Goal: Information Seeking & Learning: Learn about a topic

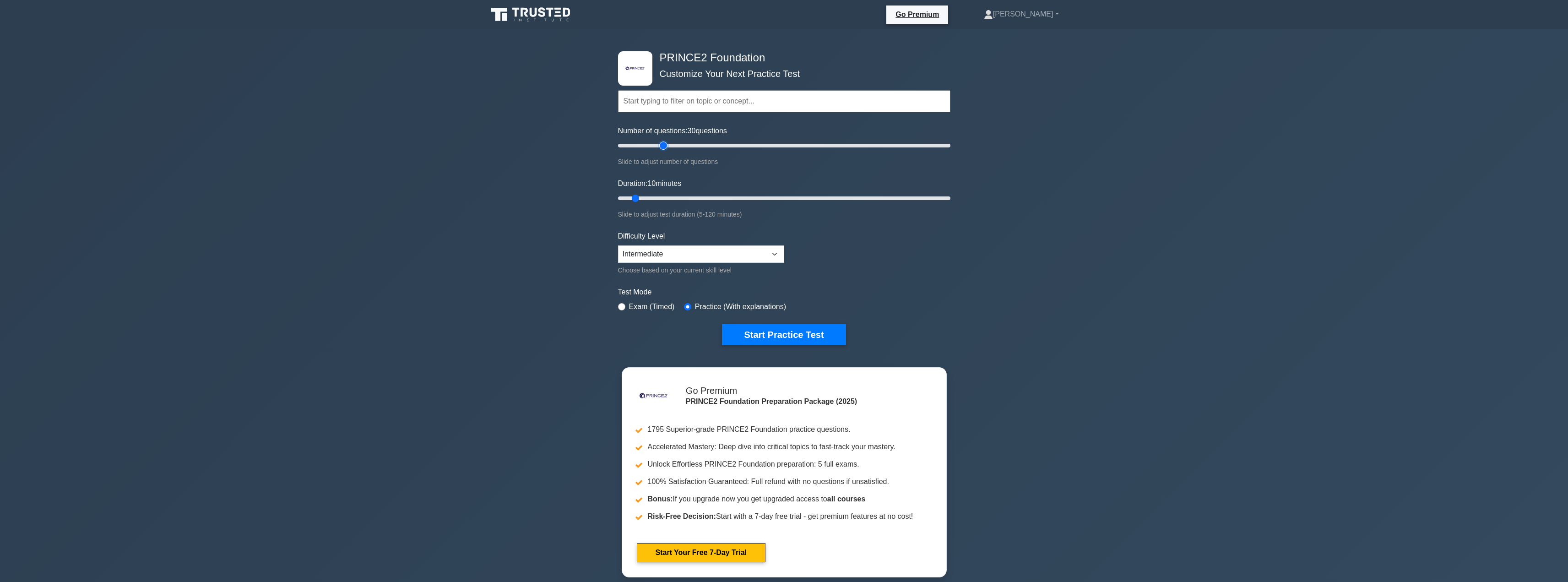
type input "30"
click at [579, 143] on input "Number of questions: 30 questions" at bounding box center [784, 146] width 332 height 11
type input "20"
click at [579, 194] on input "Duration: 20 minutes" at bounding box center [784, 198] width 332 height 11
click at [579, 288] on button "Start Practice Test" at bounding box center [783, 334] width 124 height 21
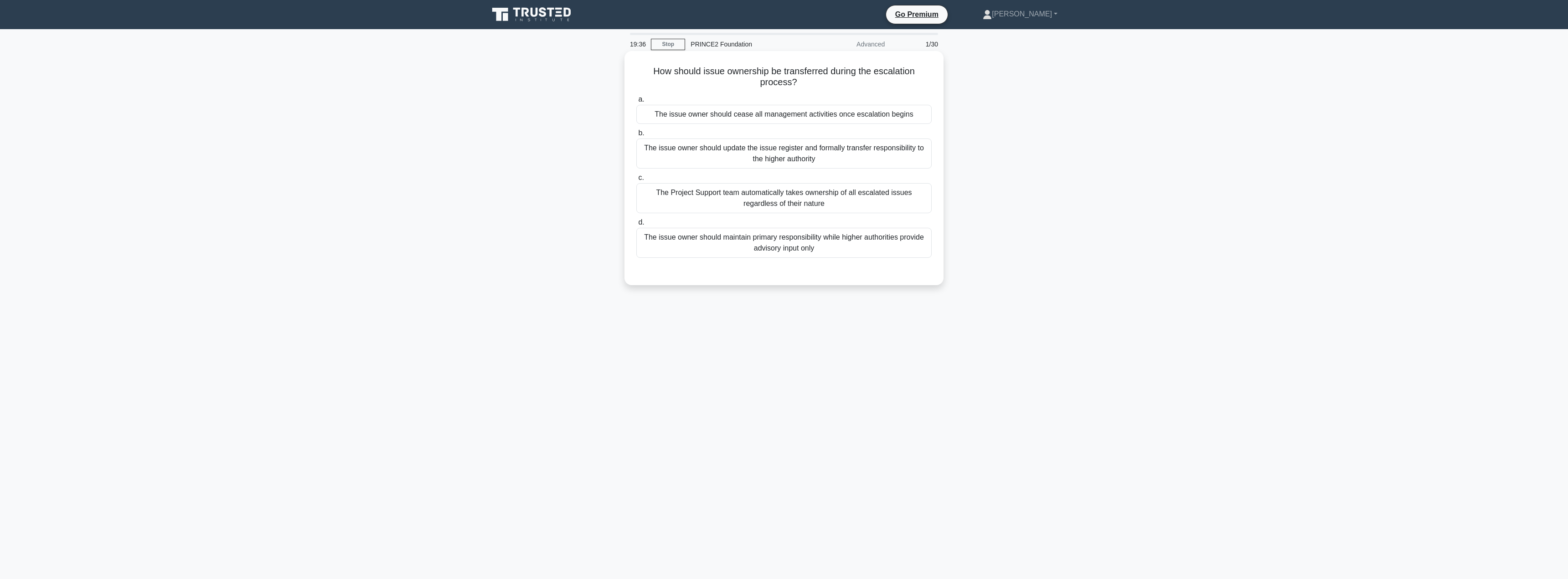
click at [785, 249] on div "The issue owner should maintain primary responsibility while higher authorities…" at bounding box center [783, 242] width 295 height 30
click at [636, 225] on input "d. The issue owner should maintain primary responsibility while higher authorit…" at bounding box center [636, 222] width 0 height 6
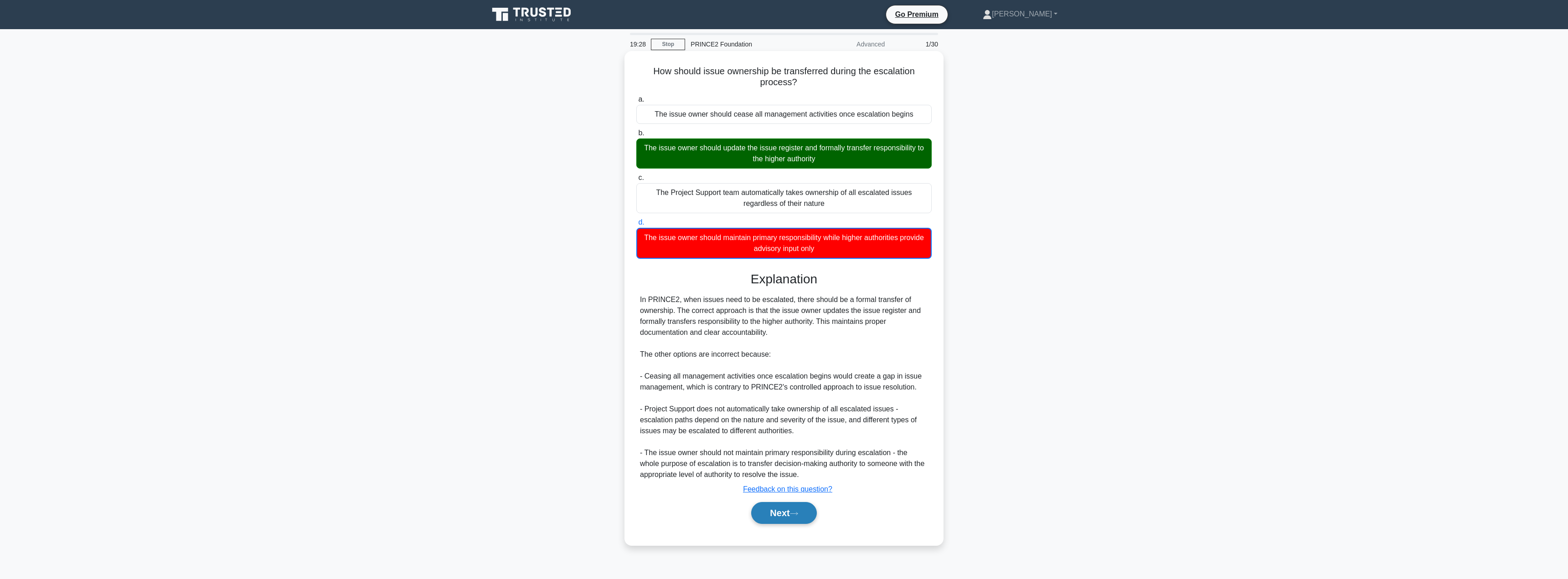
click at [774, 506] on button "Next" at bounding box center [784, 513] width 65 height 22
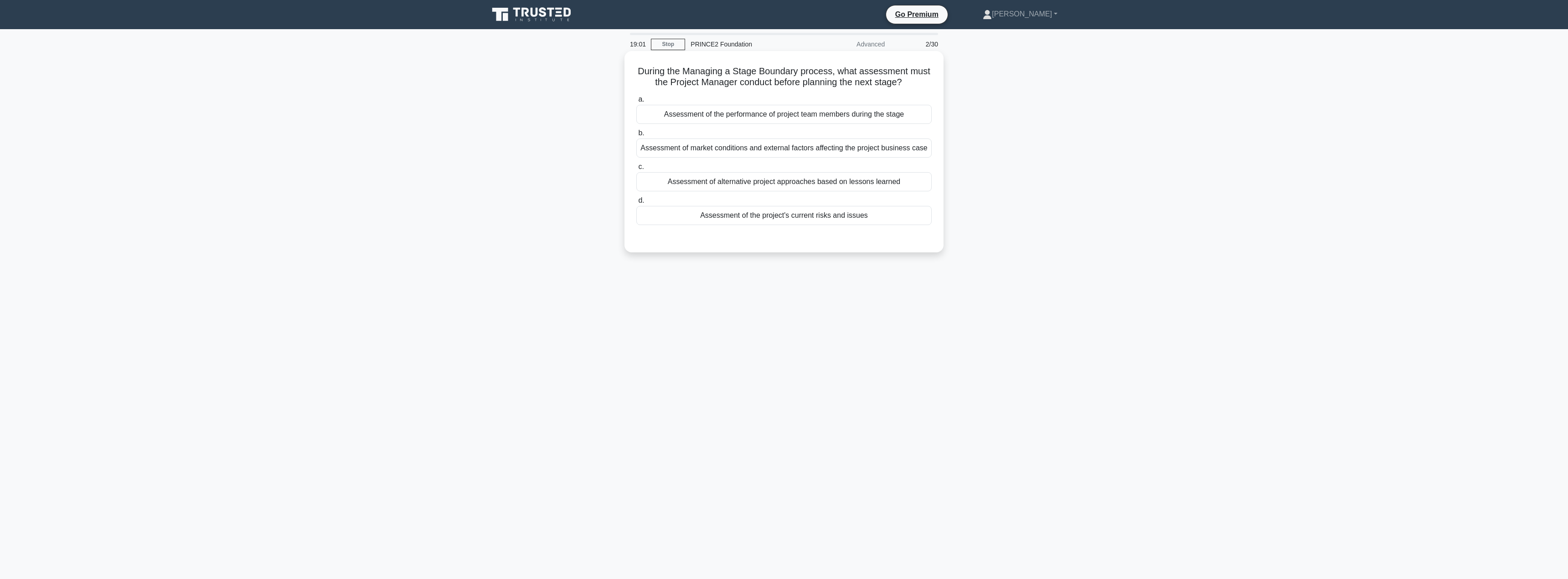
click at [777, 187] on div "Assessment of alternative project approaches based on lessons learned" at bounding box center [783, 182] width 295 height 19
click at [636, 170] on input "c. Assessment of alternative project approaches based on lessons learned" at bounding box center [636, 167] width 0 height 6
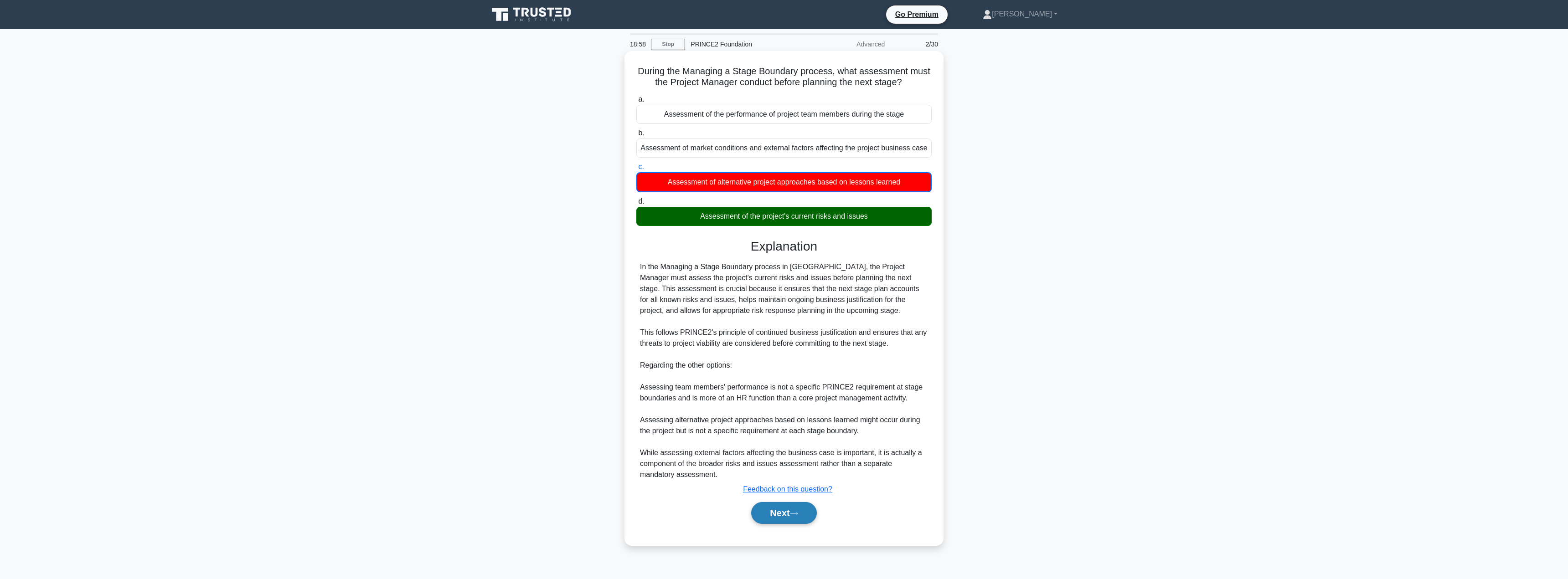
click at [762, 515] on button "Next" at bounding box center [784, 513] width 65 height 22
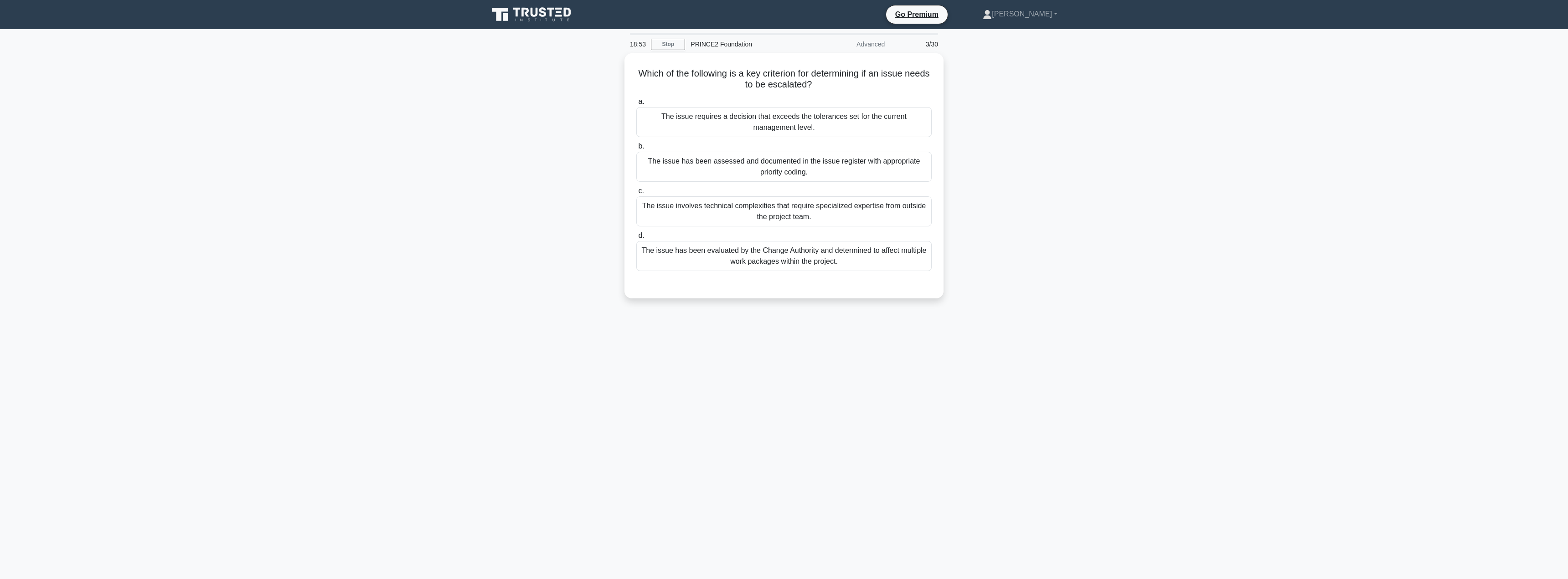
click at [669, 50] on div "18:53 Stop PRINCE2 Foundation Advanced 3/30" at bounding box center [784, 44] width 319 height 18
click at [667, 44] on link "Stop" at bounding box center [668, 44] width 34 height 12
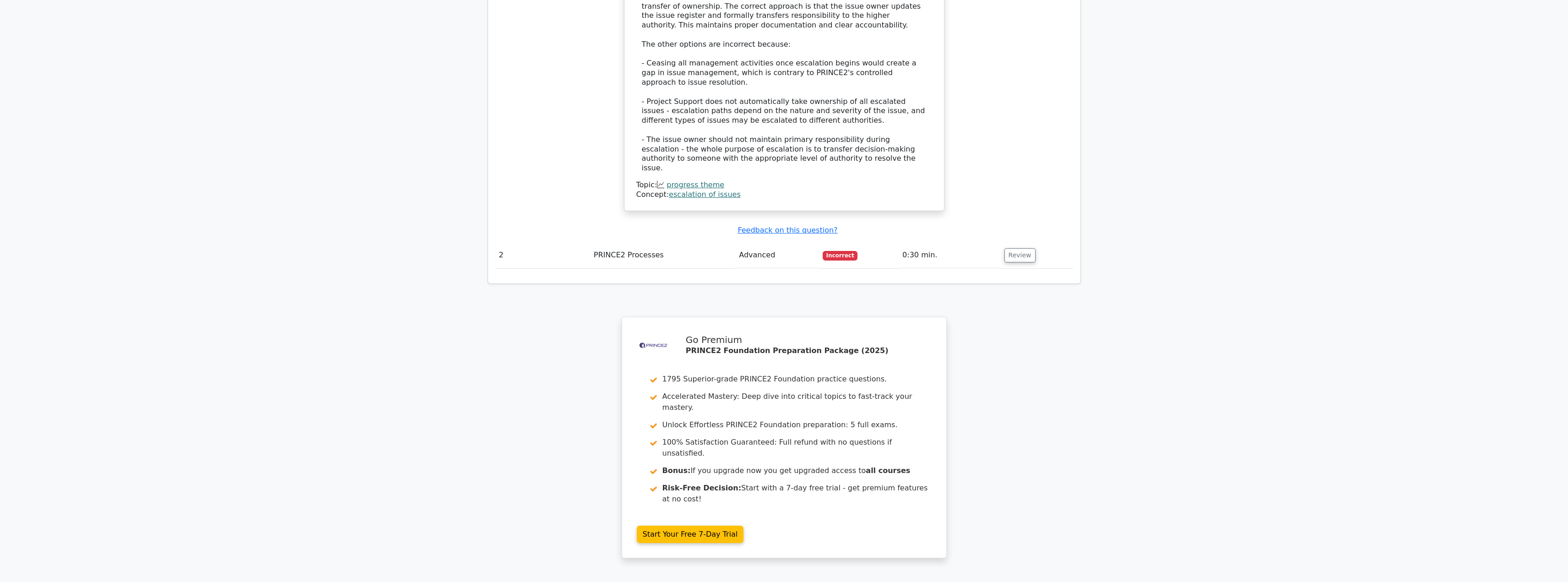
scroll to position [1062, 0]
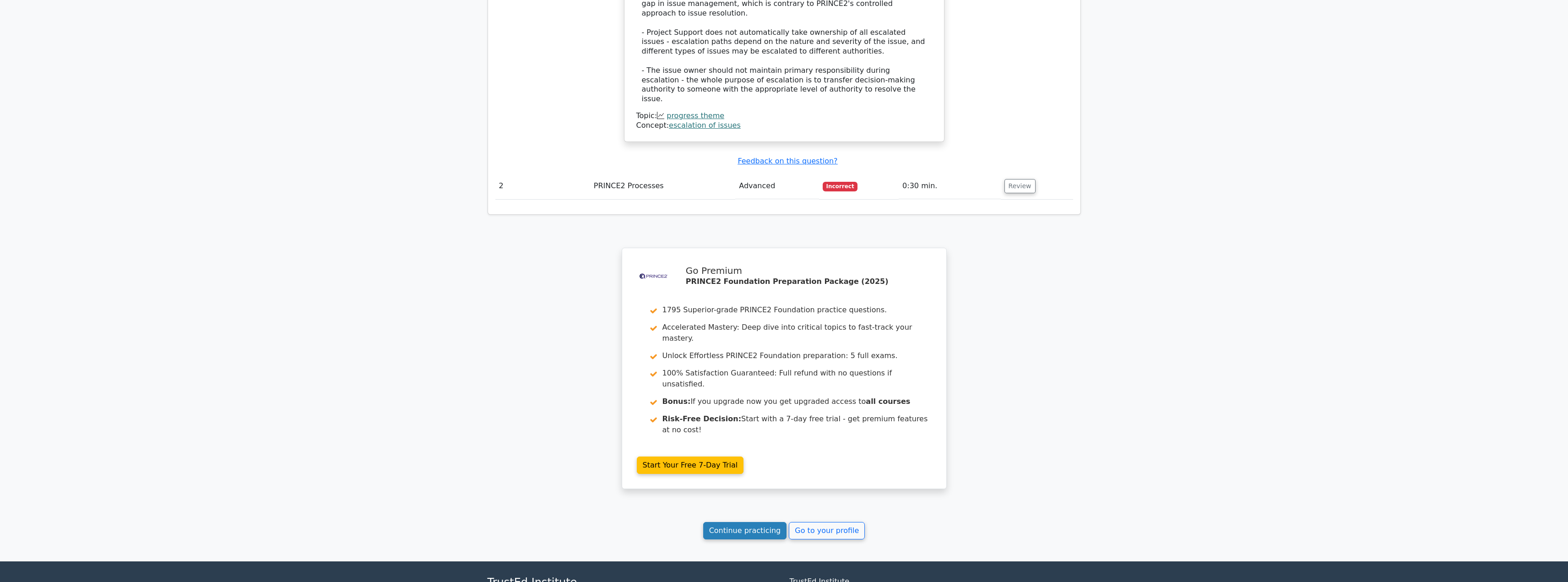
click at [733, 522] on link "Continue practicing" at bounding box center [745, 530] width 84 height 17
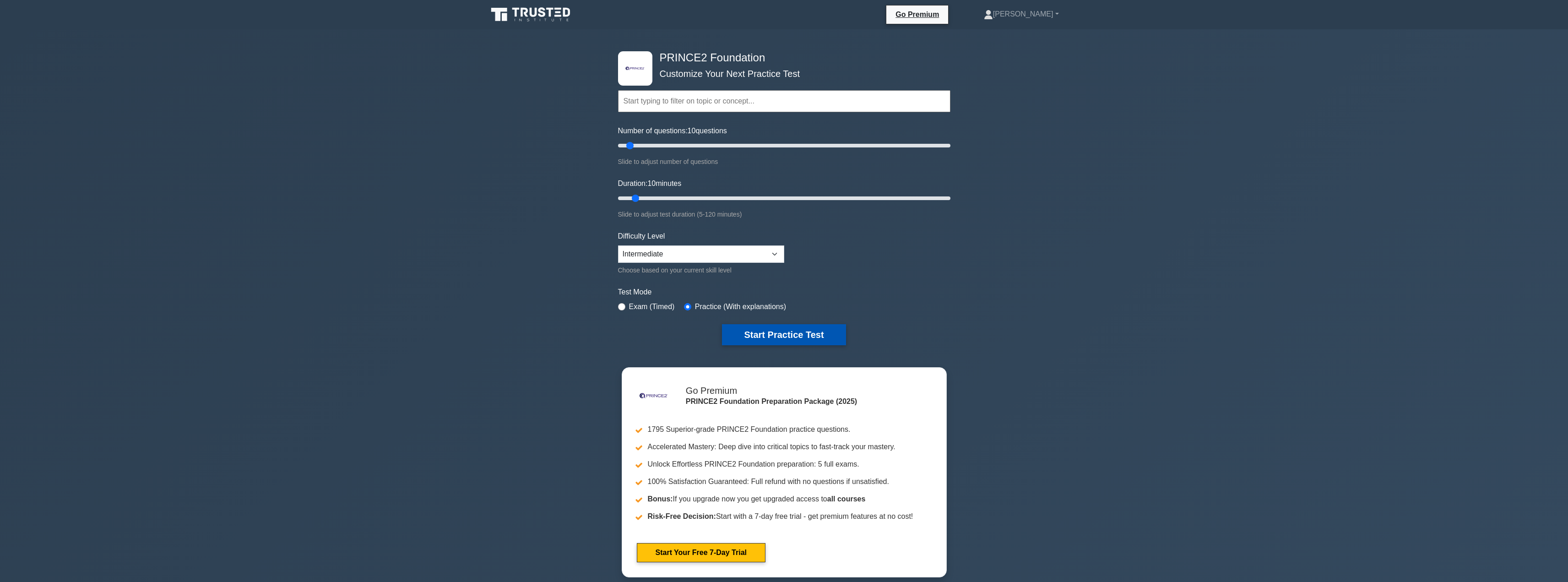
click at [743, 333] on button "Start Practice Test" at bounding box center [783, 334] width 124 height 21
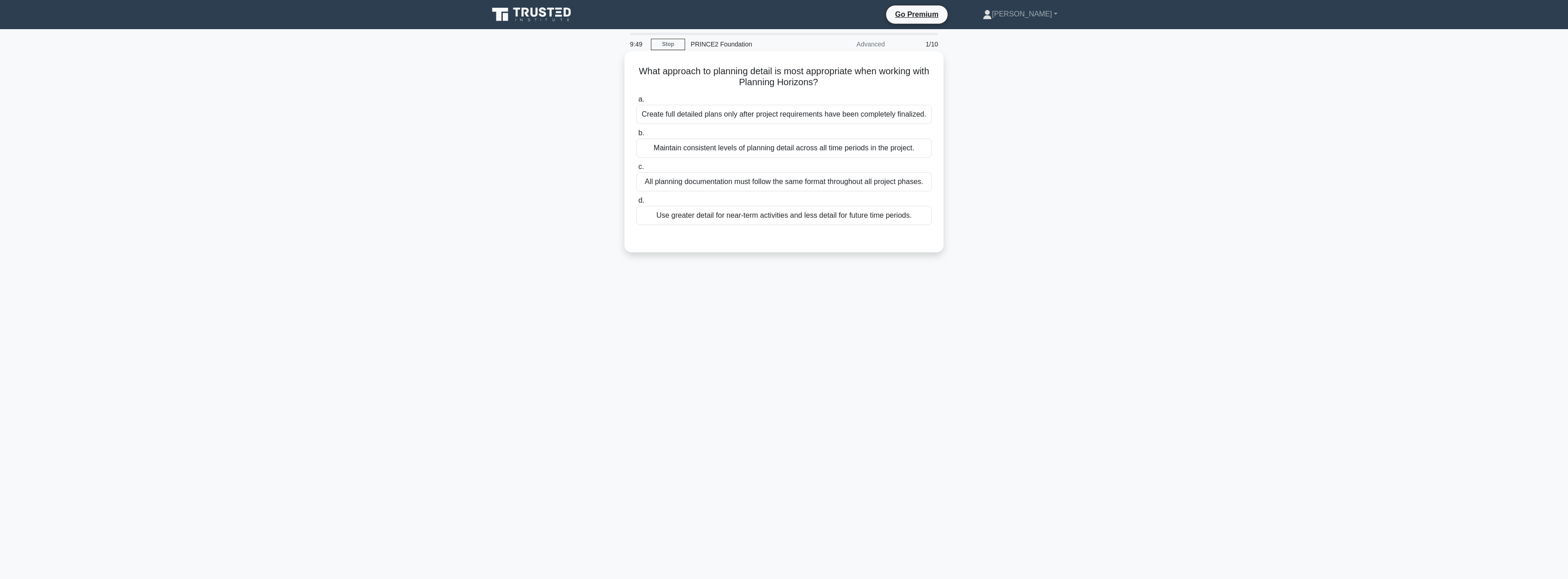
click at [780, 223] on div "Use greater detail for near-term activities and less detail for future time per…" at bounding box center [783, 215] width 295 height 19
click at [636, 204] on input "d. Use greater detail for near-term activities and less detail for future time …" at bounding box center [636, 200] width 0 height 6
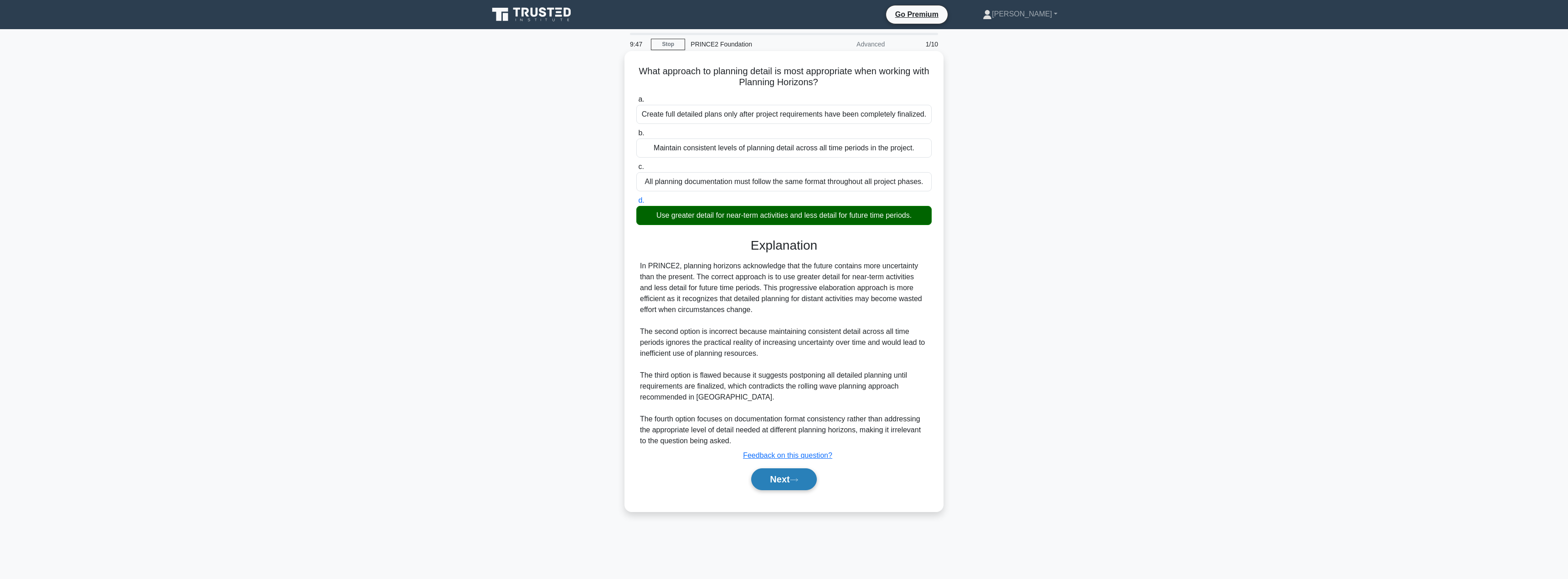
click at [782, 480] on button "Next" at bounding box center [784, 479] width 65 height 22
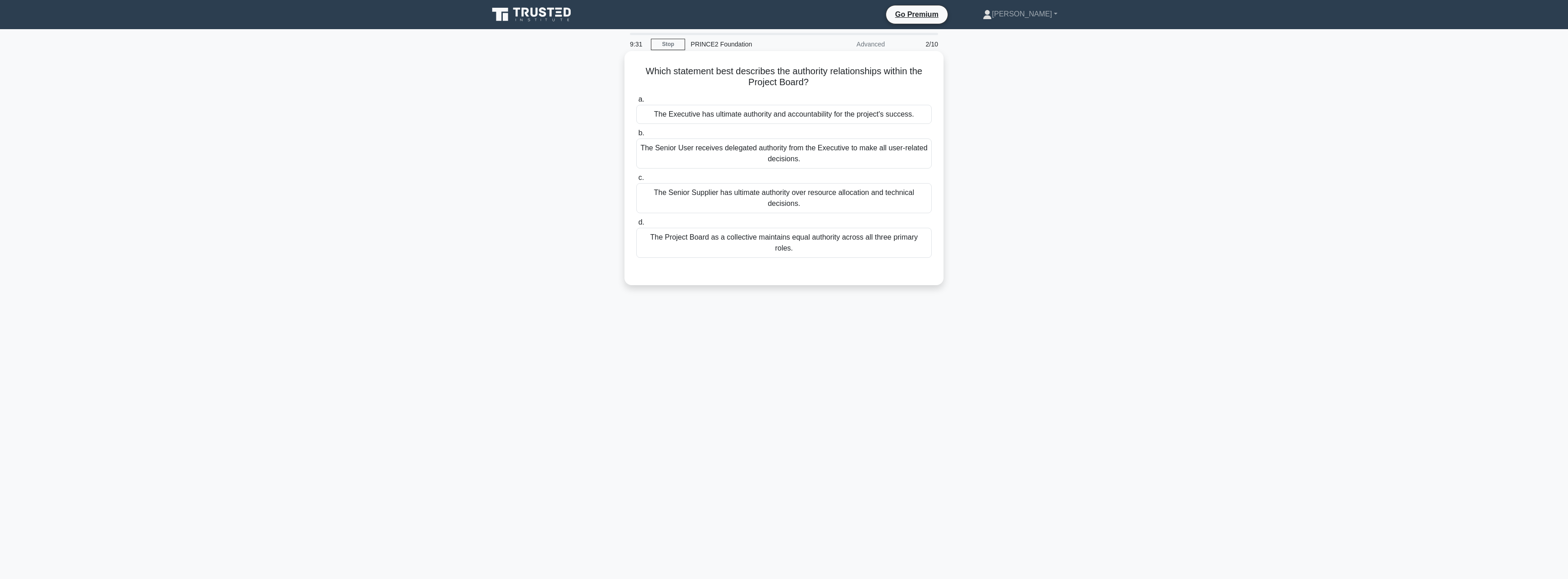
click at [778, 243] on div "The Project Board as a collective maintains equal authority across all three pr…" at bounding box center [783, 242] width 295 height 30
click at [636, 225] on input "d. The Project Board as a collective maintains equal authority across all three…" at bounding box center [636, 222] width 0 height 6
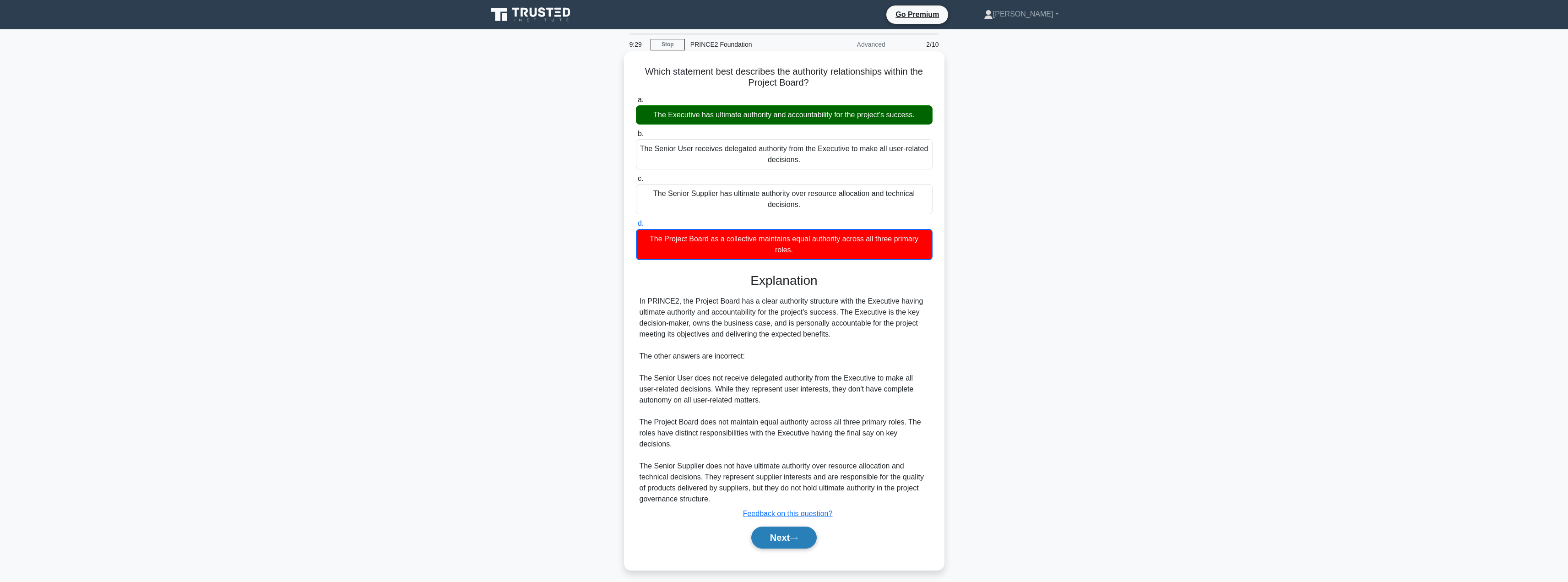
click at [774, 544] on button "Next" at bounding box center [784, 537] width 66 height 22
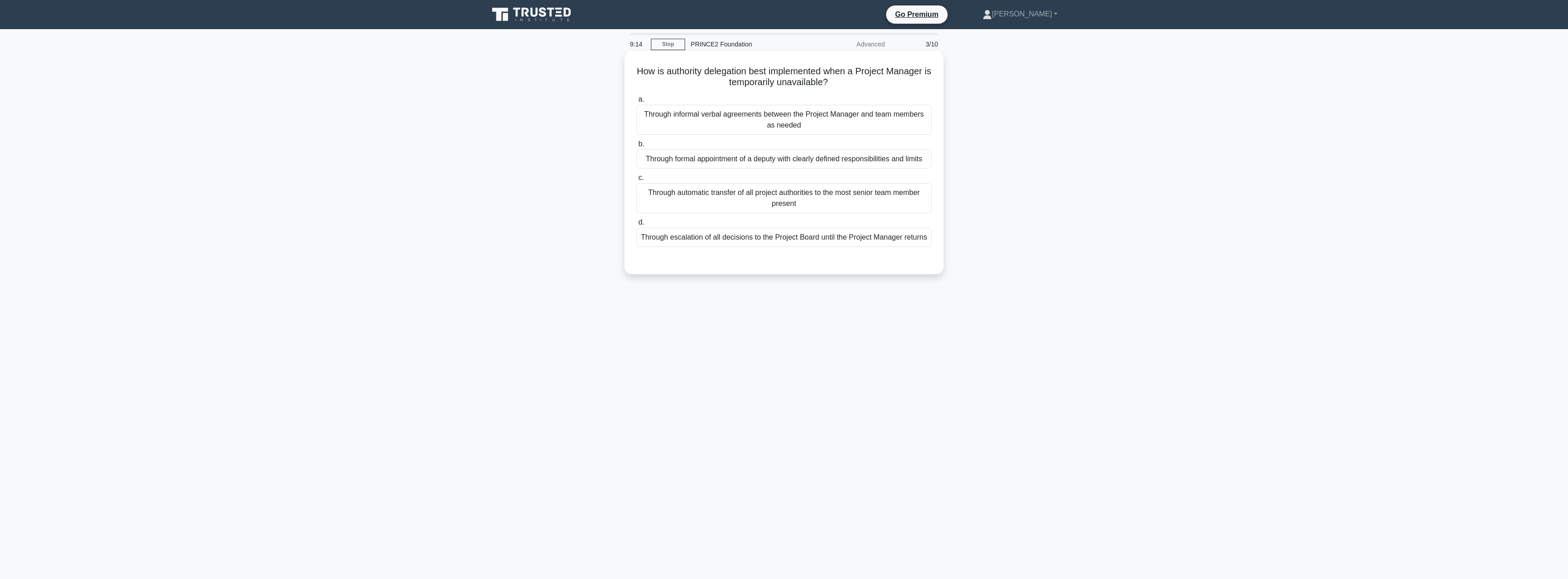
click at [724, 235] on div "Through escalation of all decisions to the Project Board until the Project Mana…" at bounding box center [783, 237] width 295 height 19
click at [636, 225] on input "d. Through escalation of all decisions to the Project Board until the Project M…" at bounding box center [636, 222] width 0 height 6
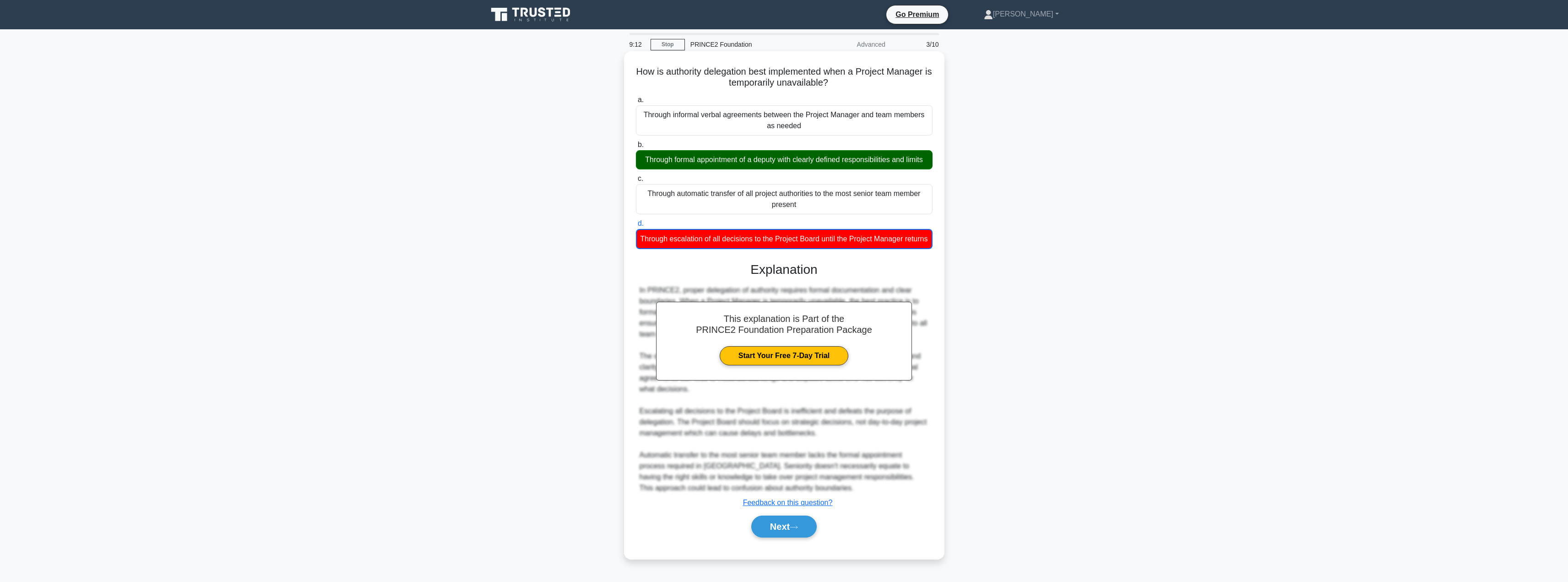
scroll to position [17, 0]
click at [777, 529] on button "Next" at bounding box center [784, 527] width 66 height 22
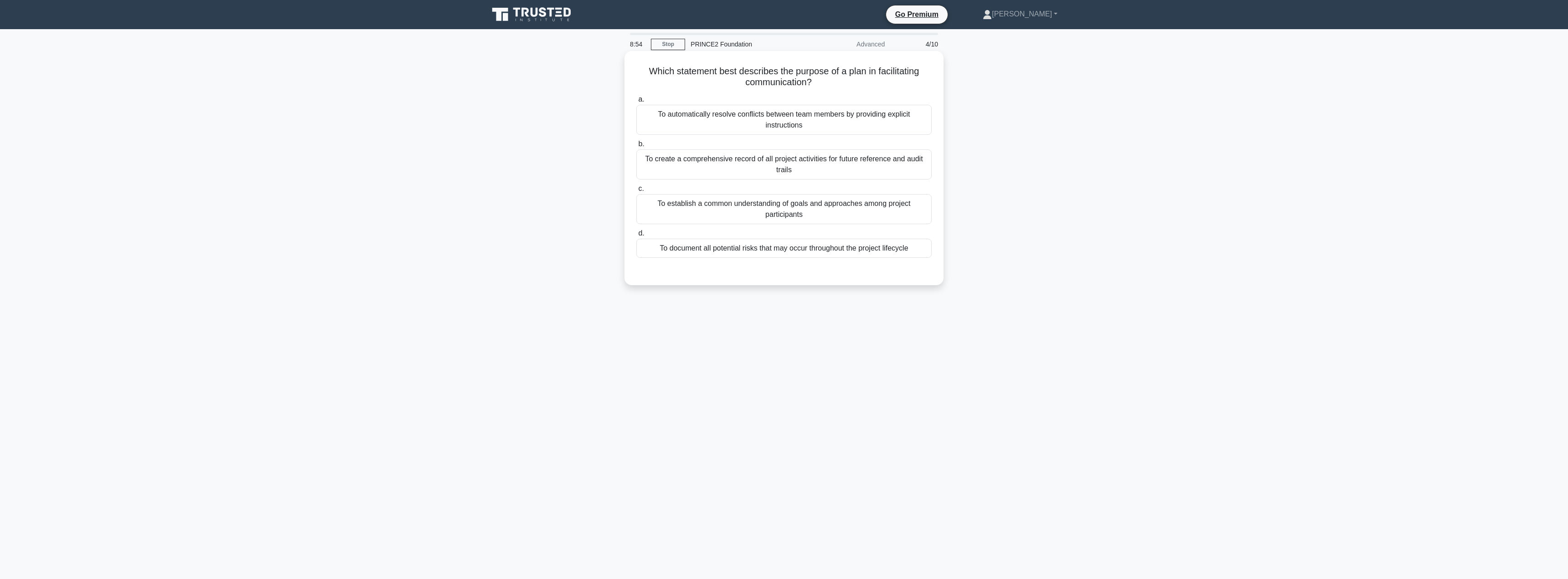
click at [742, 251] on div "To document all potential risks that may occur throughout the project lifecycle" at bounding box center [783, 248] width 295 height 19
click at [636, 236] on input "d. To document all potential risks that may occur throughout the project lifecy…" at bounding box center [636, 233] width 0 height 6
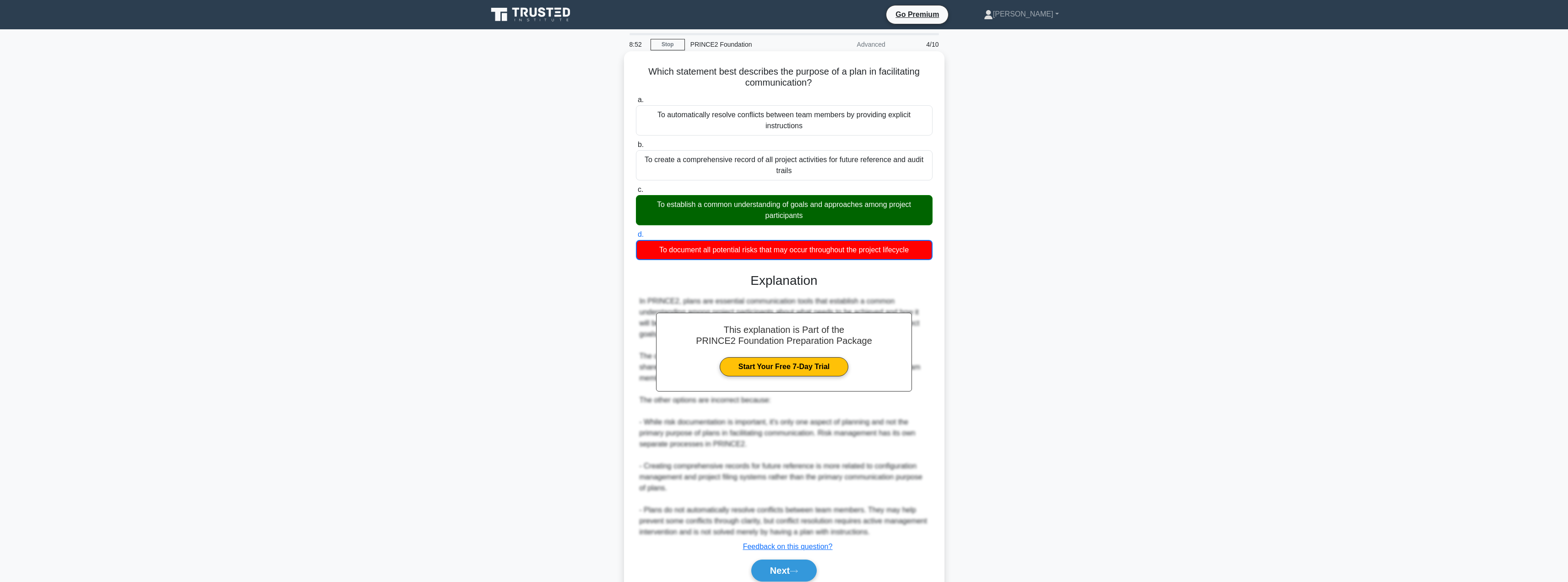
scroll to position [39, 0]
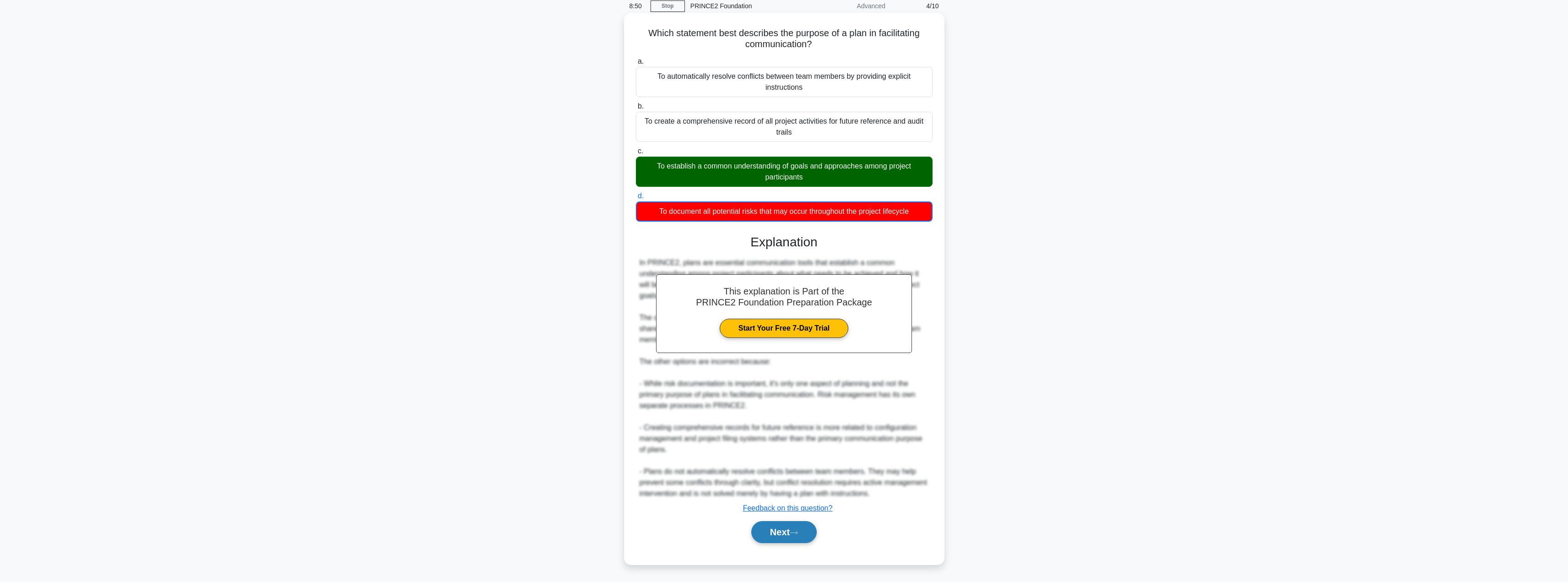
click at [779, 533] on button "Next" at bounding box center [784, 532] width 66 height 22
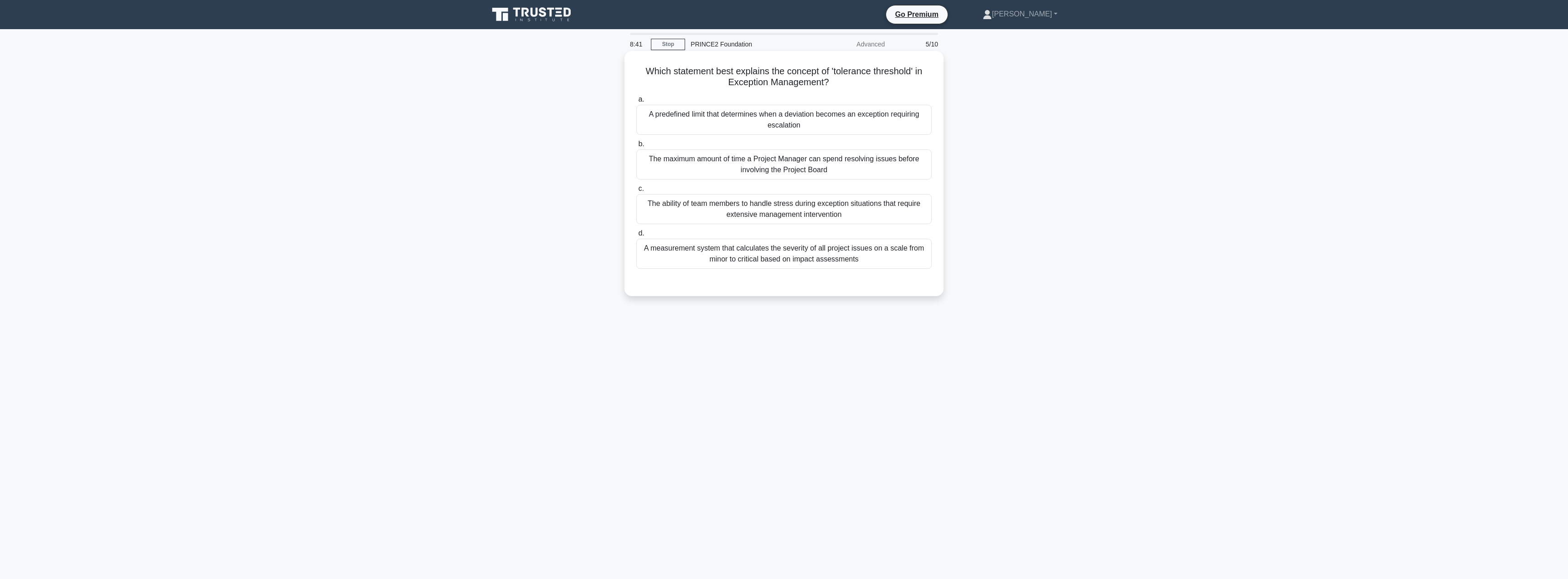
click at [731, 130] on div "A predefined limit that determines when a deviation becomes an exception requir…" at bounding box center [783, 120] width 295 height 30
click at [636, 102] on input "a. A predefined limit that determines when a deviation becomes an exception req…" at bounding box center [636, 99] width 0 height 6
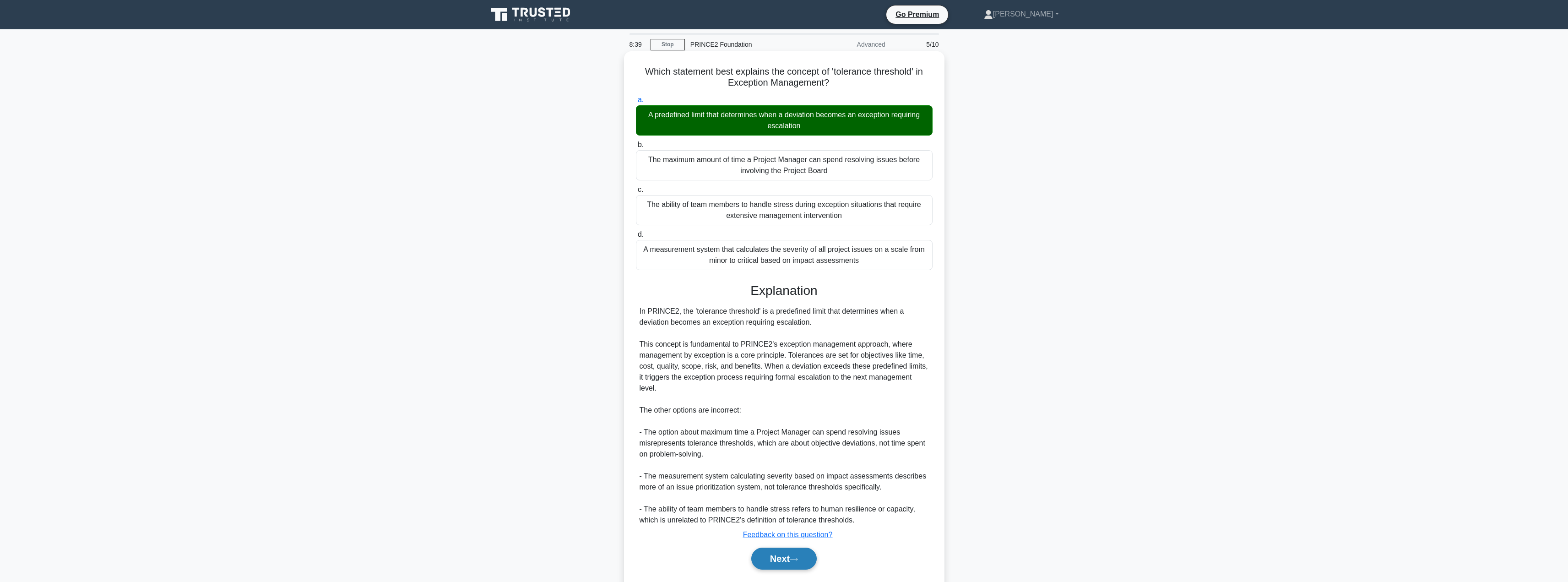
click at [777, 557] on button "Next" at bounding box center [784, 559] width 66 height 22
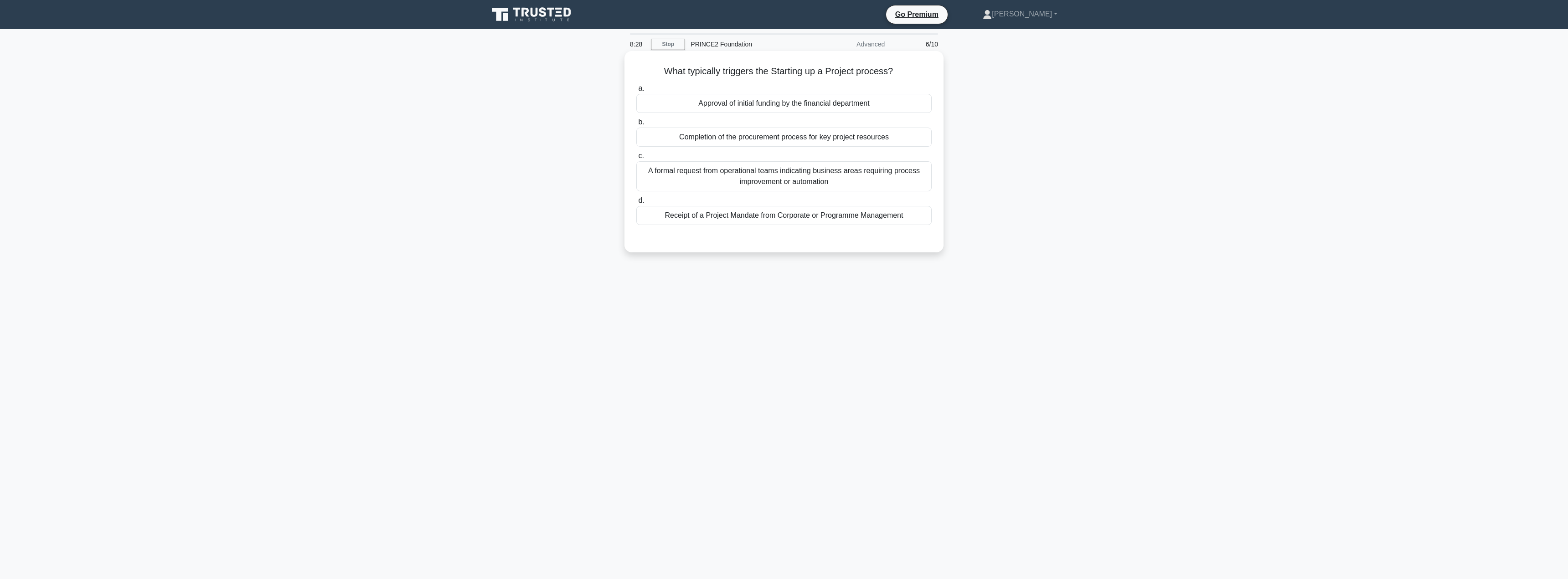
click at [815, 217] on div "Receipt of a Project Mandate from Corporate or Programme Management" at bounding box center [783, 215] width 295 height 19
click at [636, 204] on input "d. Receipt of a Project Mandate from Corporate or Programme Management" at bounding box center [636, 200] width 0 height 6
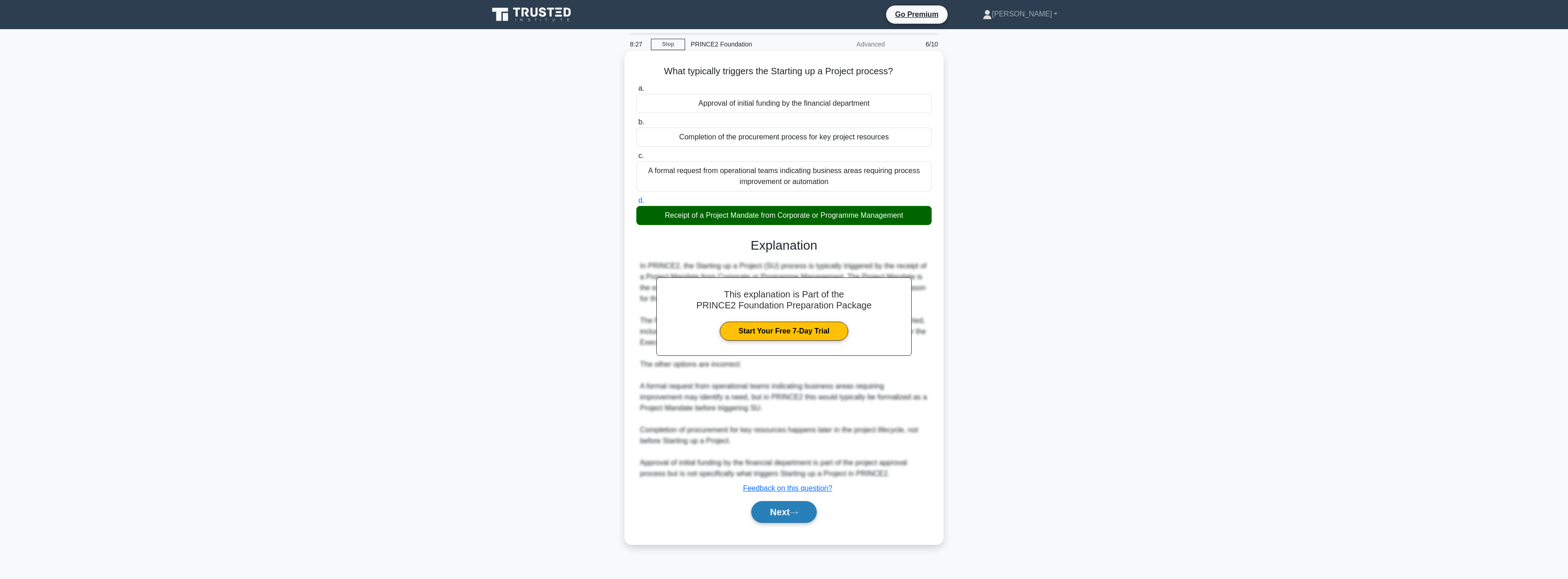
click at [771, 517] on button "Next" at bounding box center [784, 512] width 65 height 22
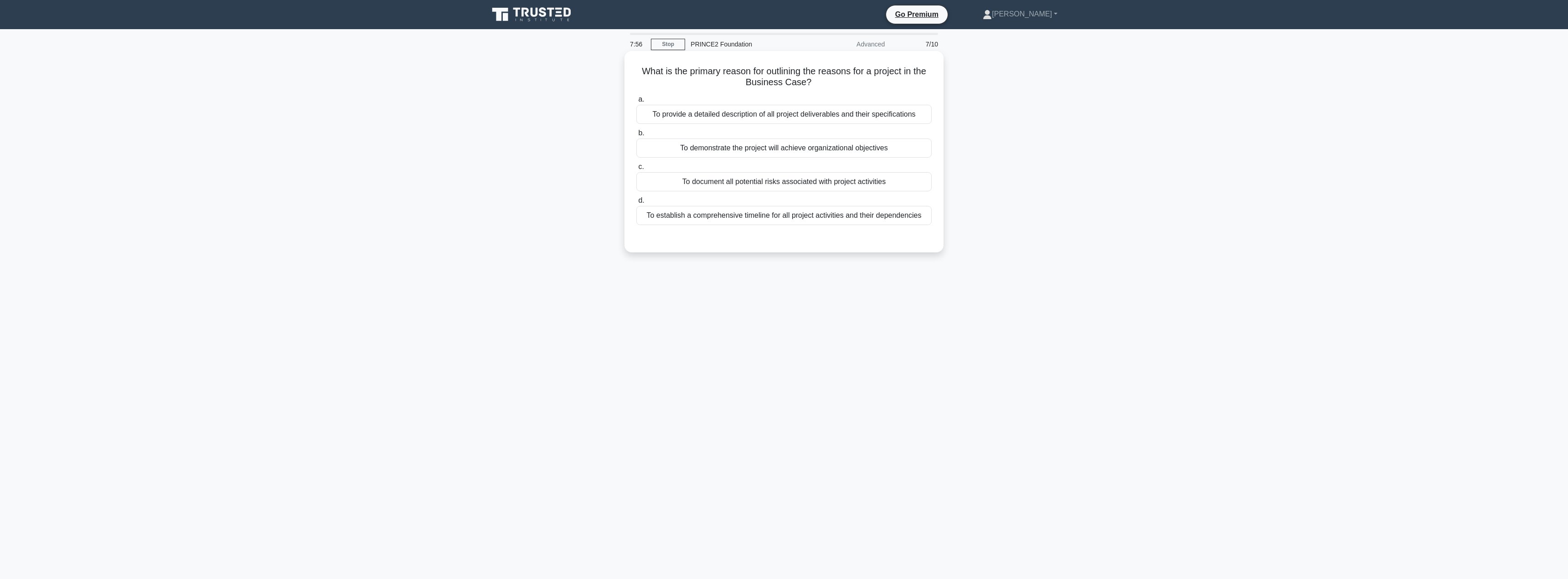
click at [763, 121] on div "To provide a detailed description of all project deliverables and their specifi…" at bounding box center [783, 114] width 295 height 19
click at [636, 102] on input "a. To provide a detailed description of all project deliverables and their spec…" at bounding box center [636, 99] width 0 height 6
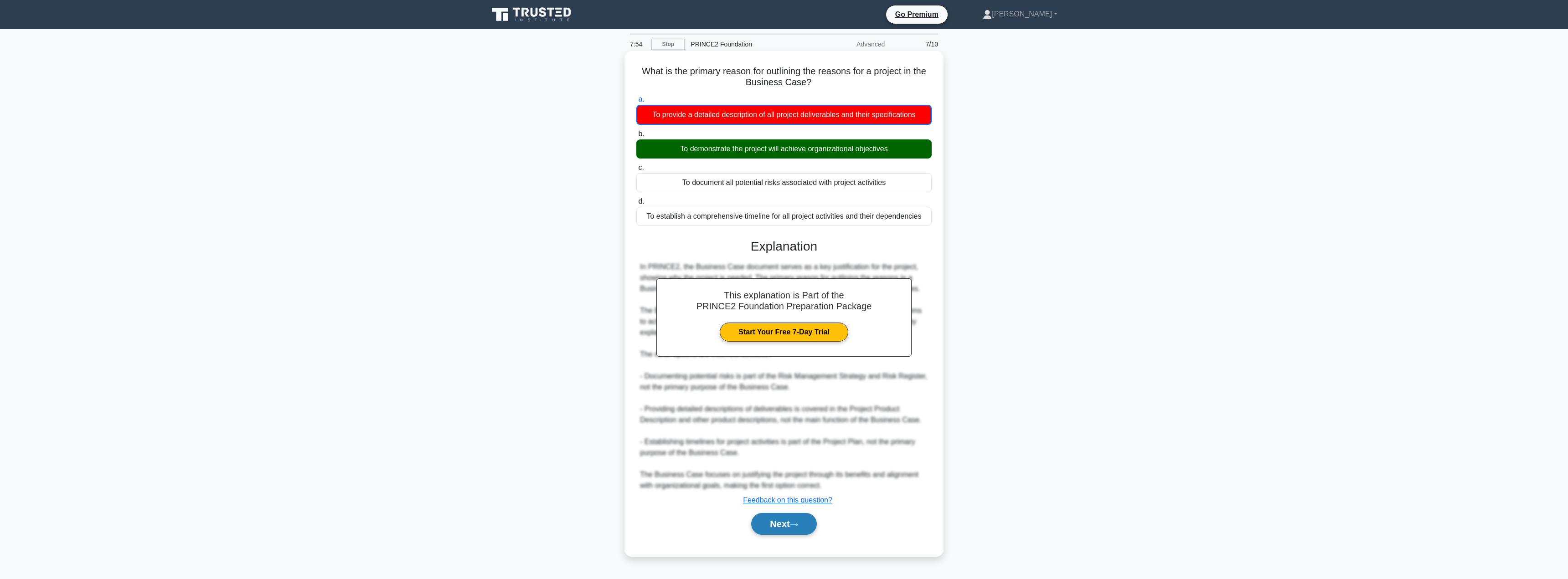
click at [767, 530] on button "Next" at bounding box center [784, 524] width 65 height 22
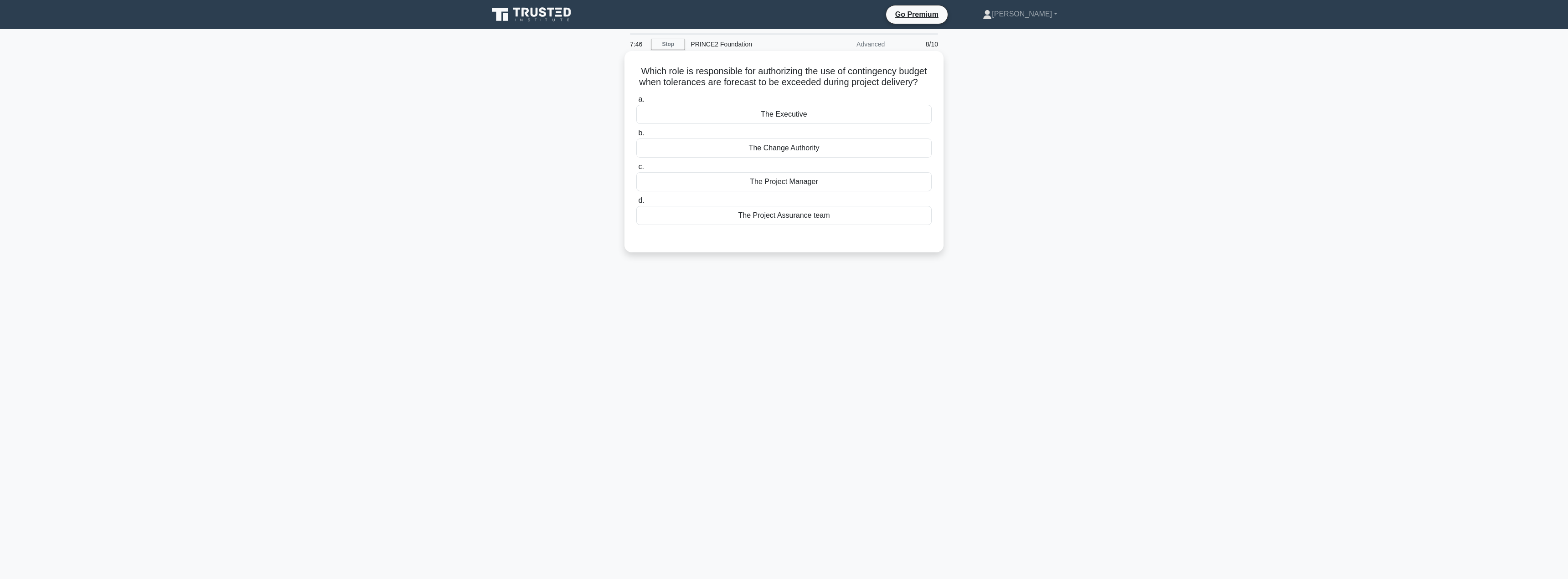
click at [834, 124] on div "The Executive" at bounding box center [783, 114] width 295 height 19
click at [636, 102] on input "a. The Executive" at bounding box center [636, 99] width 0 height 6
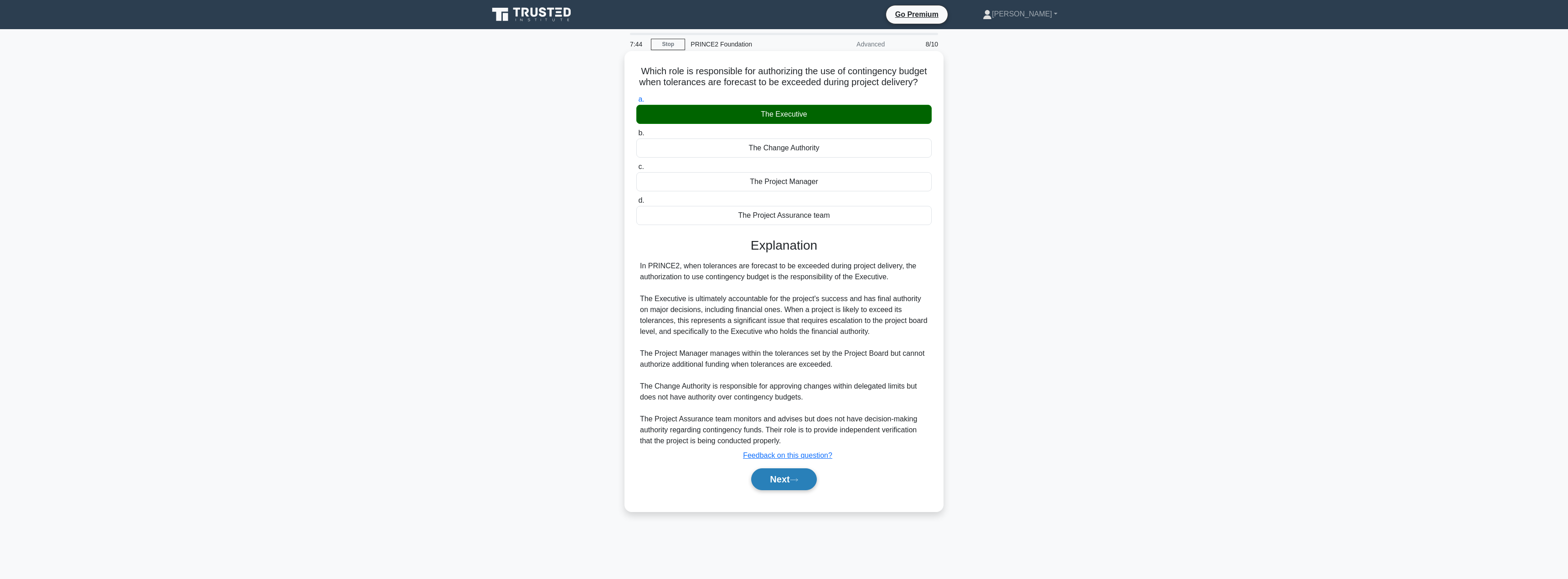
click at [778, 488] on button "Next" at bounding box center [784, 479] width 65 height 22
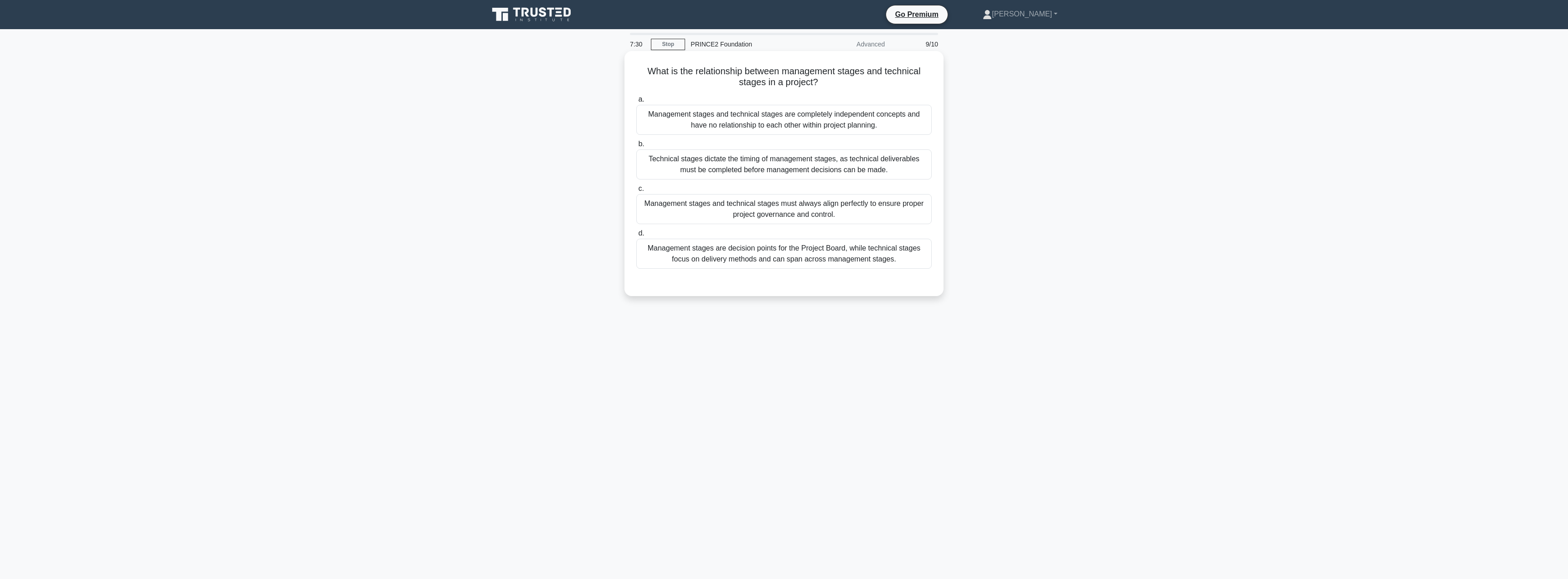
click at [785, 265] on div "Management stages are decision points for the Project Board, while technical st…" at bounding box center [783, 253] width 295 height 30
click at [636, 236] on input "d. Management stages are decision points for the Project Board, while technical…" at bounding box center [636, 233] width 0 height 6
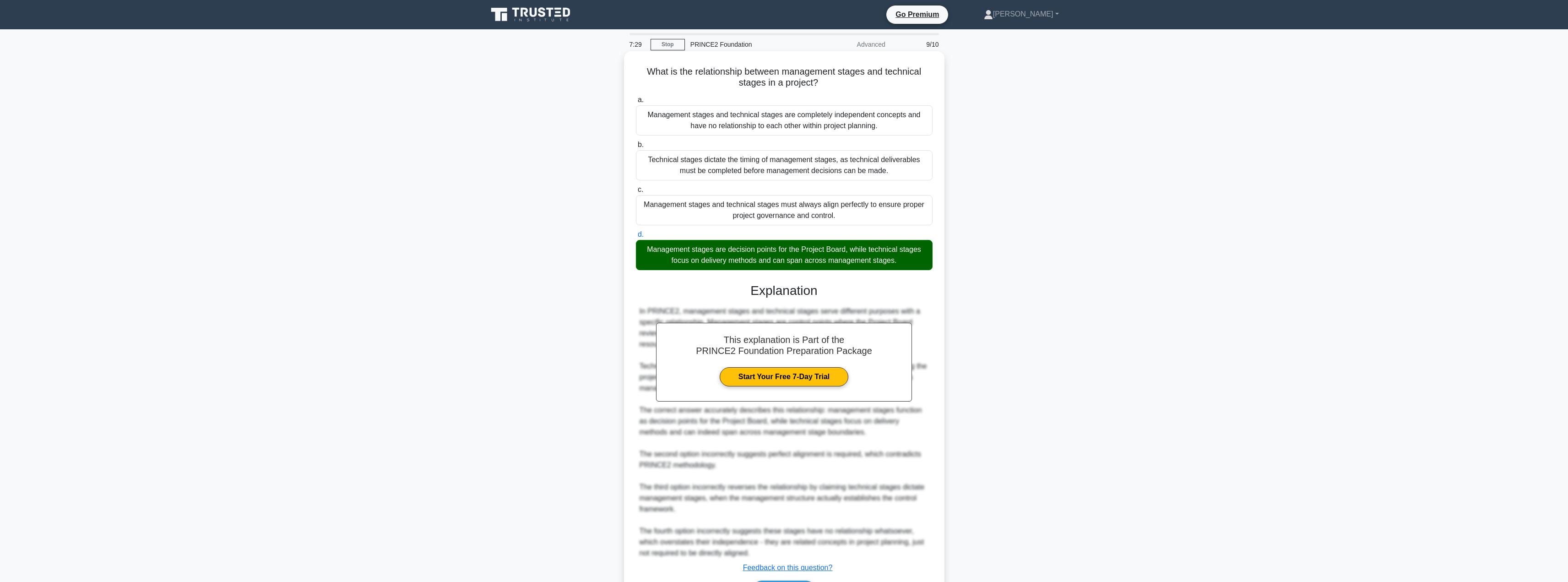
scroll to position [60, 0]
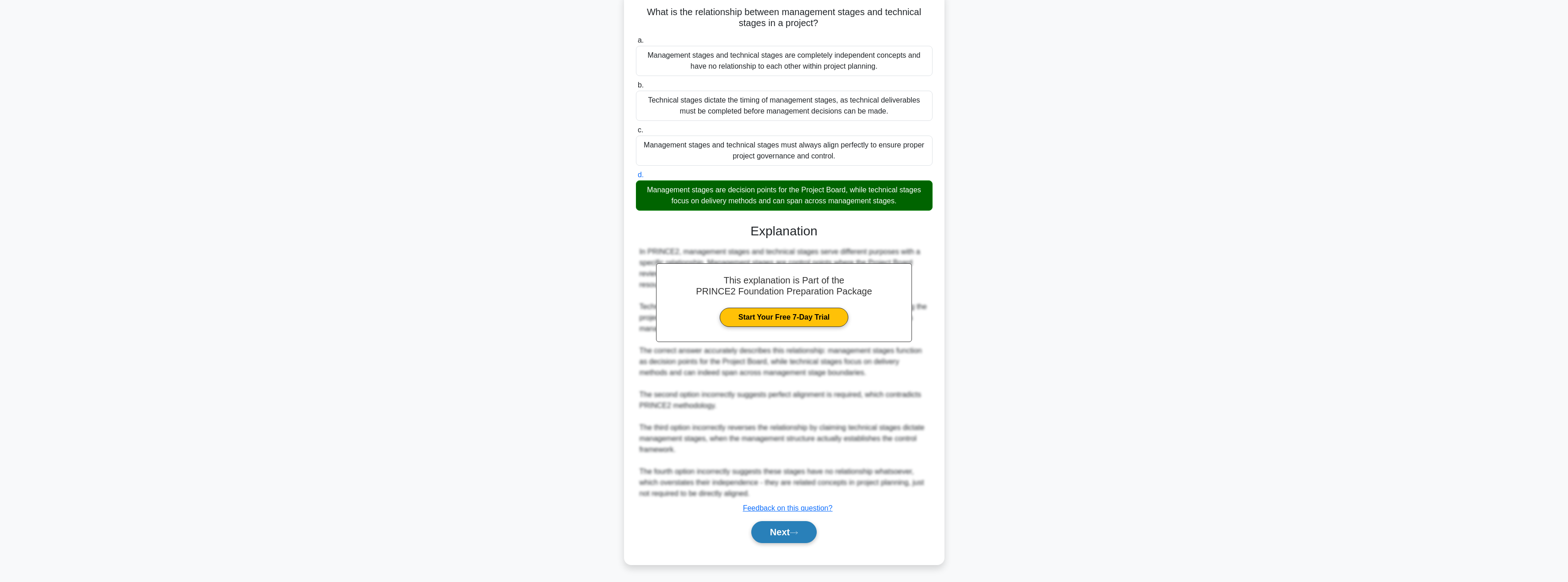
click at [778, 535] on button "Next" at bounding box center [784, 532] width 66 height 22
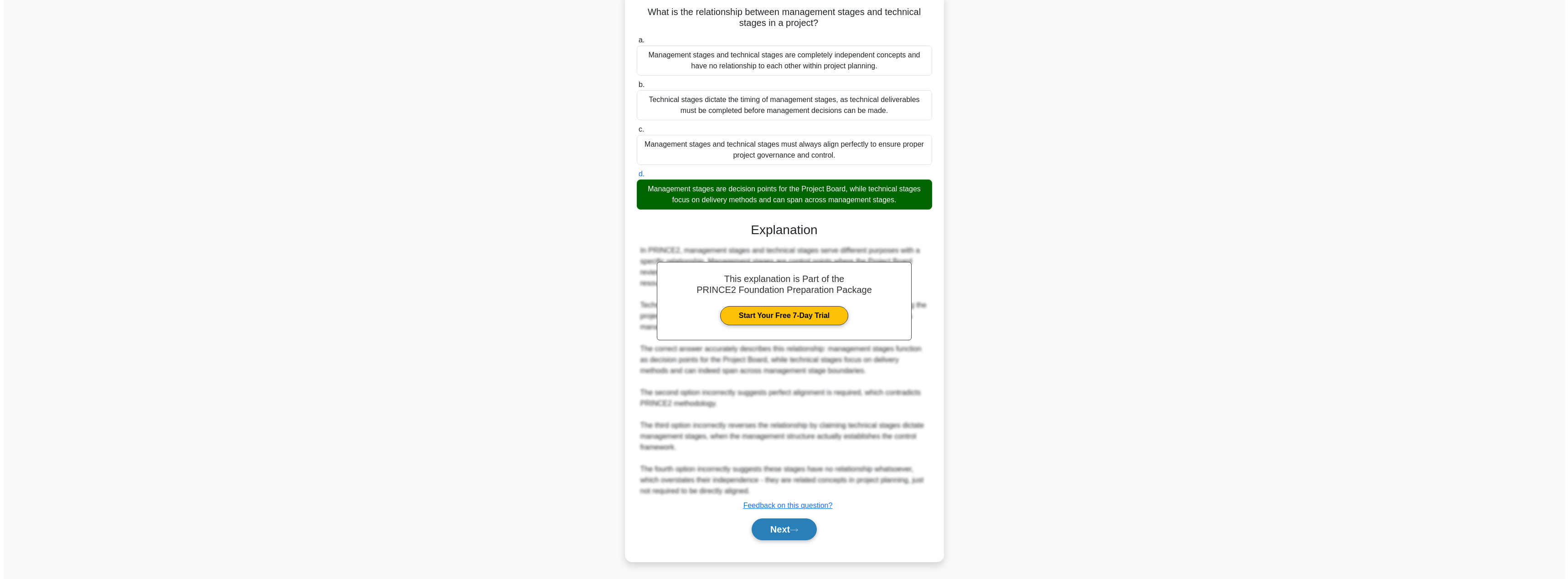
scroll to position [0, 0]
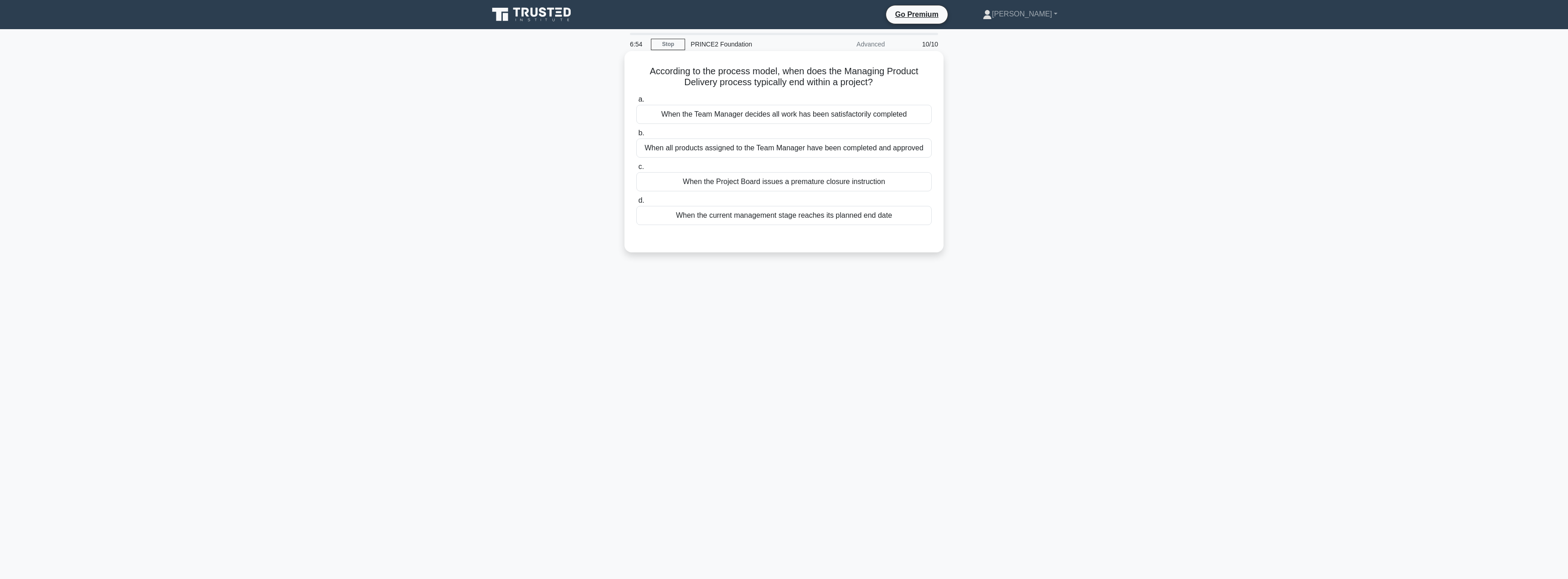
click at [754, 146] on div "When all products assigned to the Team Manager have been completed and approved" at bounding box center [783, 148] width 295 height 19
click at [636, 136] on input "b. When all products assigned to the Team Manager have been completed and appro…" at bounding box center [636, 133] width 0 height 6
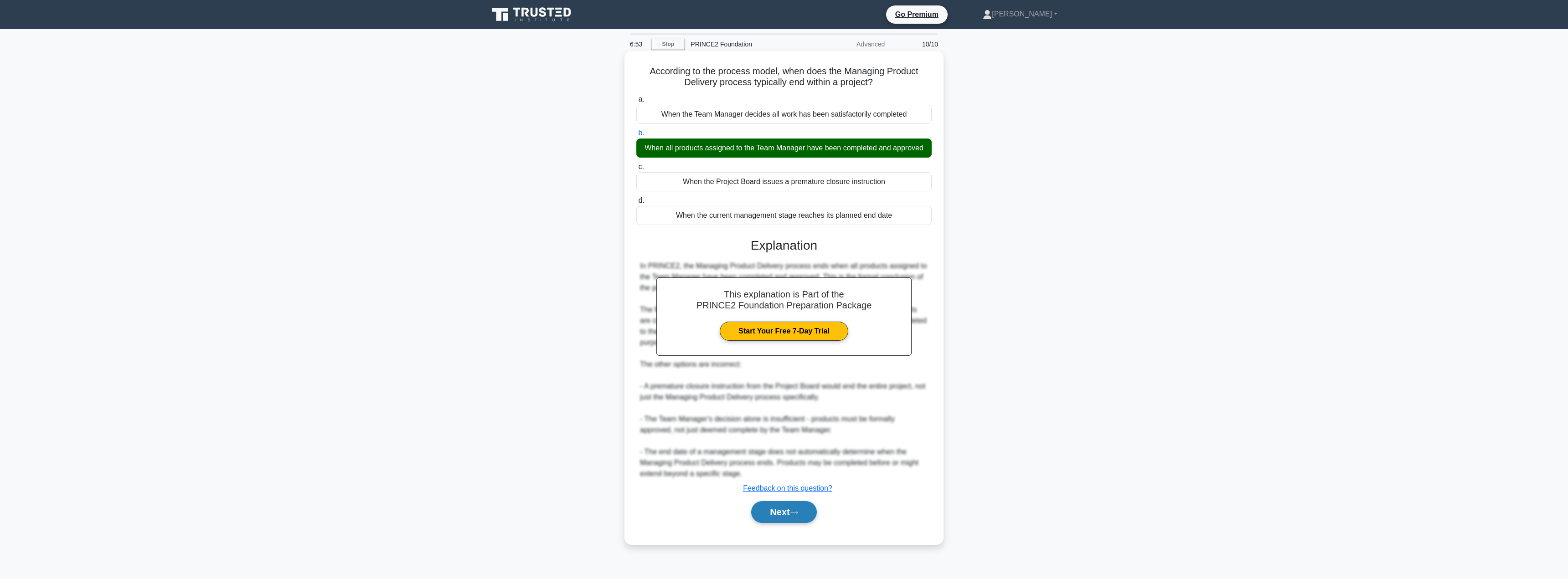
click at [787, 516] on button "Next" at bounding box center [784, 512] width 65 height 22
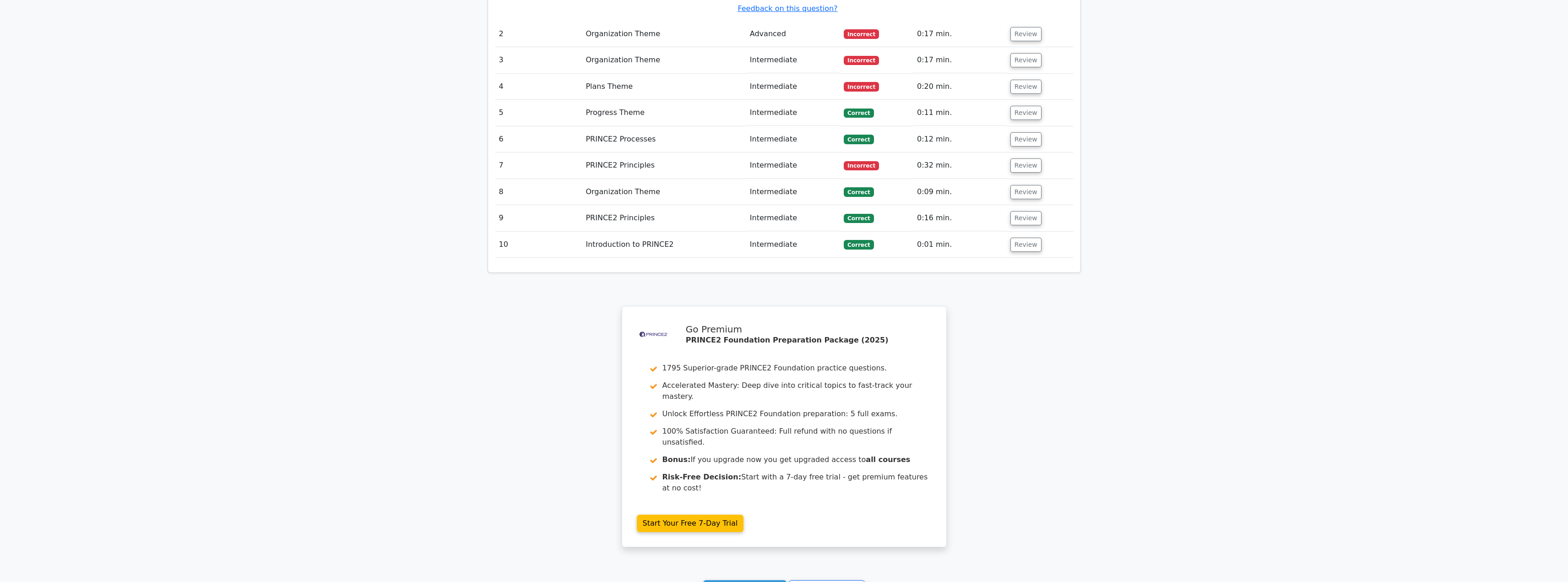
scroll to position [1290, 0]
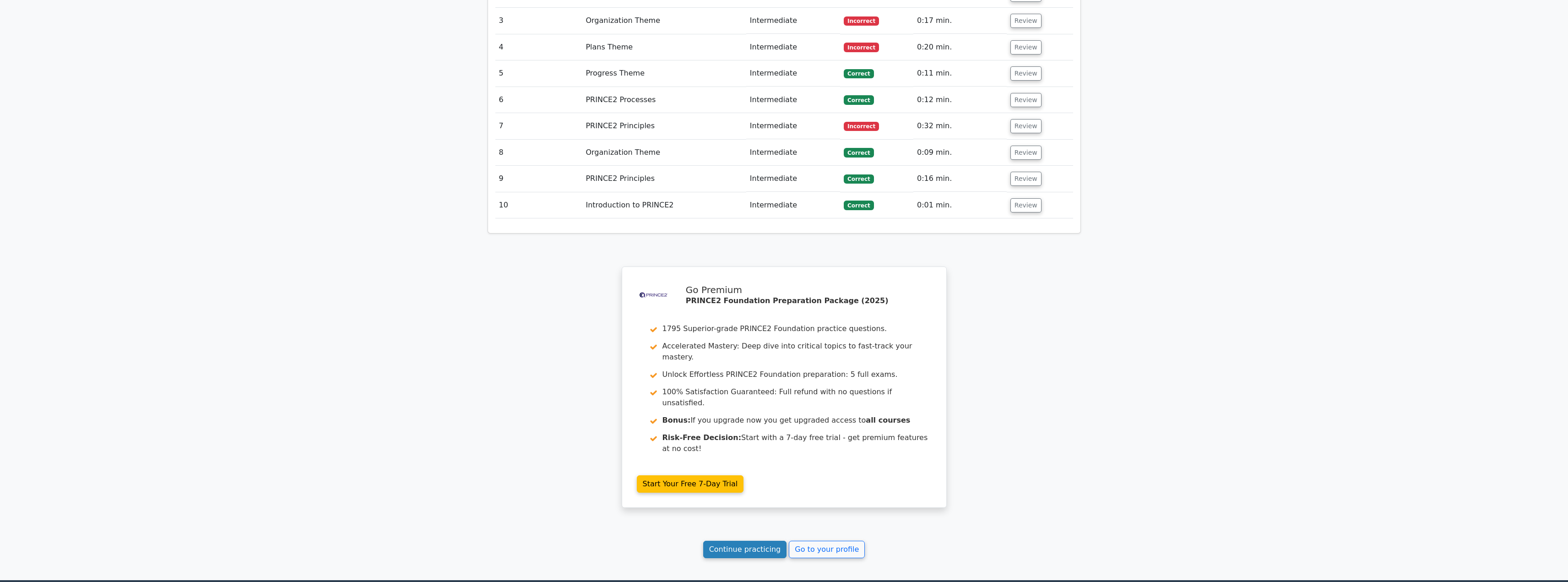
click at [744, 541] on link "Continue practicing" at bounding box center [745, 549] width 84 height 17
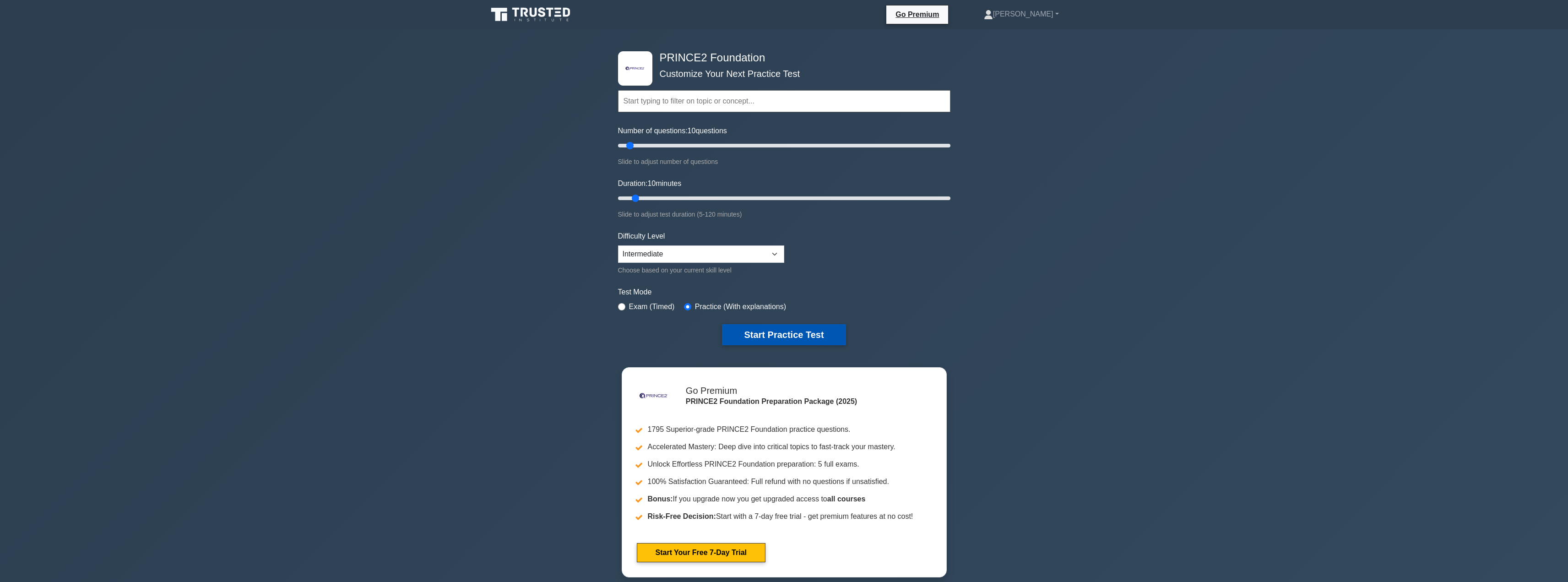
click at [760, 336] on button "Start Practice Test" at bounding box center [783, 334] width 124 height 21
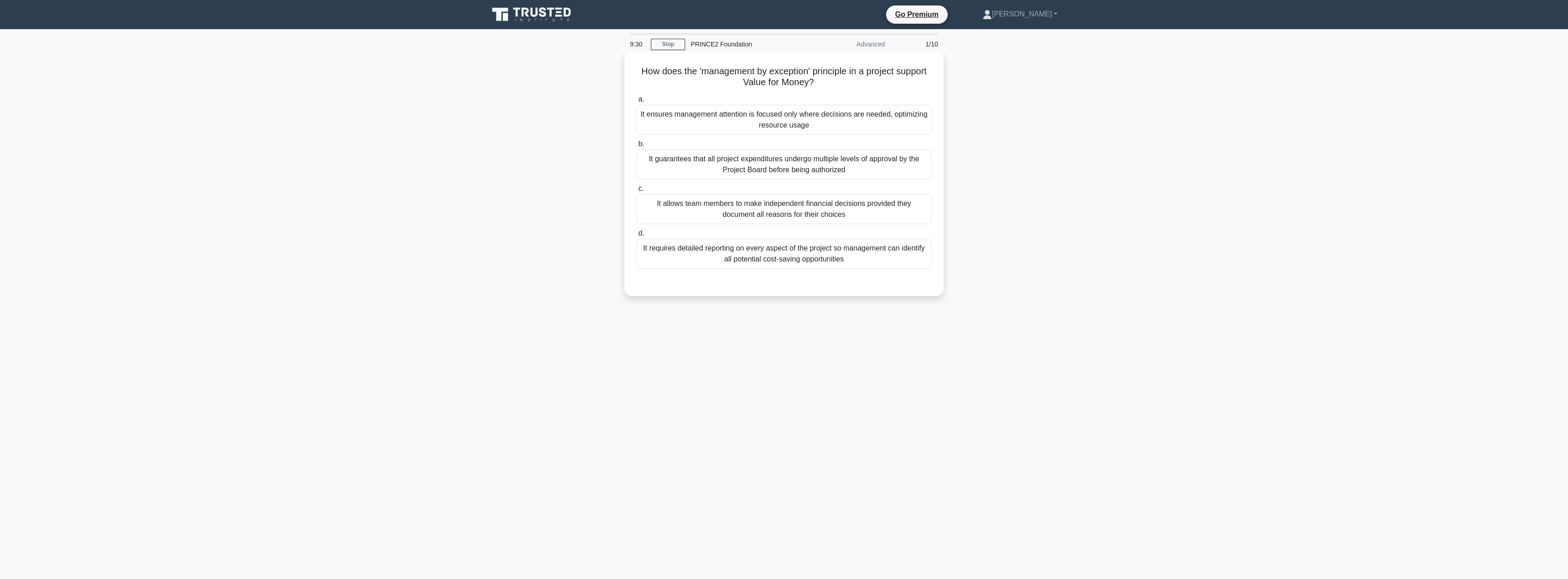
click at [678, 253] on div "It requires detailed reporting on every aspect of the project so management can…" at bounding box center [783, 253] width 295 height 30
click at [636, 236] on input "d. It requires detailed reporting on every aspect of the project so management …" at bounding box center [636, 233] width 0 height 6
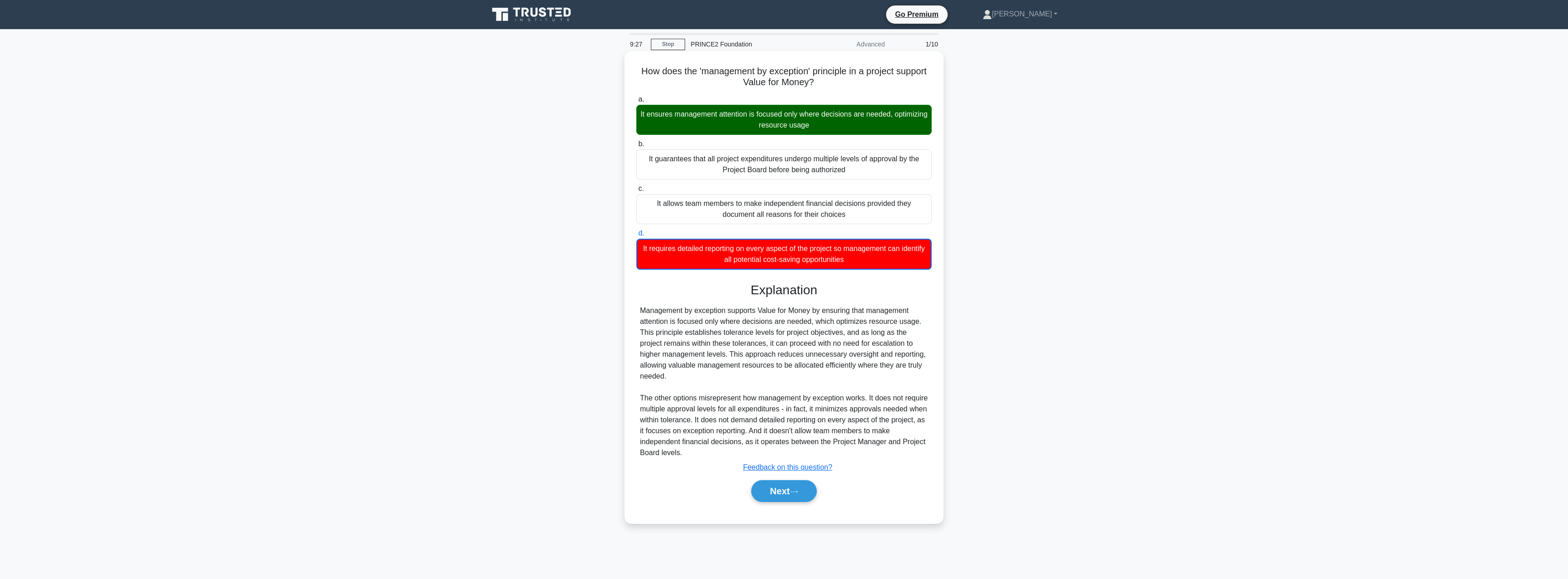
click at [770, 505] on div "Next" at bounding box center [783, 490] width 295 height 29
click at [768, 484] on button "Next" at bounding box center [784, 491] width 65 height 22
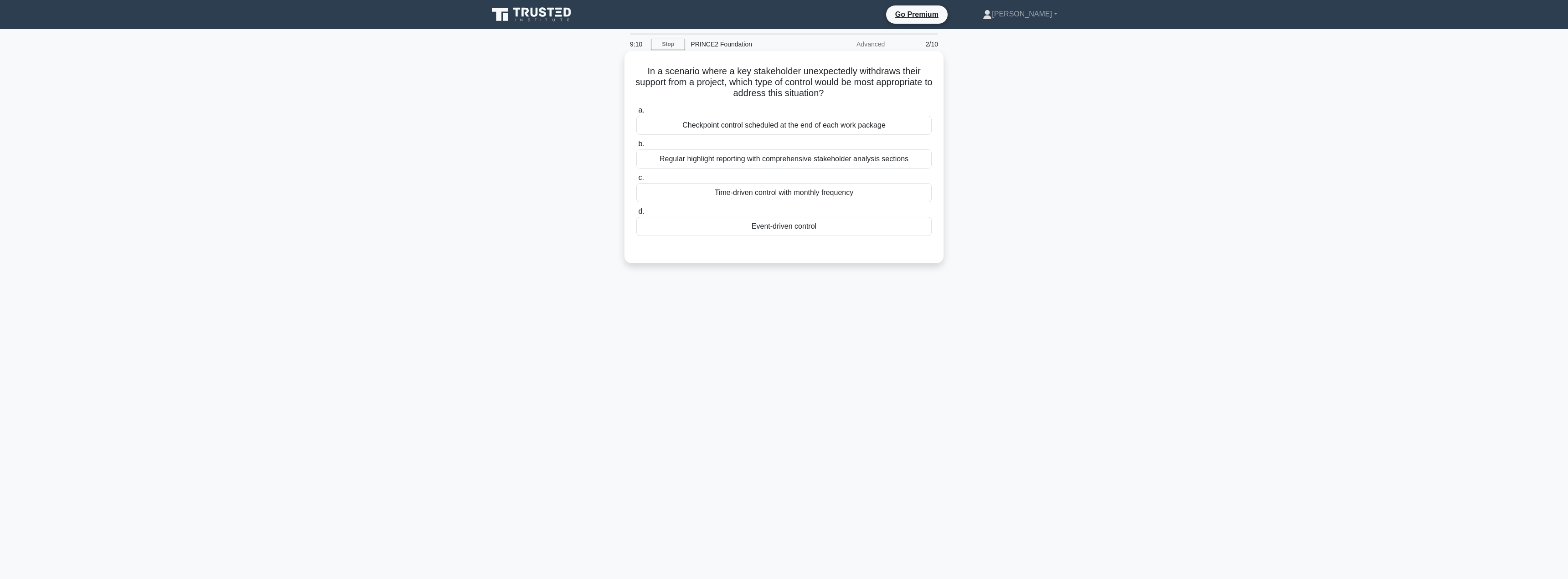
click at [798, 219] on div "Event-driven control" at bounding box center [783, 226] width 295 height 19
click at [636, 215] on input "d. Event-driven control" at bounding box center [636, 211] width 0 height 6
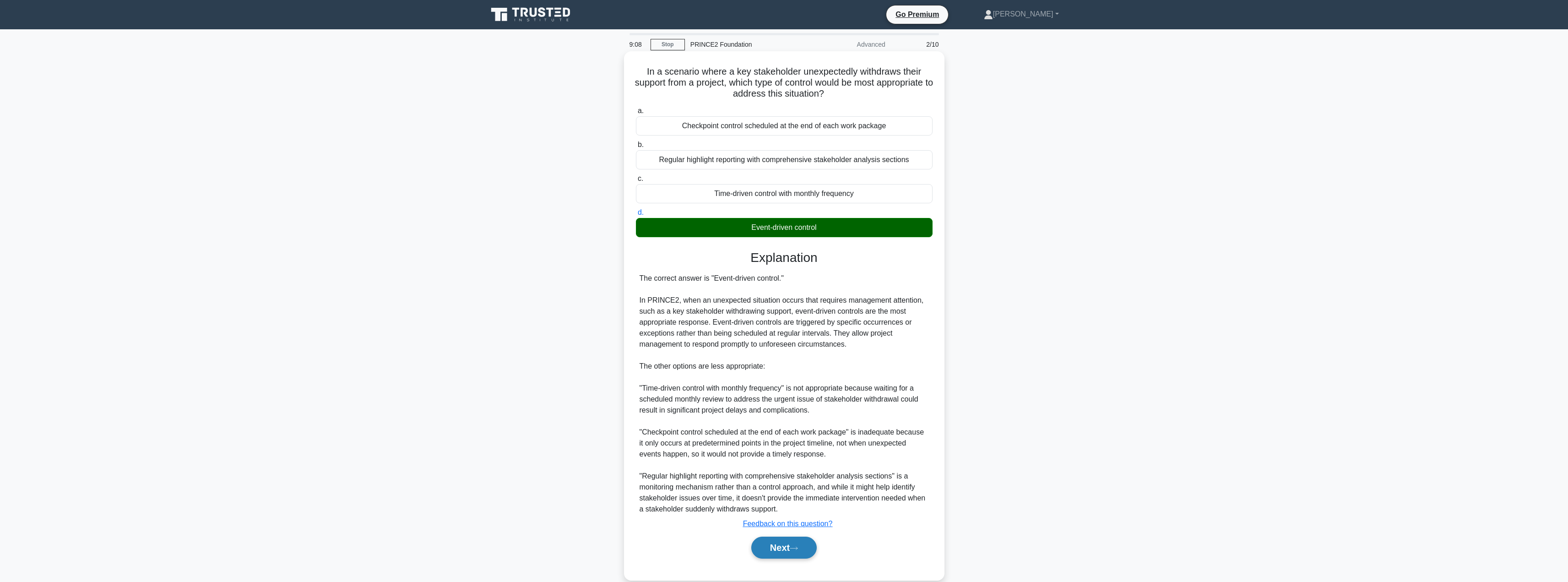
click at [775, 551] on button "Next" at bounding box center [784, 548] width 66 height 22
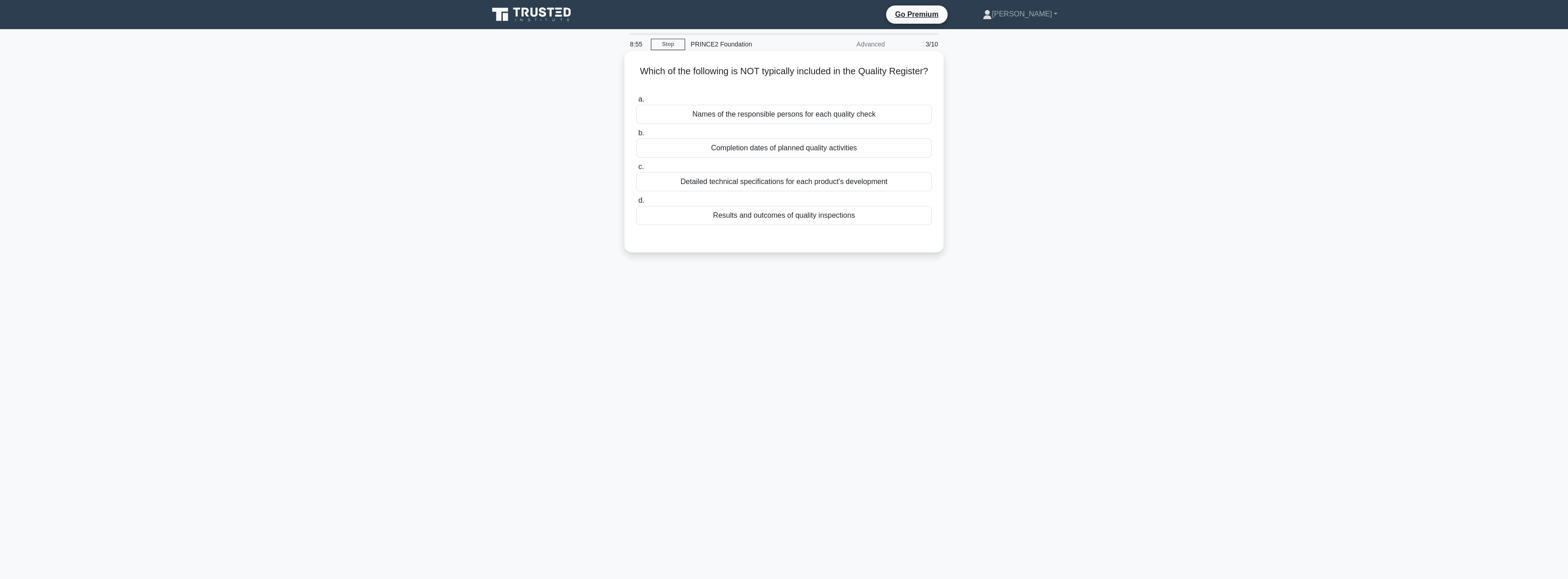
click at [749, 181] on div "Detailed technical specifications for each product's development" at bounding box center [783, 182] width 295 height 19
click at [636, 170] on input "c. Detailed technical specifications for each product's development" at bounding box center [636, 167] width 0 height 6
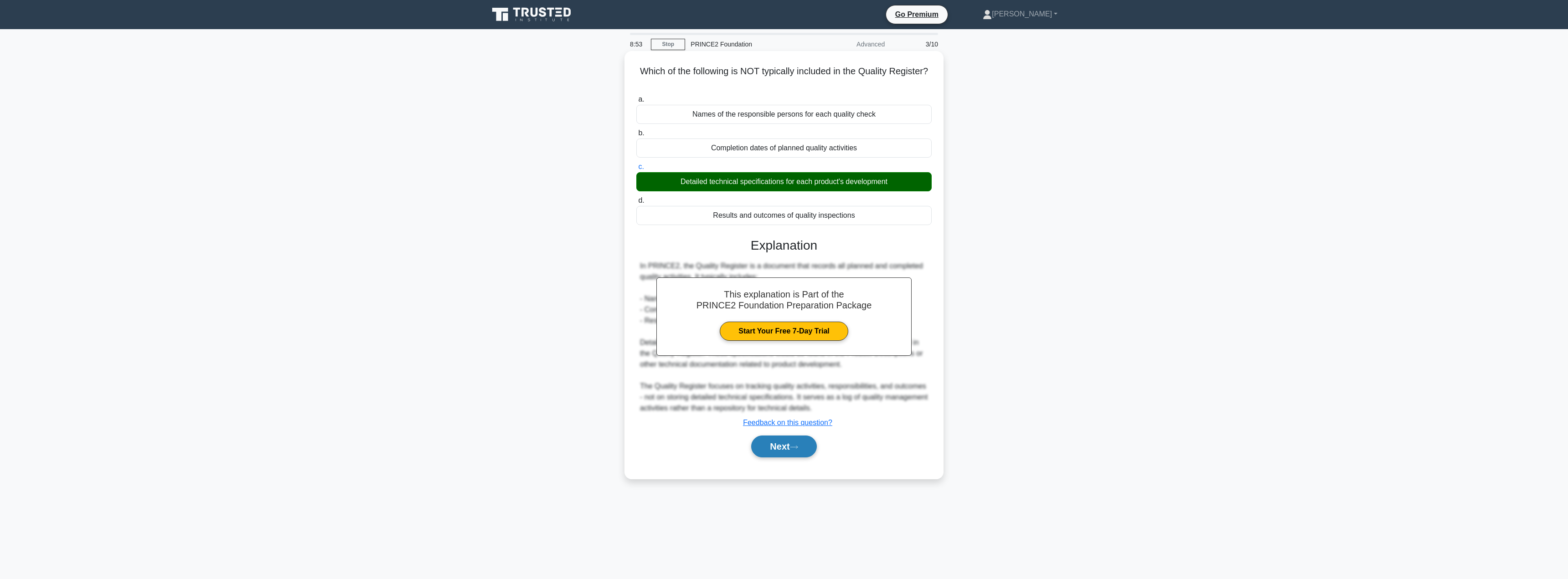
click at [772, 443] on button "Next" at bounding box center [784, 446] width 65 height 22
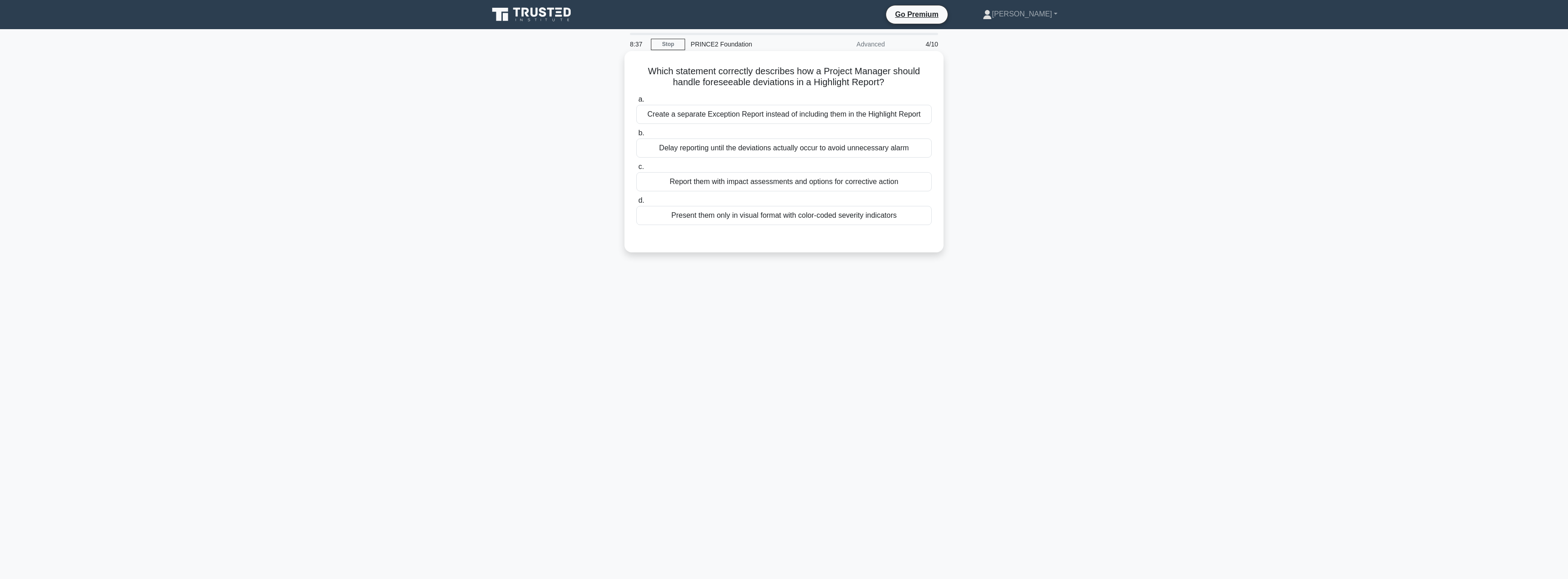
click at [721, 185] on div "Report them with impact assessments and options for corrective action" at bounding box center [783, 182] width 295 height 19
click at [636, 170] on input "c. Report them with impact assessments and options for corrective action" at bounding box center [636, 167] width 0 height 6
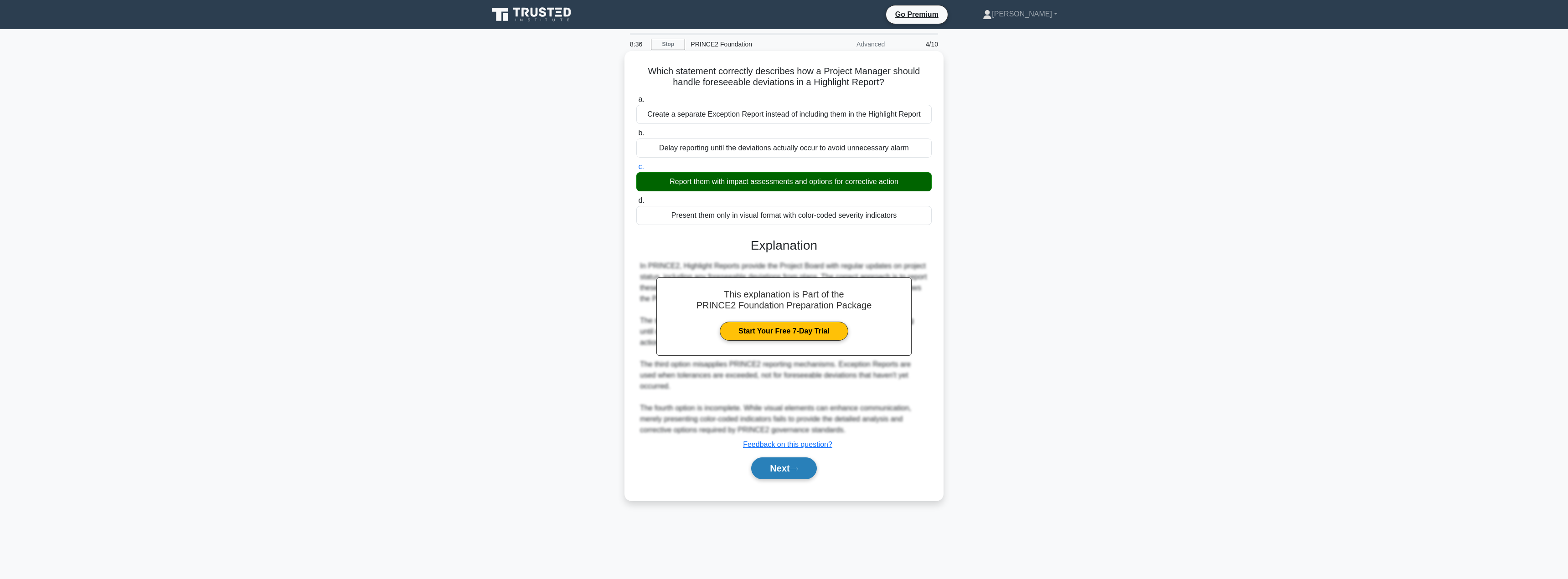
click at [770, 457] on button "Next" at bounding box center [784, 468] width 65 height 22
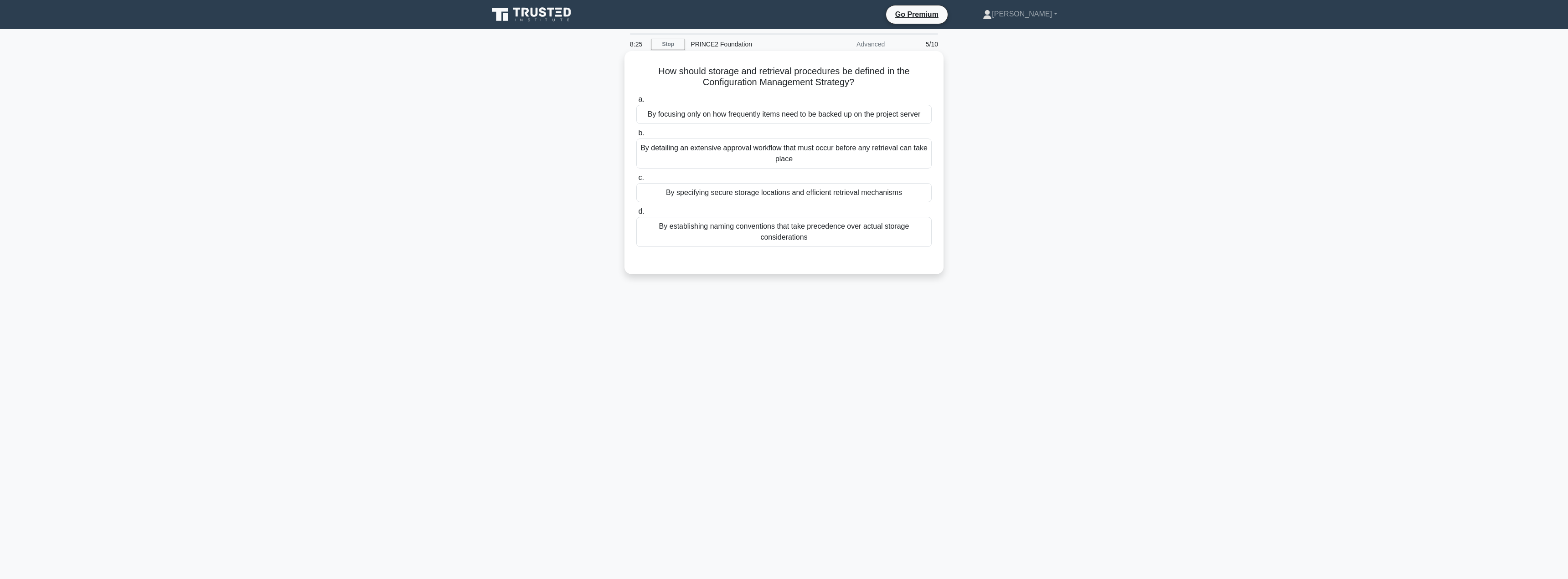
click at [796, 195] on div "By specifying secure storage locations and efficient retrieval mechanisms" at bounding box center [783, 193] width 295 height 19
click at [636, 181] on input "c. By specifying secure storage locations and efficient retrieval mechanisms" at bounding box center [636, 178] width 0 height 6
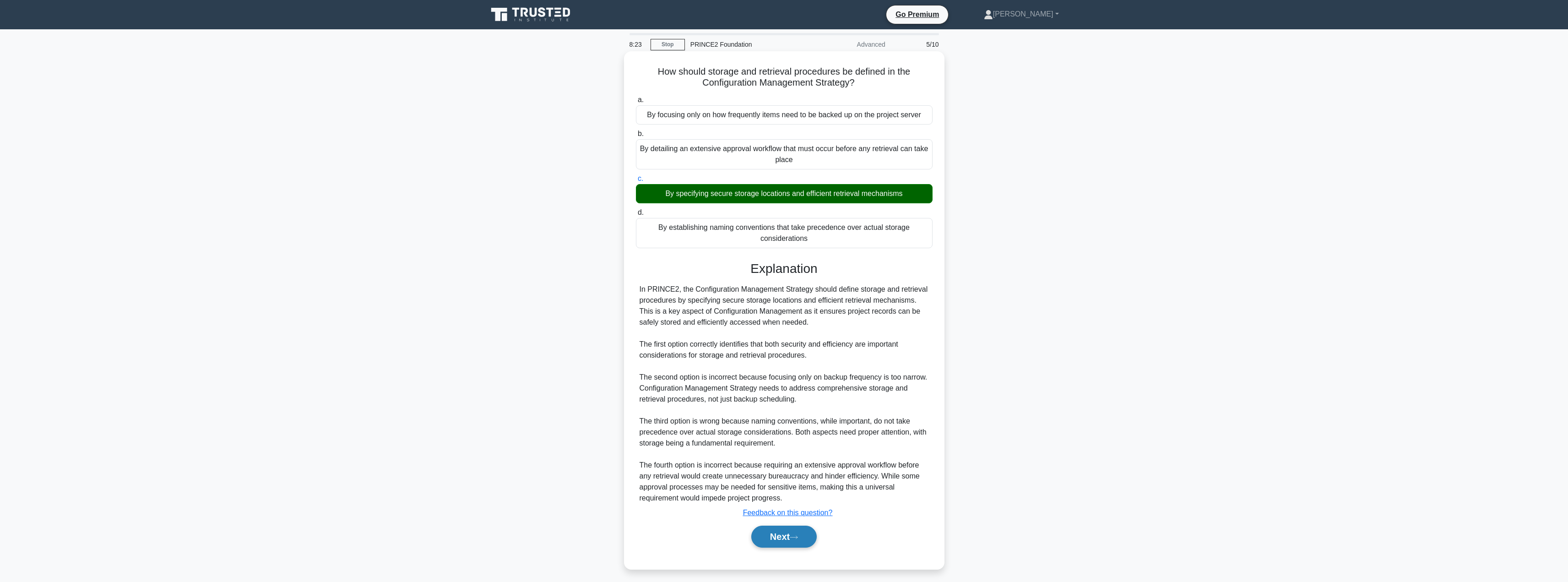
click at [770, 537] on button "Next" at bounding box center [784, 537] width 66 height 22
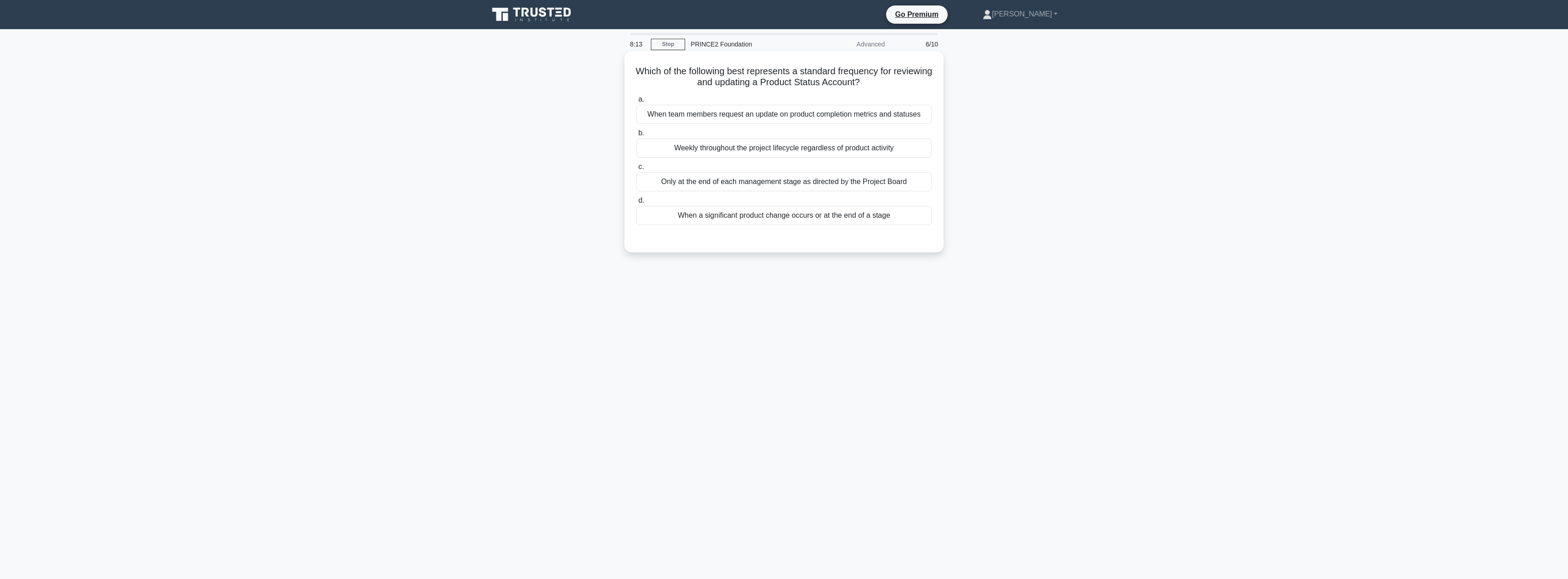
click at [761, 219] on div "When a significant product change occurs or at the end of a stage" at bounding box center [783, 215] width 295 height 19
click at [636, 204] on input "d. When a significant product change occurs or at the end of a stage" at bounding box center [636, 200] width 0 height 6
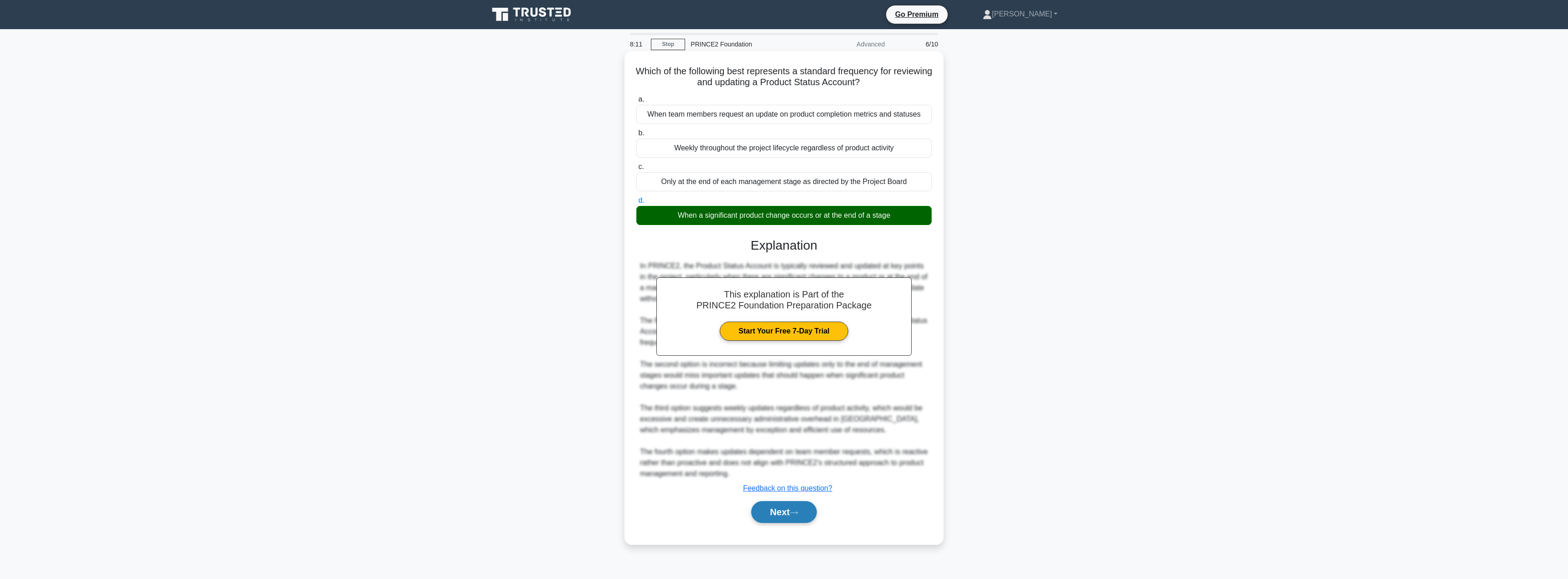
click at [768, 505] on button "Next" at bounding box center [784, 512] width 65 height 22
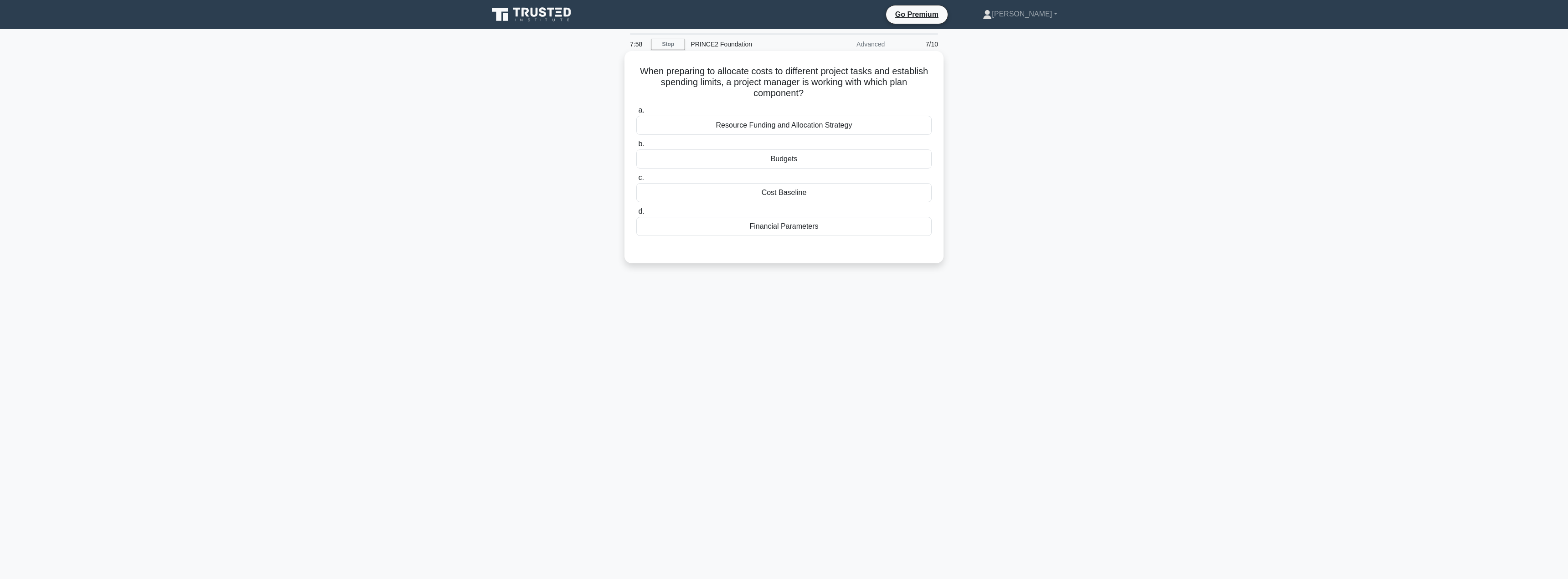
click at [794, 190] on div "Cost Baseline" at bounding box center [783, 193] width 295 height 19
click at [636, 181] on input "c. Cost Baseline" at bounding box center [636, 178] width 0 height 6
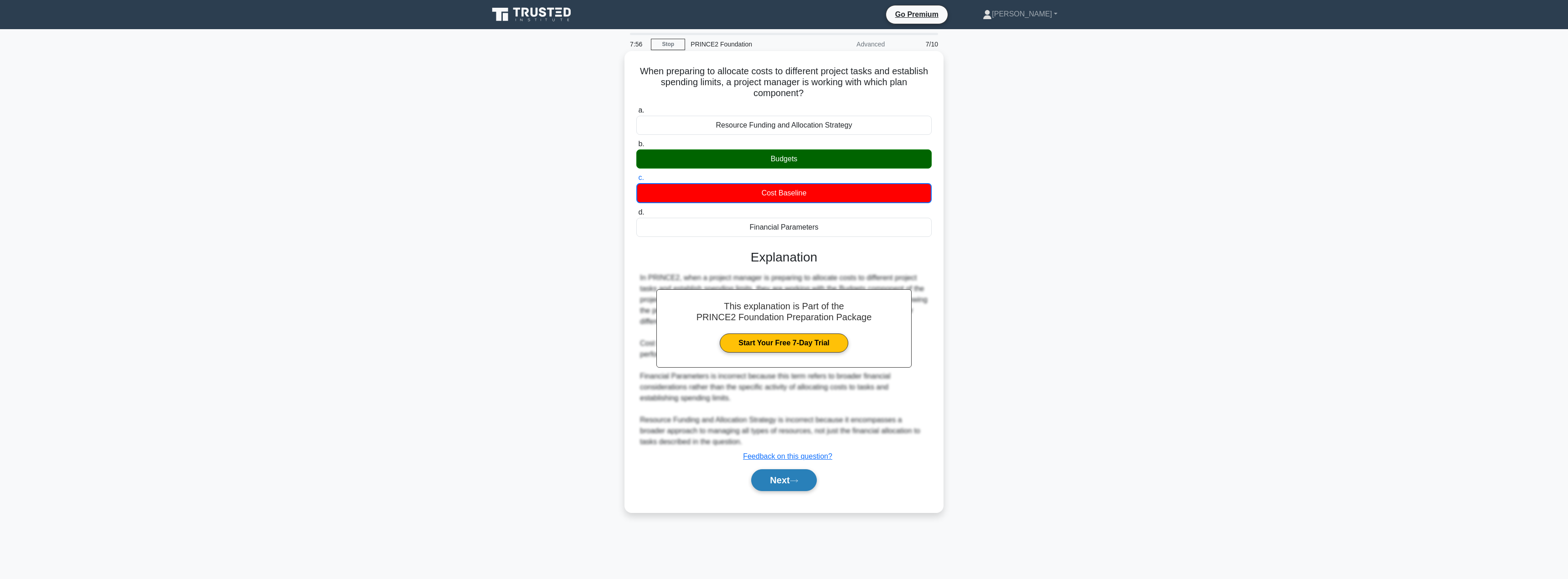
click at [776, 473] on button "Next" at bounding box center [784, 480] width 65 height 22
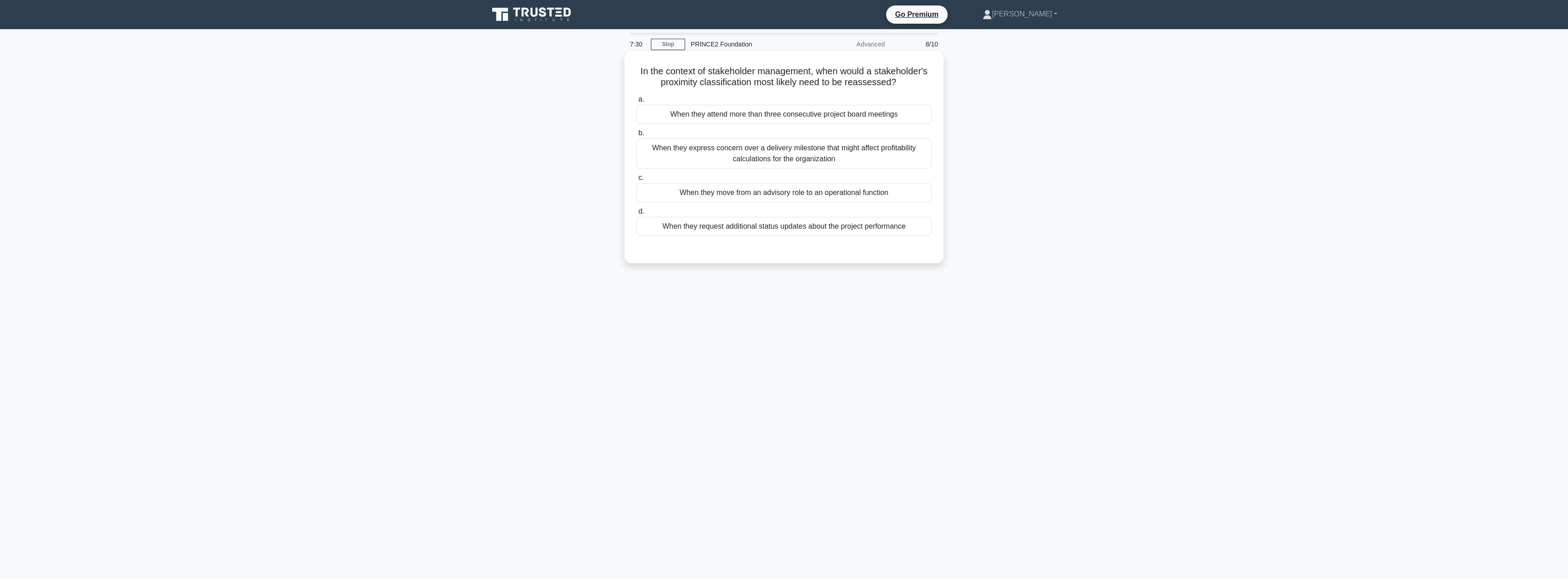
click at [787, 146] on div "When they express concern over a delivery milestone that might affect profitabi…" at bounding box center [783, 153] width 295 height 30
click at [636, 136] on input "b. When they express concern over a delivery milestone that might affect profit…" at bounding box center [636, 133] width 0 height 6
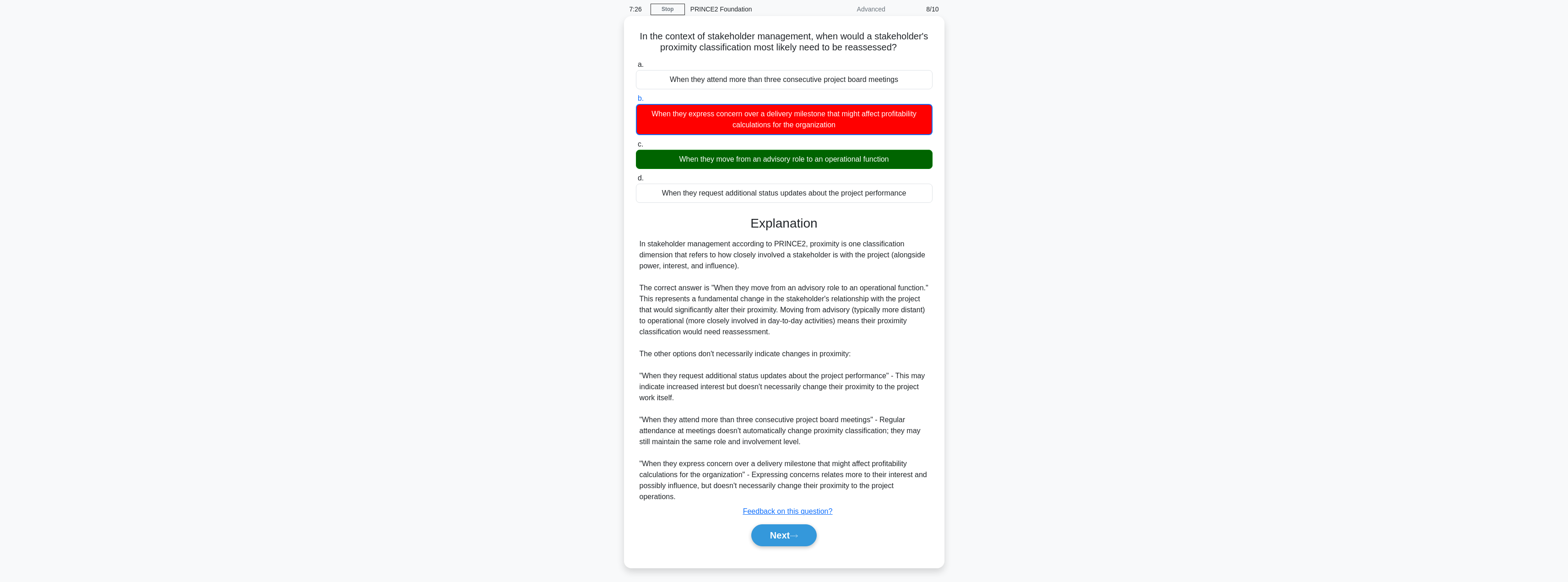
scroll to position [39, 0]
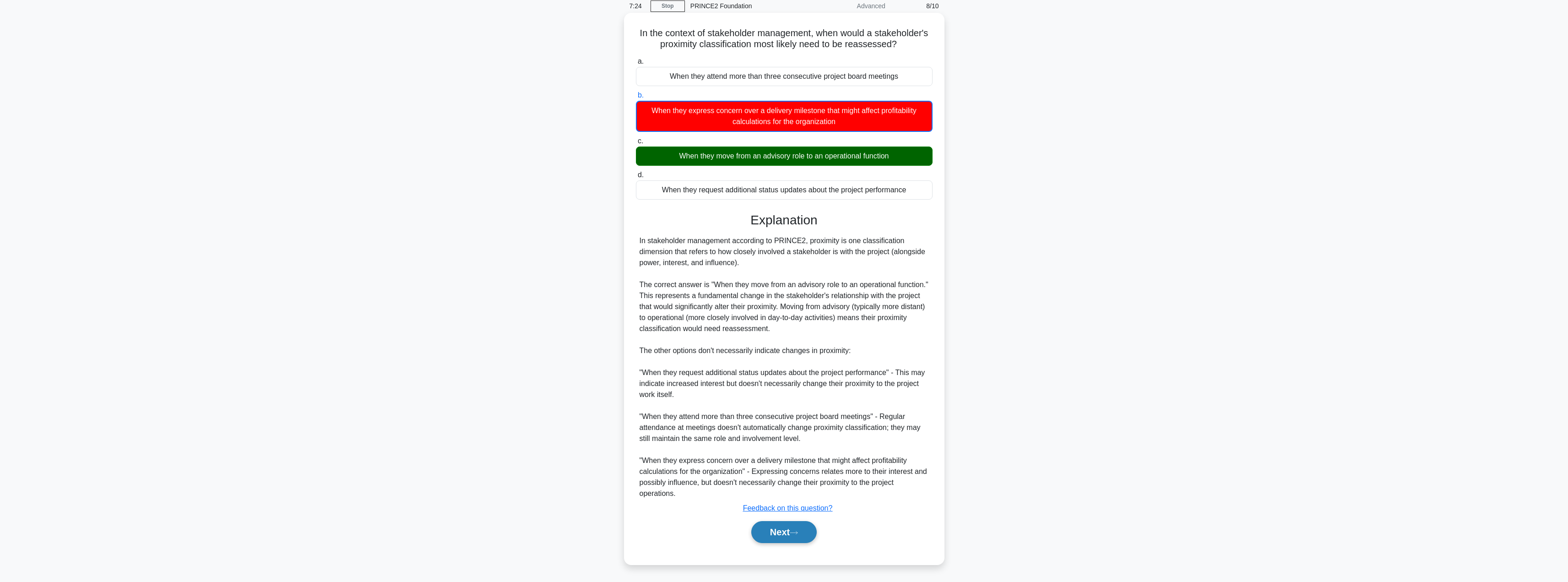
click at [780, 526] on button "Next" at bounding box center [784, 532] width 66 height 22
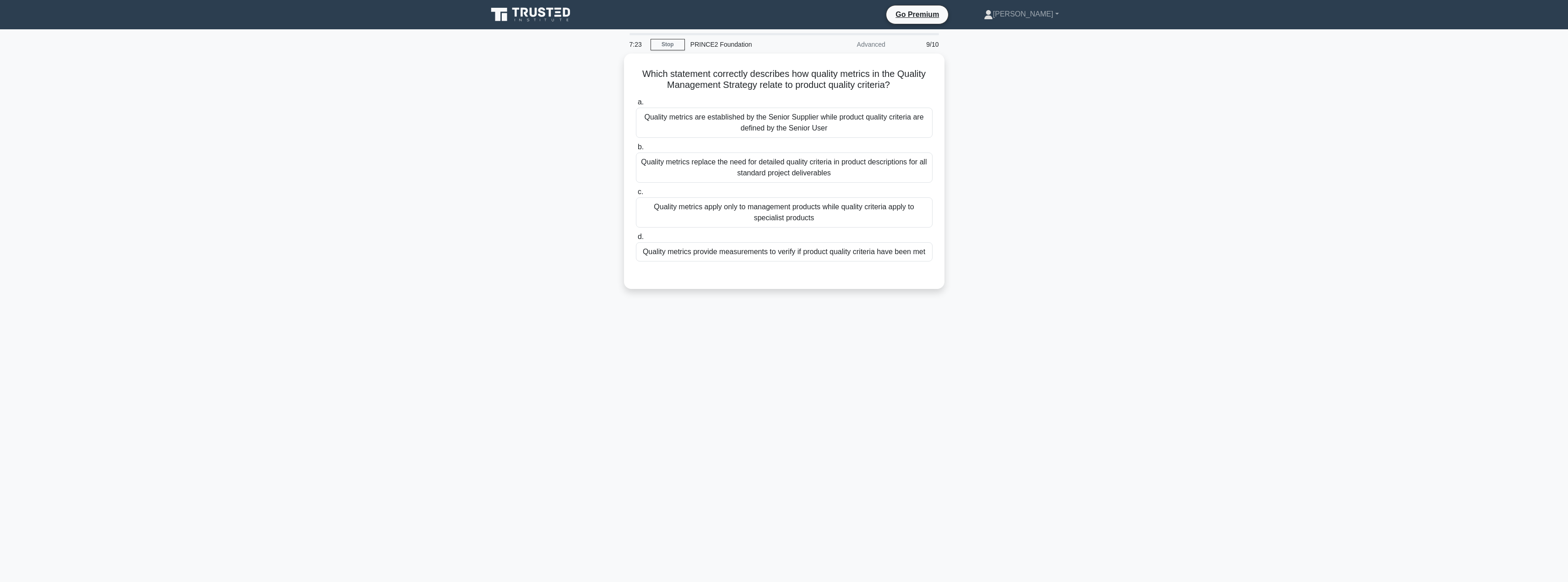
scroll to position [0, 0]
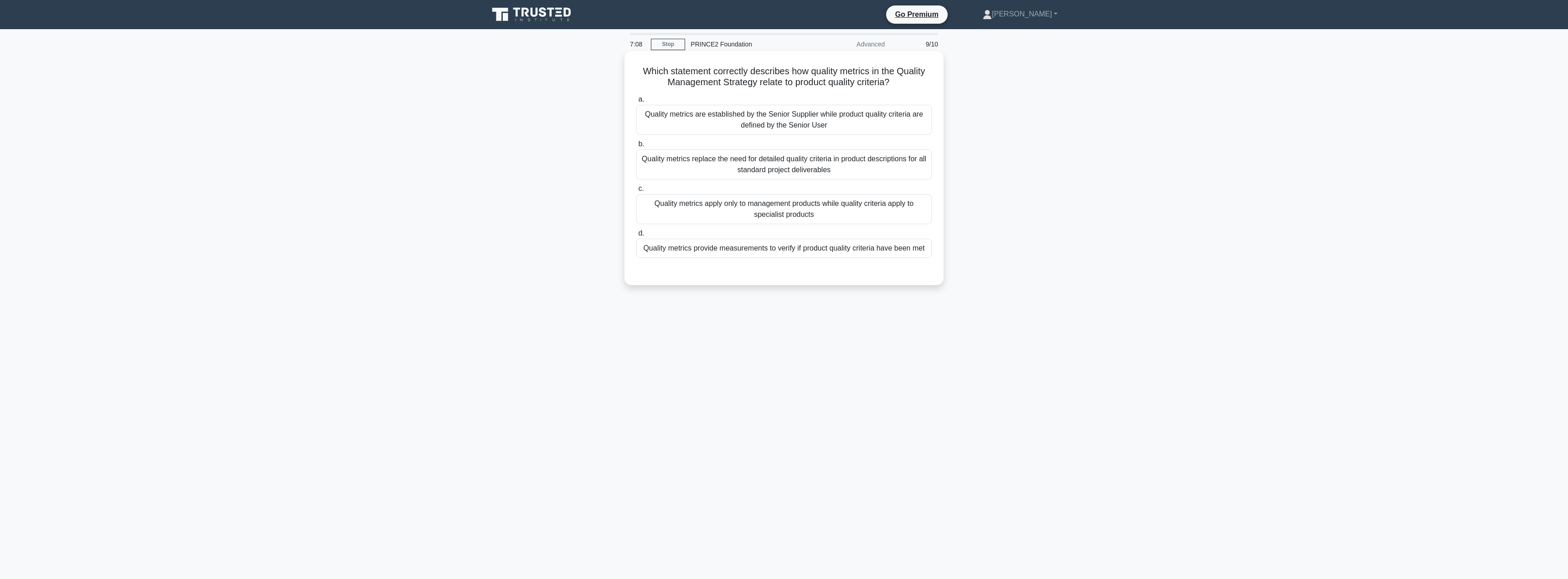
click at [801, 170] on div "Quality metrics replace the need for detailed quality criteria in product descr…" at bounding box center [783, 164] width 295 height 30
click at [636, 147] on input "b. Quality metrics replace the need for detailed quality criteria in product de…" at bounding box center [636, 144] width 0 height 6
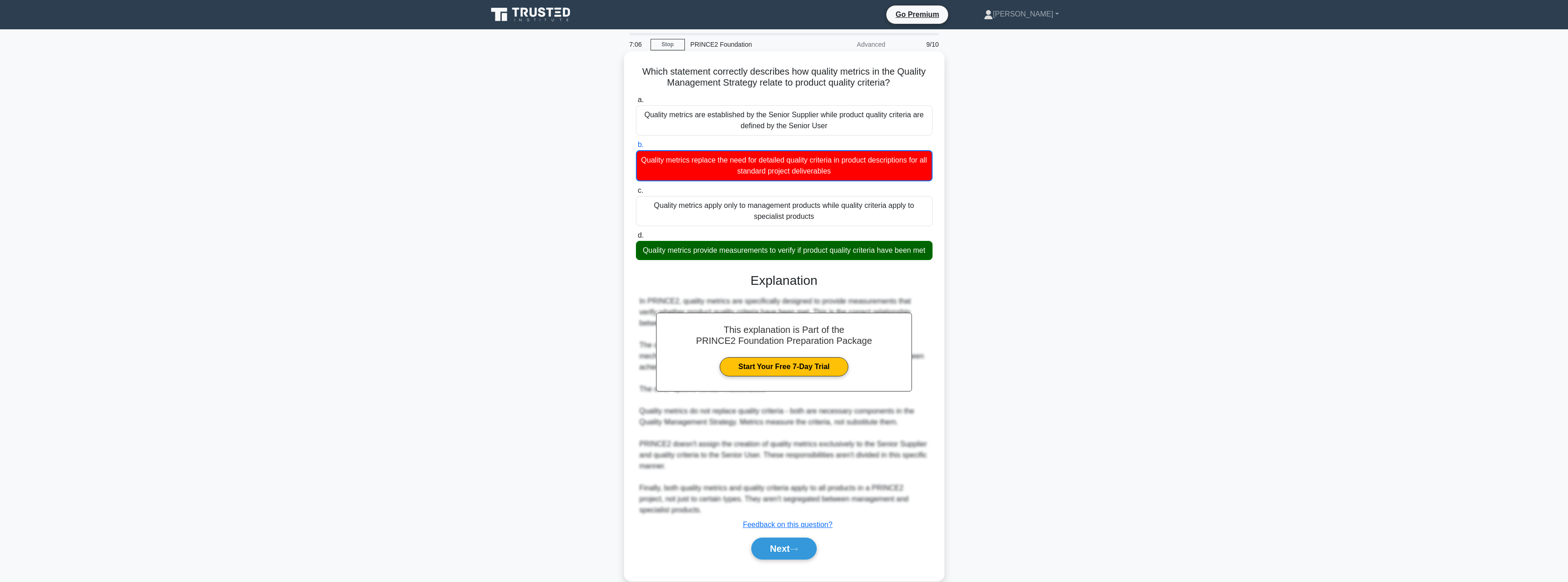
scroll to position [28, 0]
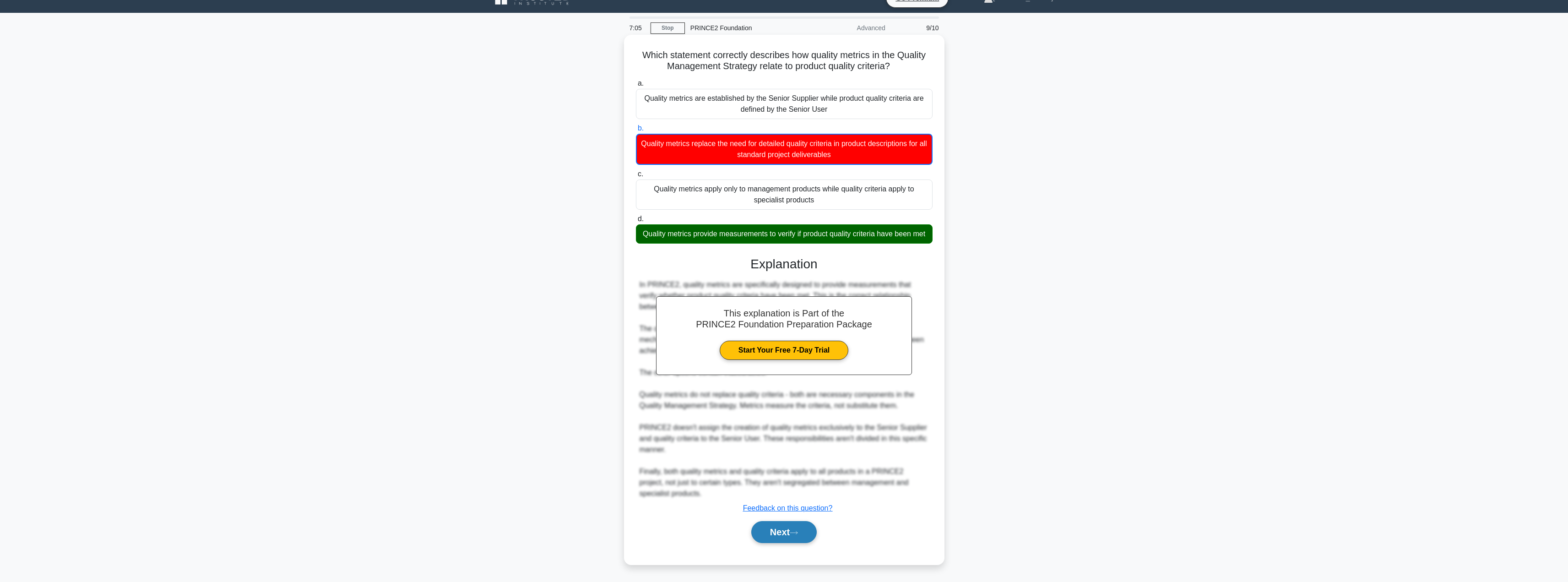
click at [774, 537] on button "Next" at bounding box center [784, 532] width 66 height 22
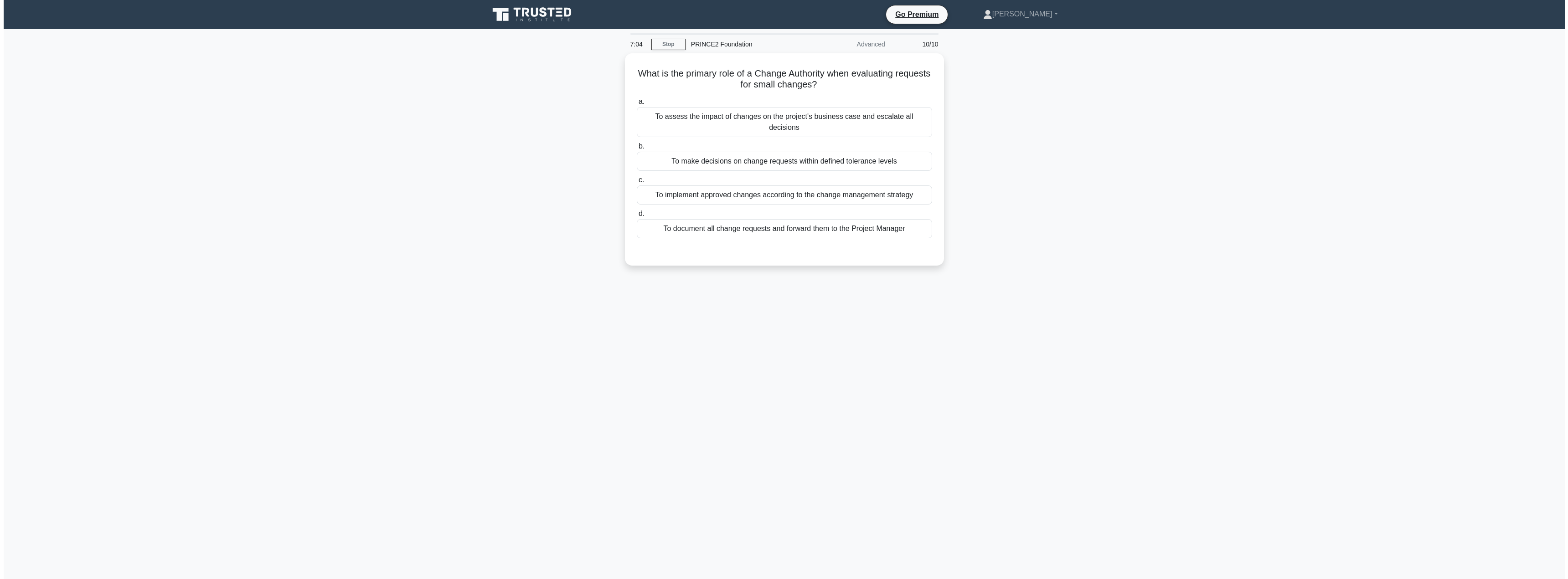
scroll to position [0, 0]
click at [730, 151] on div "To make decisions on change requests within defined tolerance levels" at bounding box center [783, 159] width 295 height 19
click at [636, 147] on input "b. To make decisions on change requests within defined tolerance levels" at bounding box center [636, 144] width 0 height 6
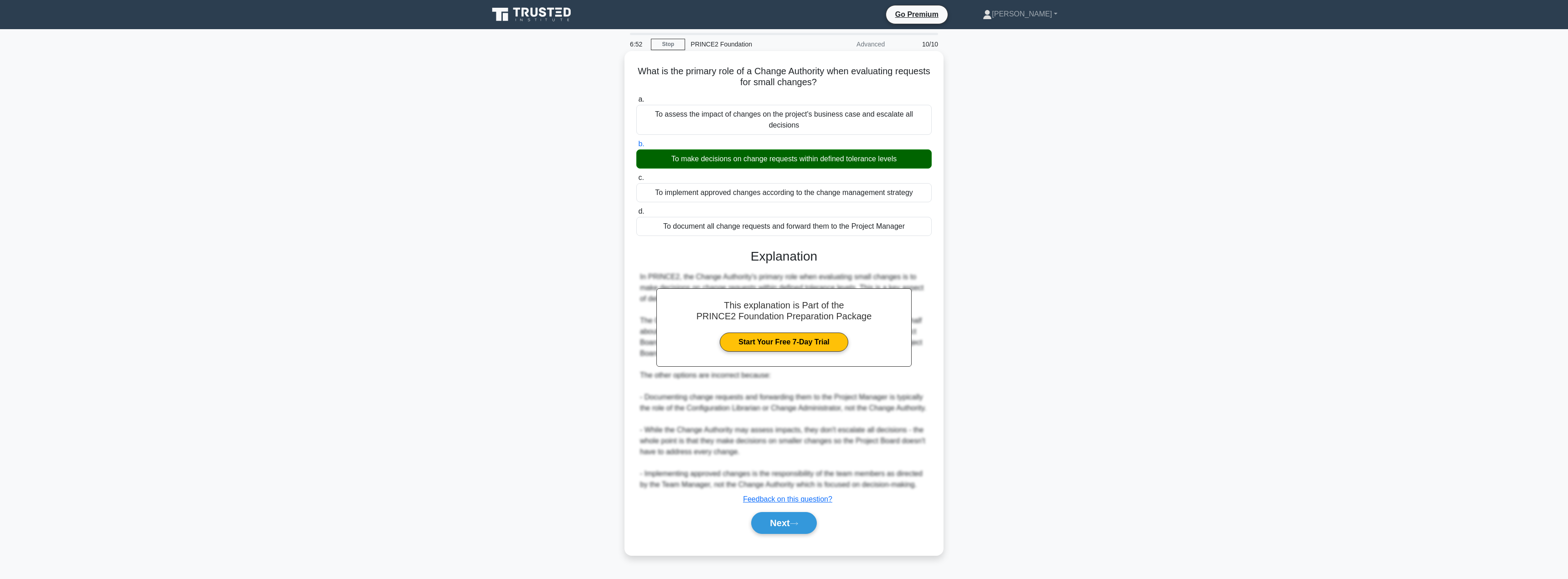
click at [774, 512] on div "Next" at bounding box center [783, 522] width 295 height 29
click at [772, 527] on button "Next" at bounding box center [784, 522] width 65 height 22
click at [769, 523] on button "Next" at bounding box center [784, 522] width 65 height 22
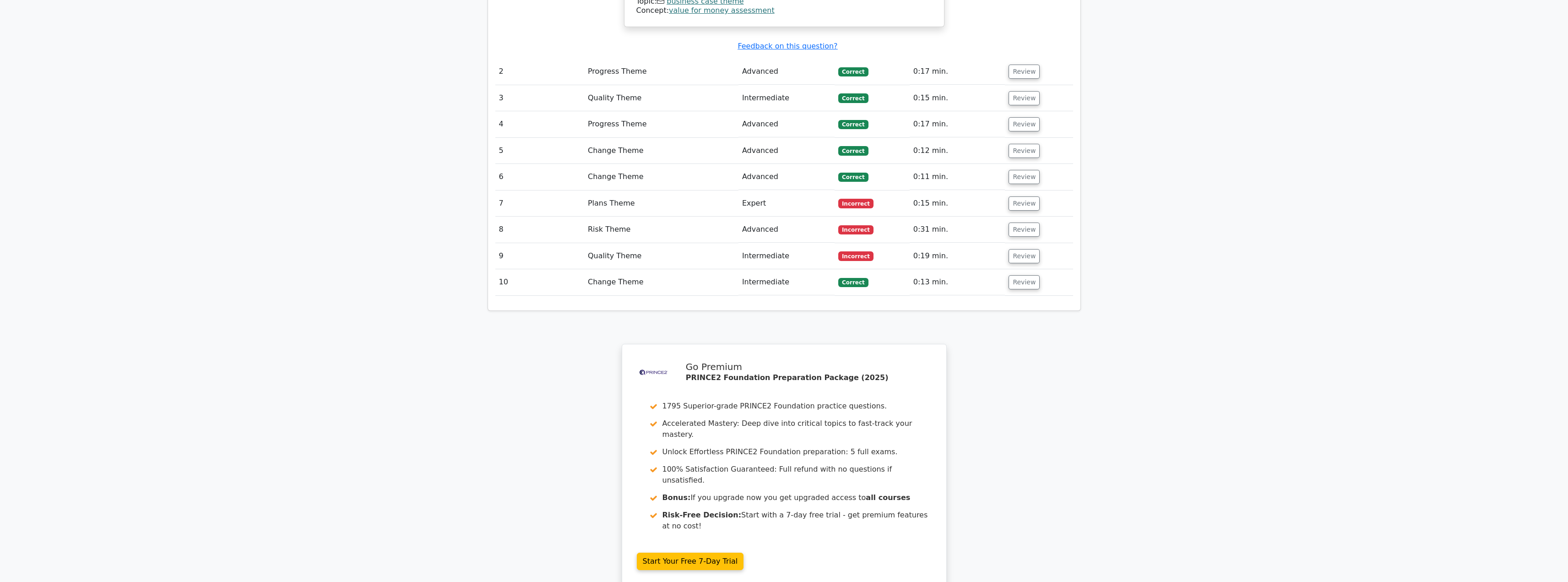
scroll to position [1300, 0]
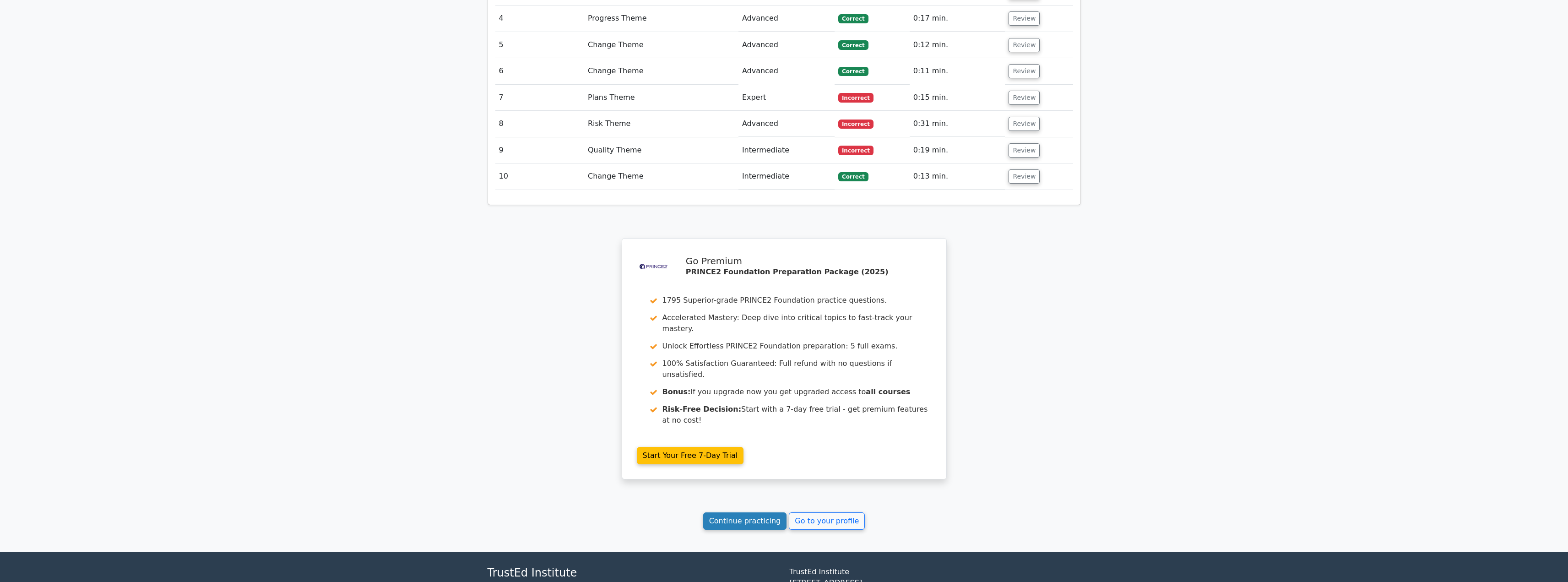
click at [739, 512] on link "Continue practicing" at bounding box center [745, 520] width 84 height 17
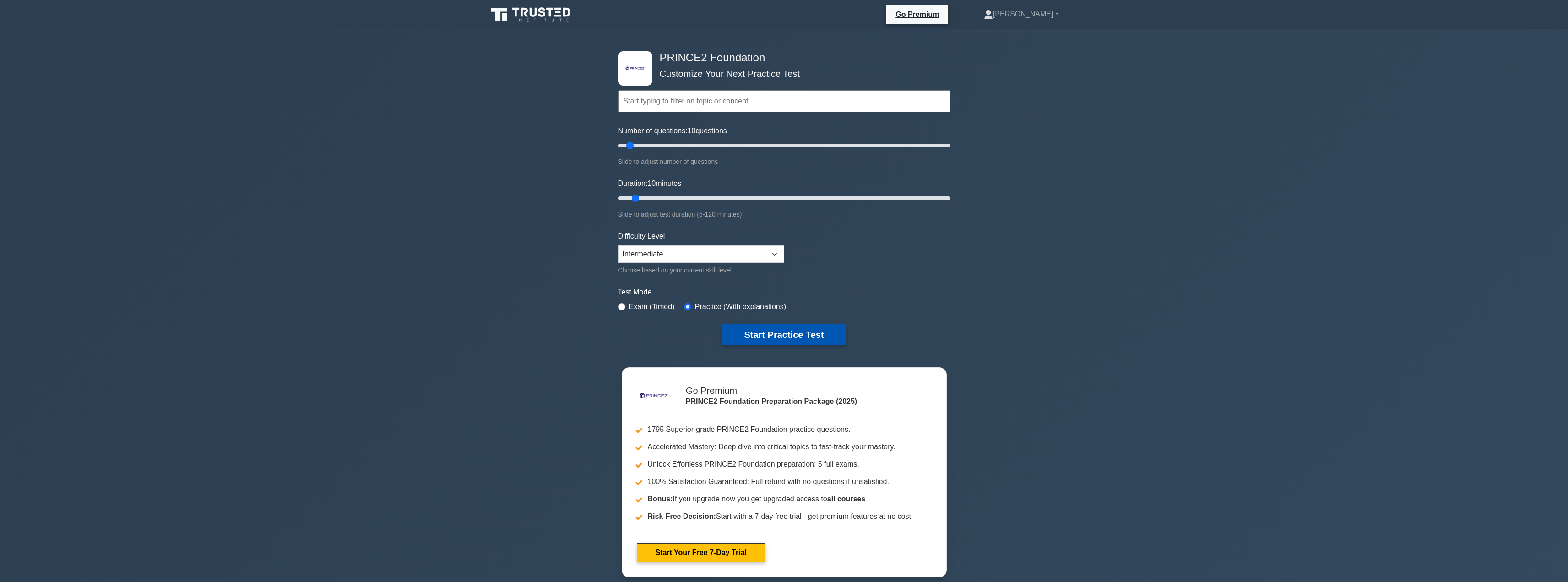
click at [797, 325] on button "Start Practice Test" at bounding box center [783, 334] width 124 height 21
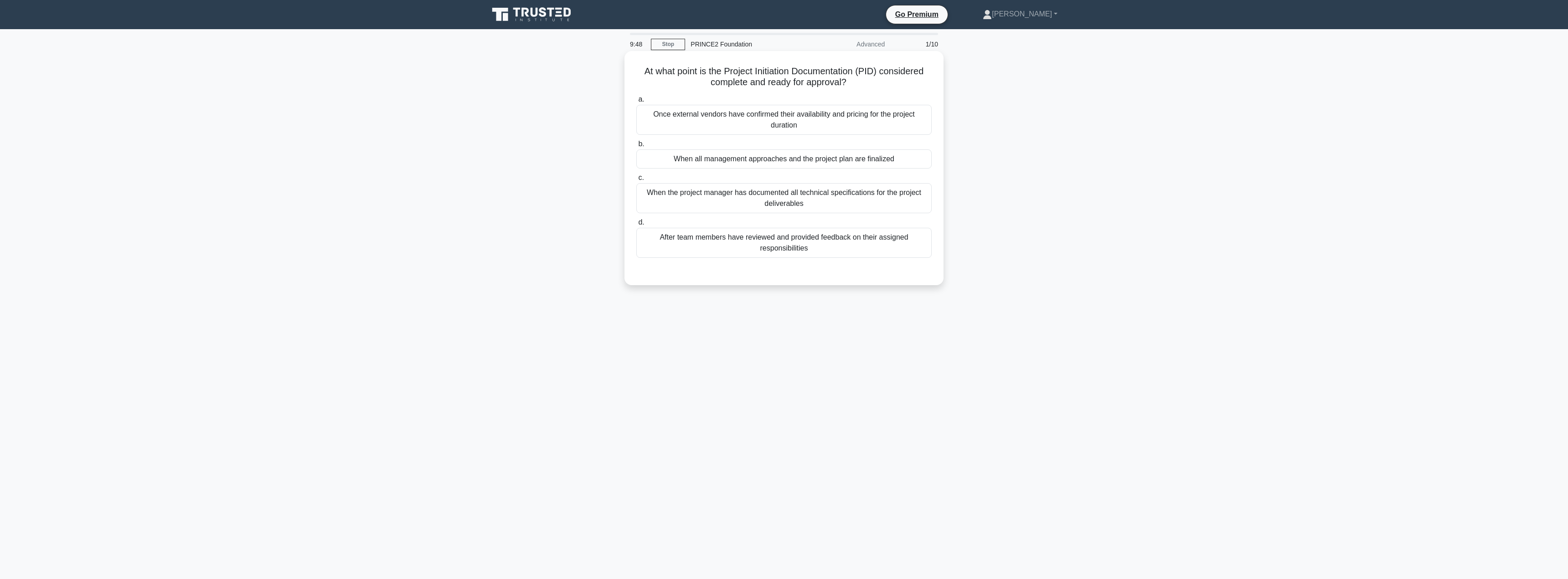
click at [770, 157] on div "When all management approaches and the project plan are finalized" at bounding box center [783, 159] width 295 height 19
click at [636, 147] on input "b. When all management approaches and the project plan are finalized" at bounding box center [636, 144] width 0 height 6
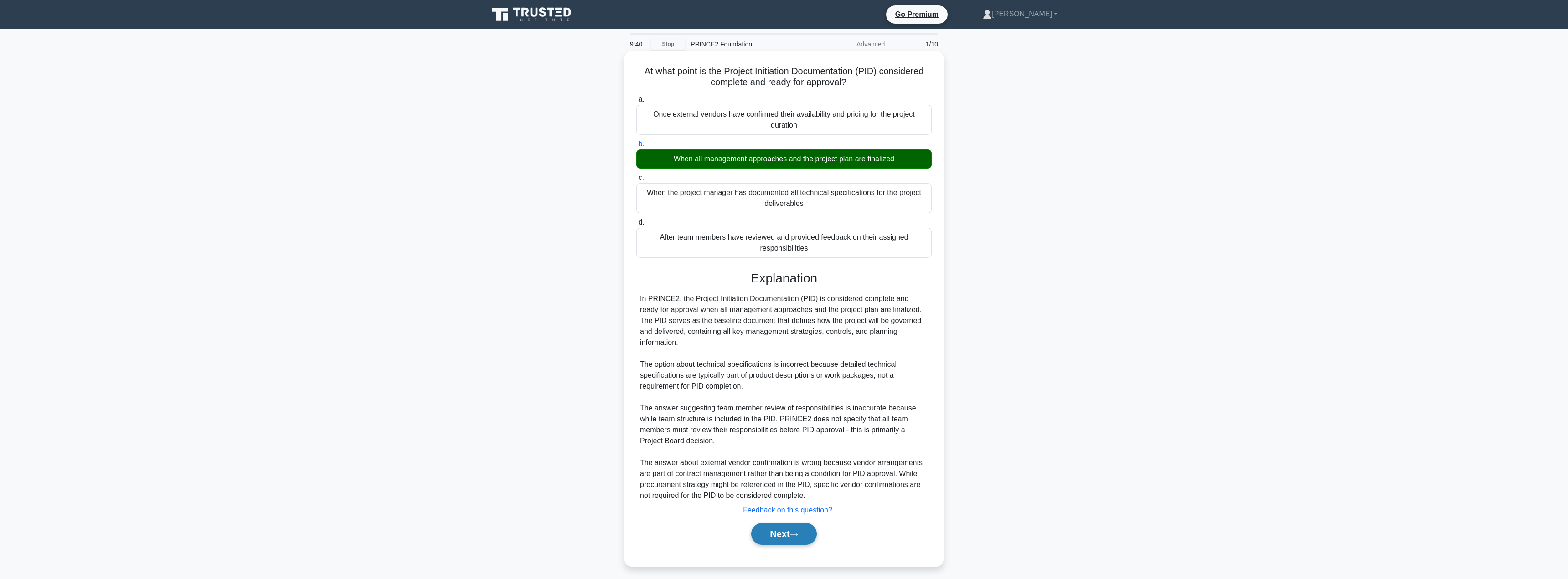
click at [779, 523] on button "Next" at bounding box center [784, 534] width 65 height 22
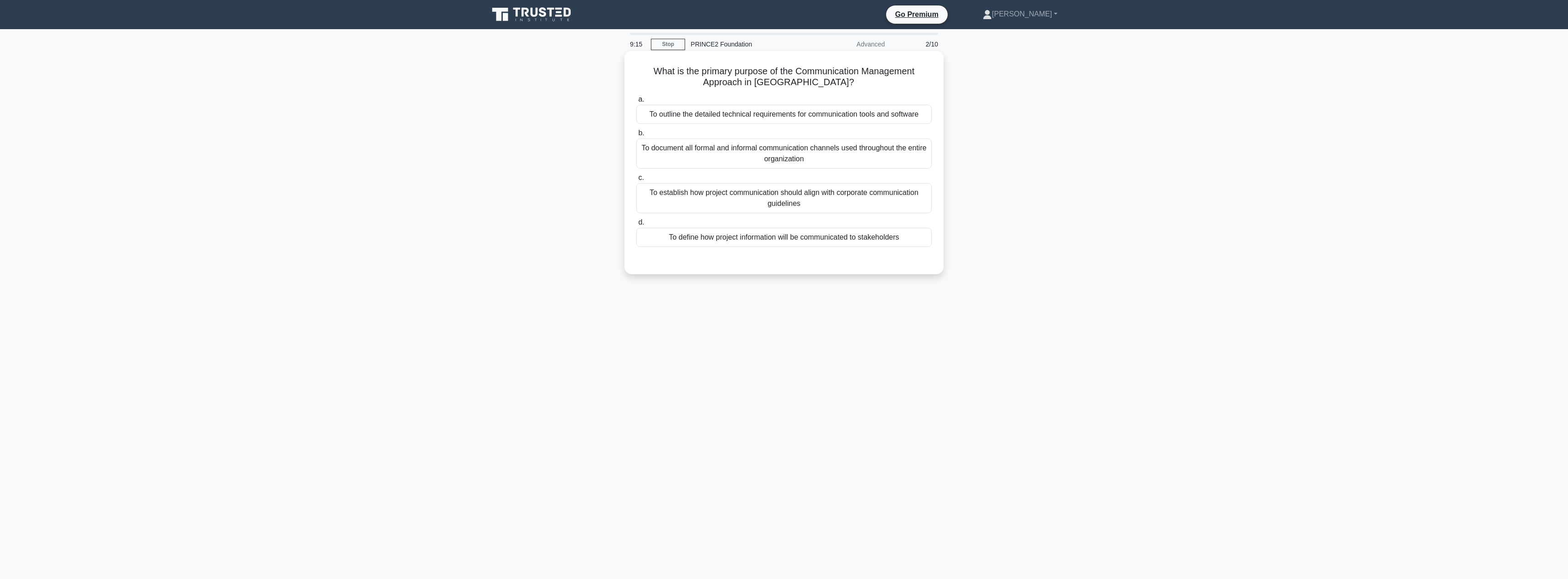
click at [767, 242] on div "To define how project information will be communicated to stakeholders" at bounding box center [783, 237] width 295 height 19
click at [636, 225] on input "d. To define how project information will be communicated to stakeholders" at bounding box center [636, 222] width 0 height 6
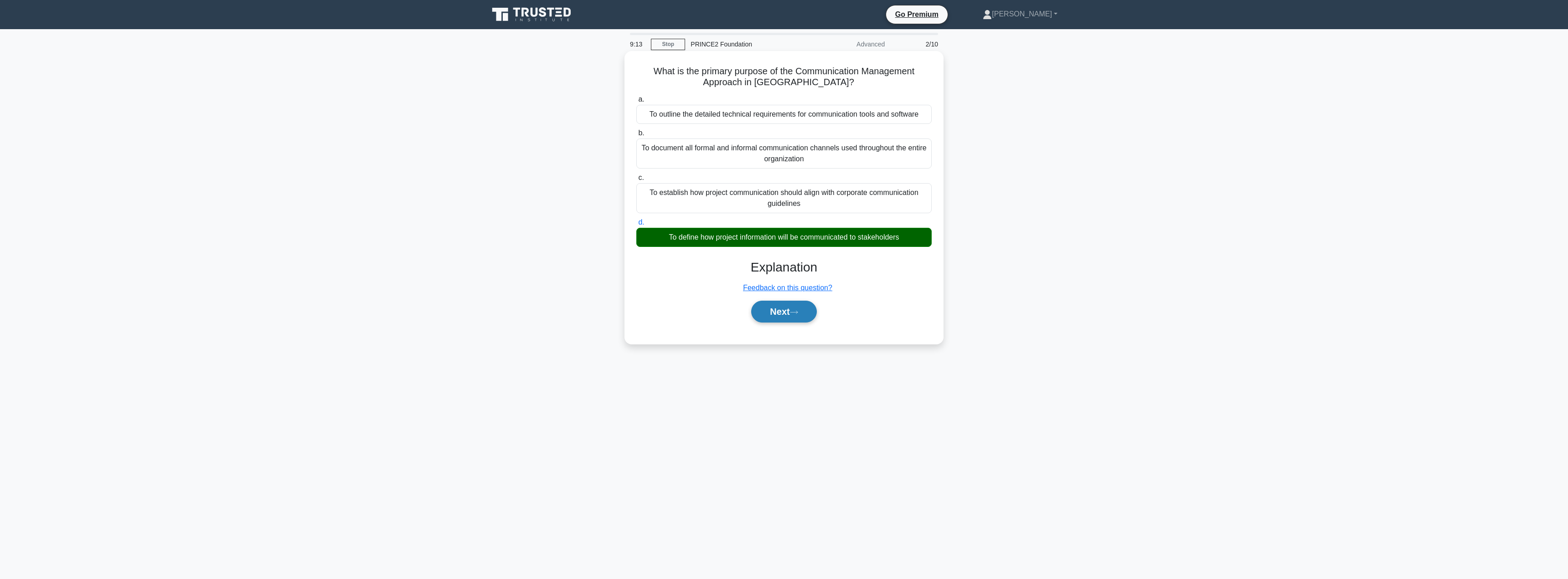
click at [777, 311] on button "Next" at bounding box center [784, 311] width 65 height 22
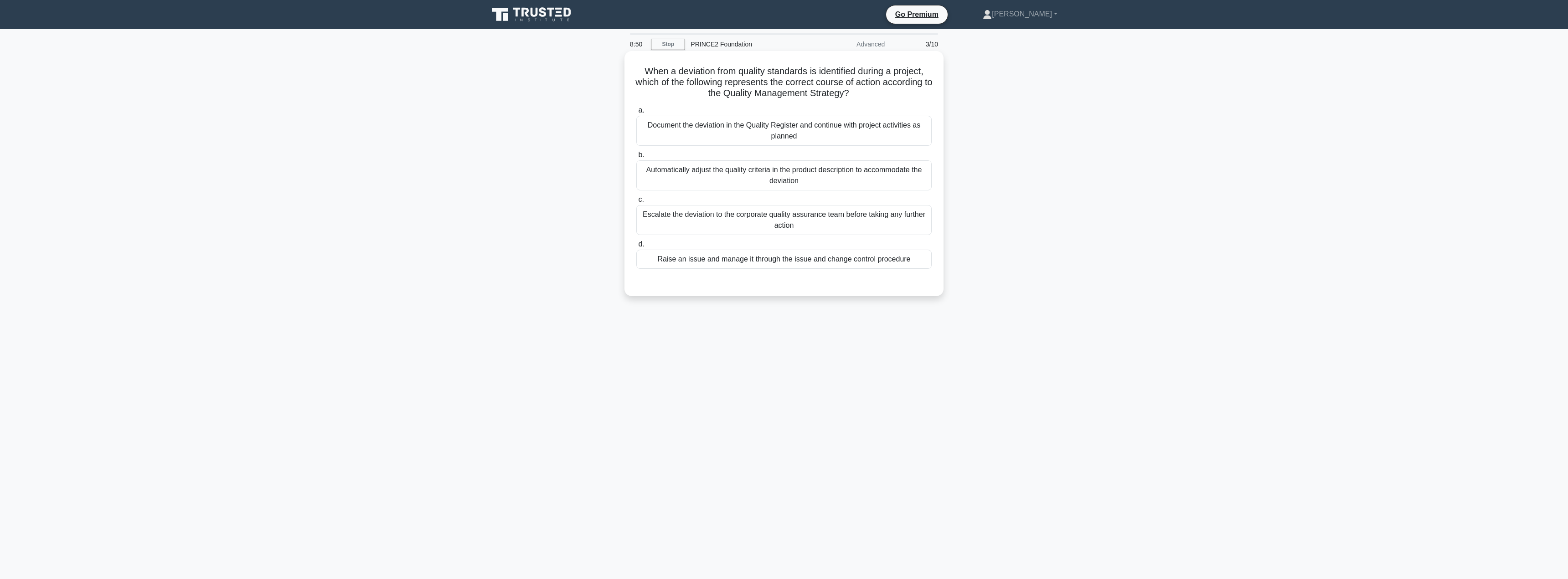
click at [782, 266] on div "Raise an issue and manage it through the issue and change control procedure" at bounding box center [783, 259] width 295 height 19
click at [636, 247] on input "d. Raise an issue and manage it through the issue and change control procedure" at bounding box center [636, 244] width 0 height 6
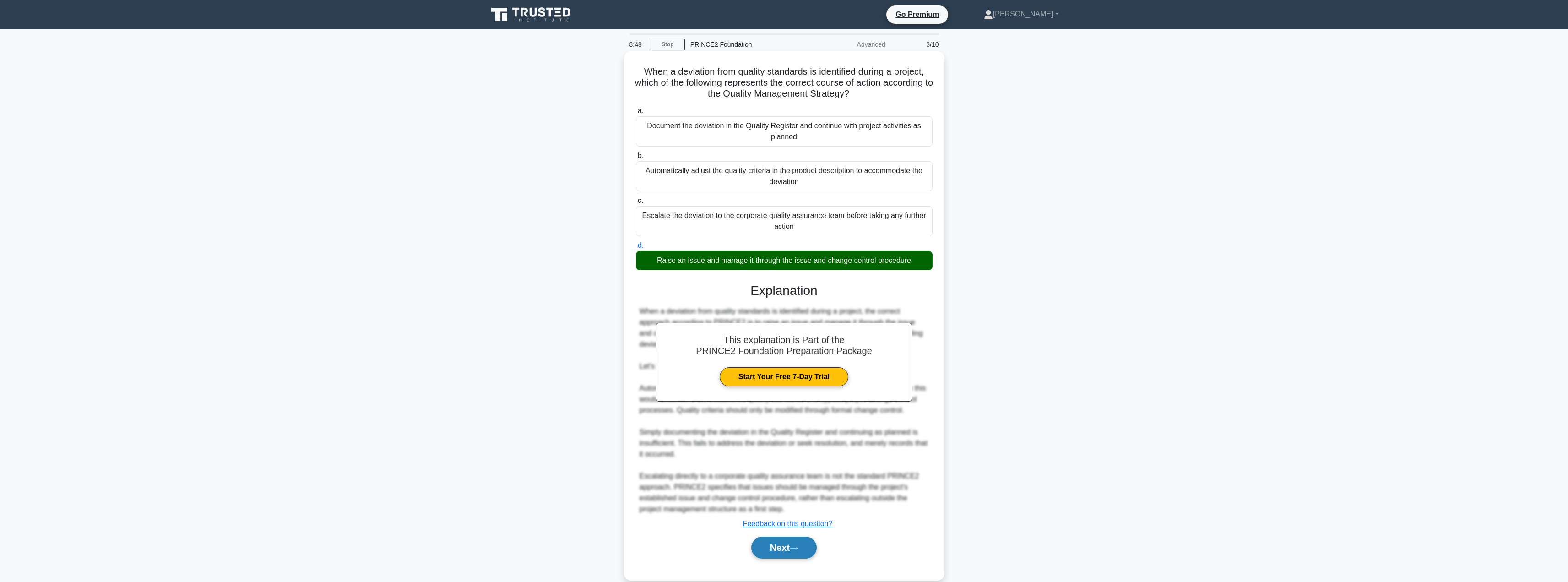
click at [774, 555] on button "Next" at bounding box center [784, 548] width 66 height 22
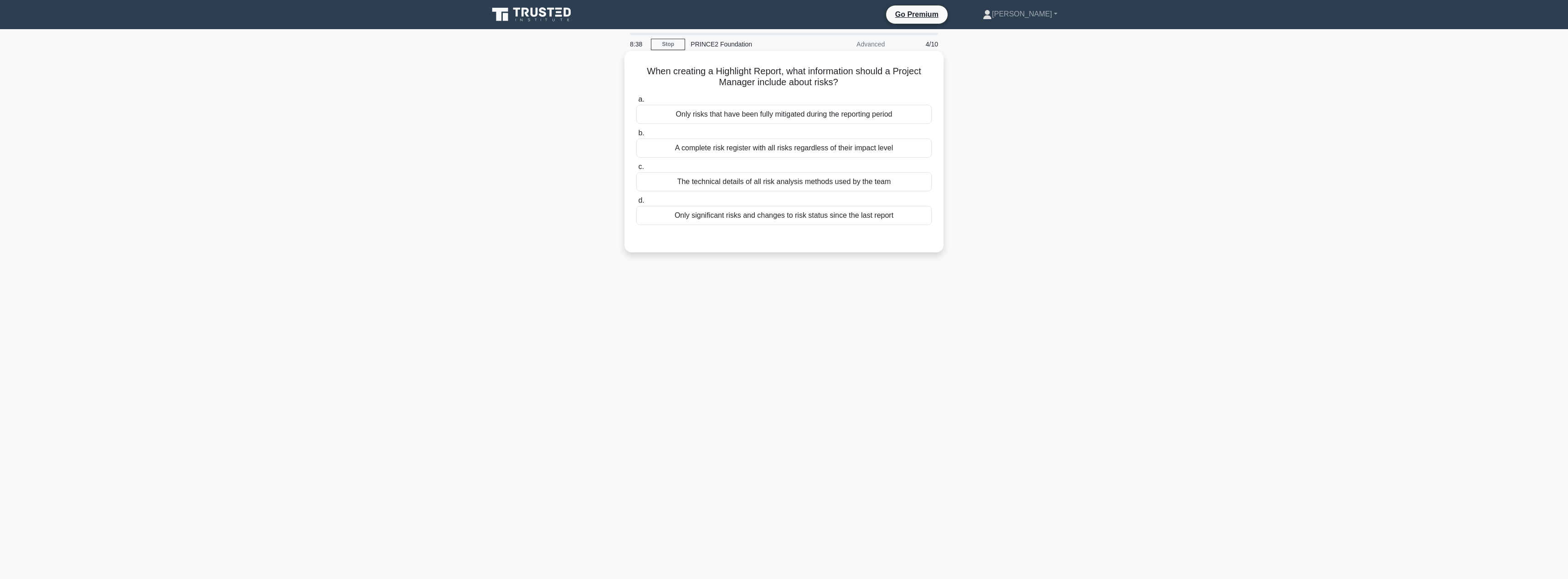
click at [776, 221] on div "Only significant risks and changes to risk status since the last report" at bounding box center [783, 215] width 295 height 19
click at [636, 204] on input "d. Only significant risks and changes to risk status since the last report" at bounding box center [636, 200] width 0 height 6
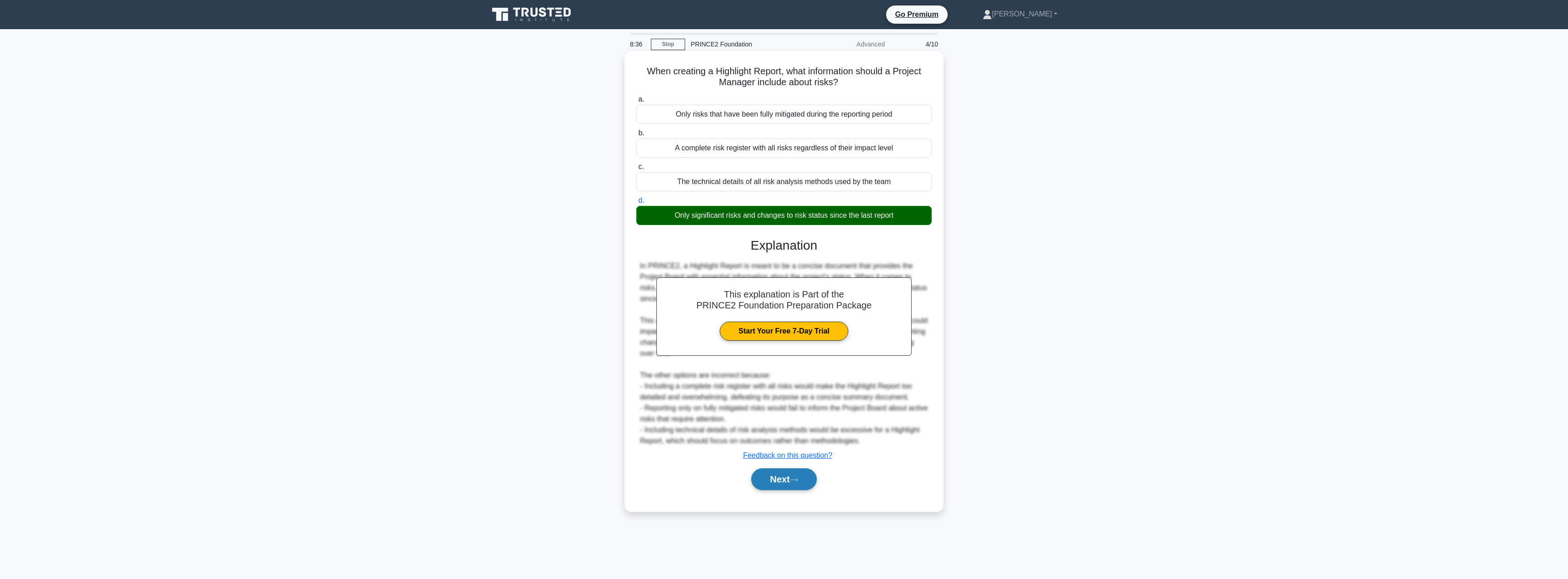
click at [779, 471] on button "Next" at bounding box center [784, 479] width 65 height 22
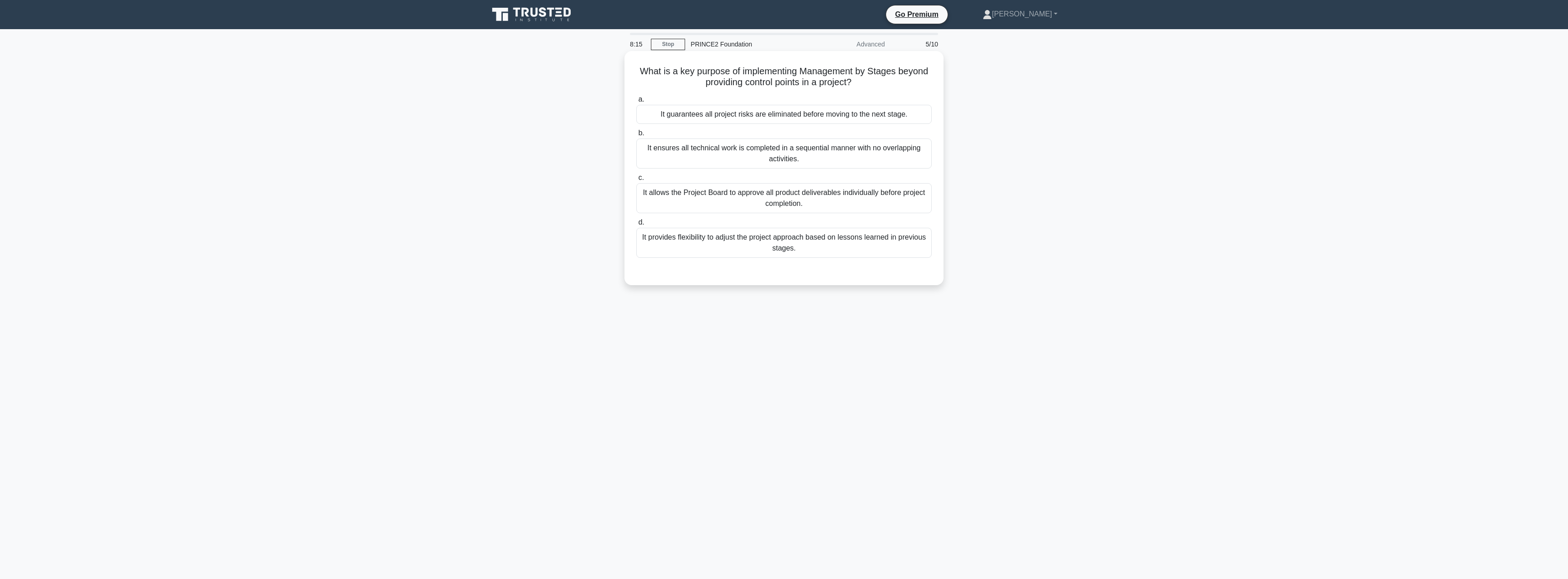
click at [719, 250] on div "It provides flexibility to adjust the project approach based on lessons learned…" at bounding box center [783, 242] width 295 height 30
click at [636, 225] on input "d. It provides flexibility to adjust the project approach based on lessons lear…" at bounding box center [636, 222] width 0 height 6
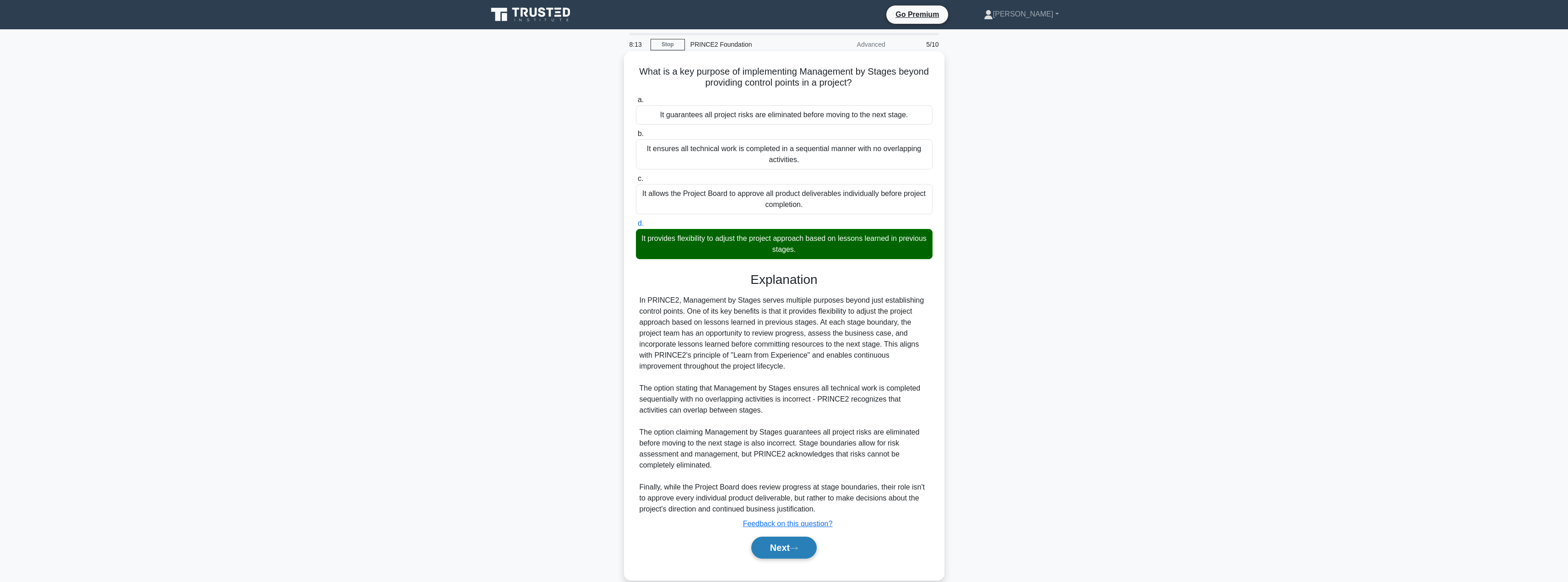
click at [766, 540] on button "Next" at bounding box center [784, 548] width 66 height 22
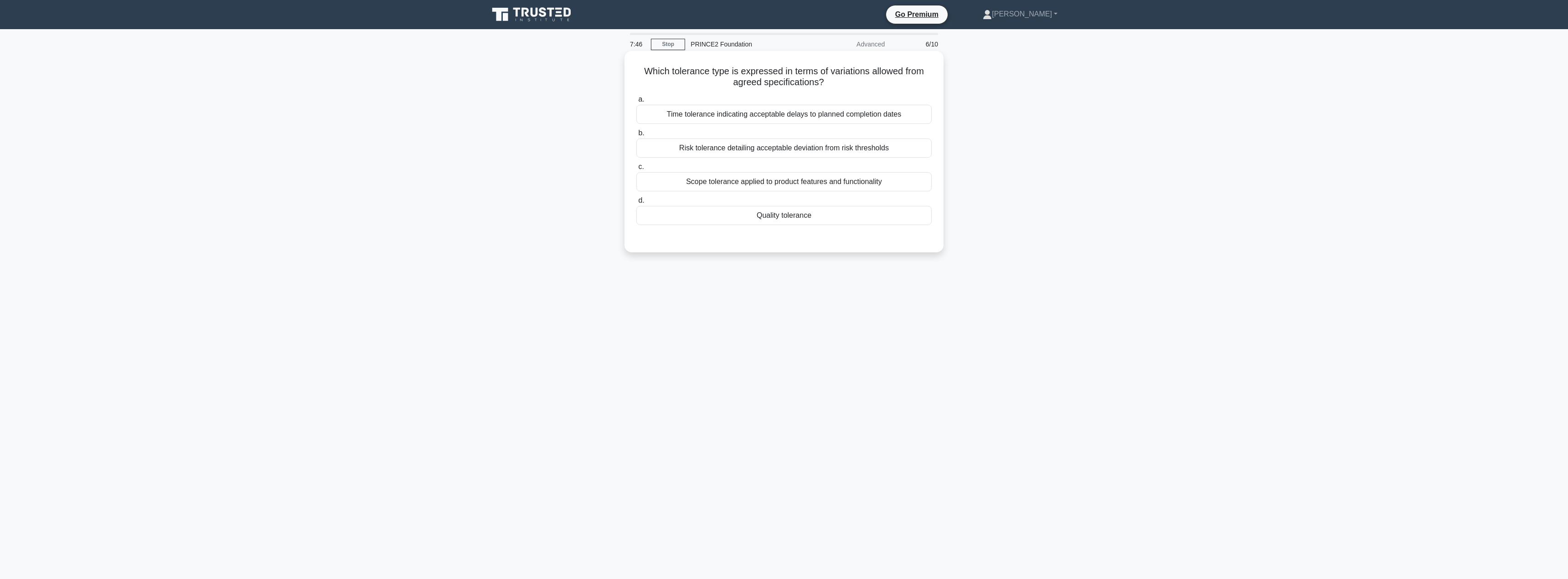
click at [770, 185] on div "Scope tolerance applied to product features and functionality" at bounding box center [783, 182] width 295 height 19
click at [636, 170] on input "c. Scope tolerance applied to product features and functionality" at bounding box center [636, 167] width 0 height 6
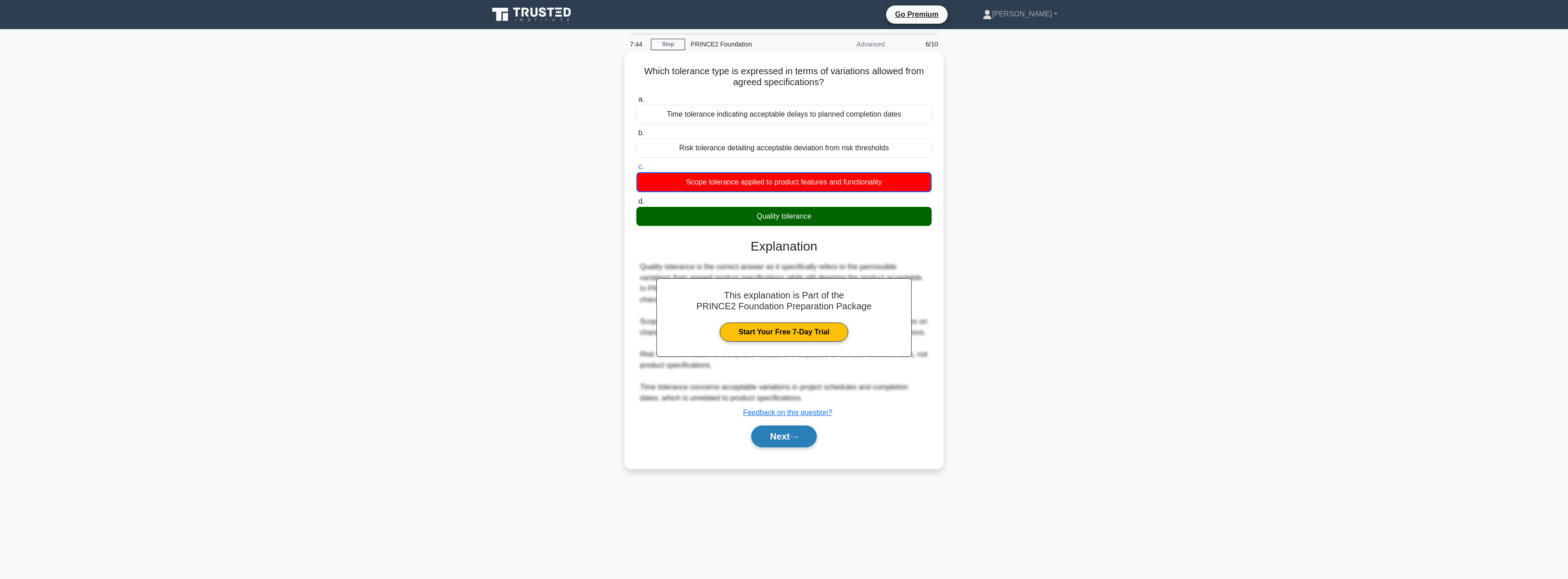
click at [771, 432] on button "Next" at bounding box center [784, 436] width 65 height 22
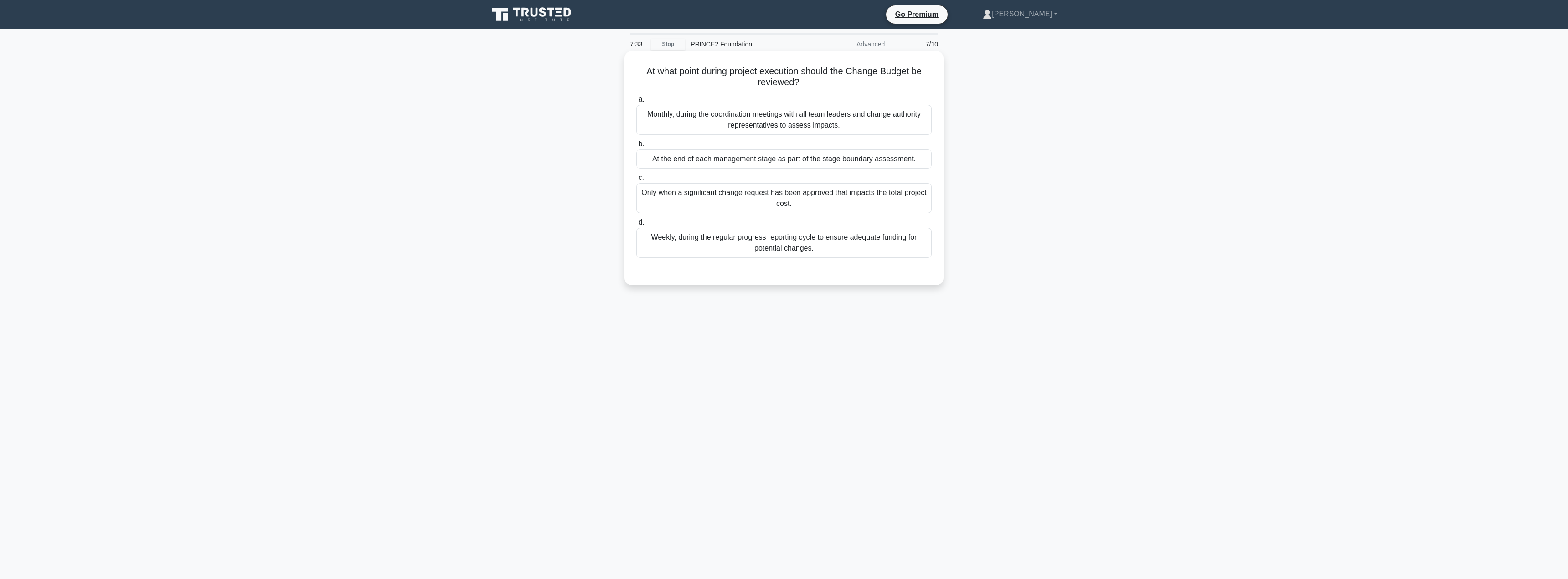
click at [797, 160] on div "At the end of each management stage as part of the stage boundary assessment." at bounding box center [783, 159] width 295 height 19
click at [636, 147] on input "b. At the end of each management stage as part of the stage boundary assessment." at bounding box center [636, 144] width 0 height 6
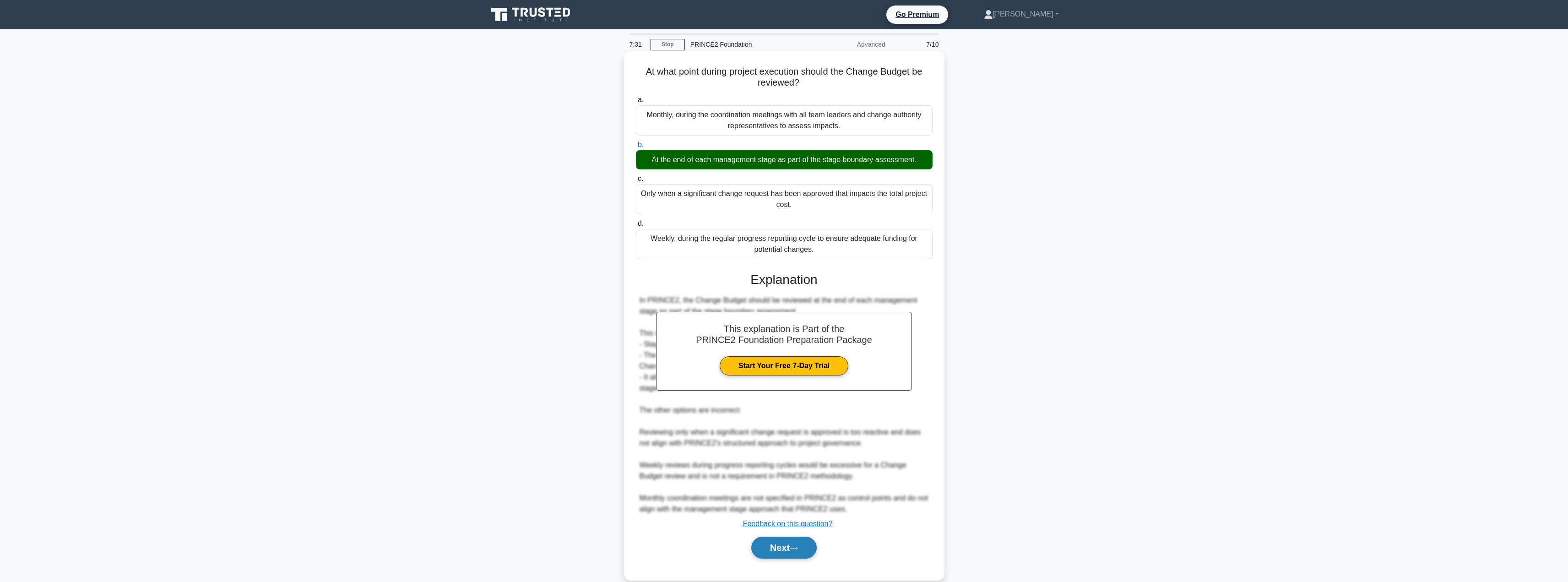
click at [772, 549] on button "Next" at bounding box center [784, 548] width 66 height 22
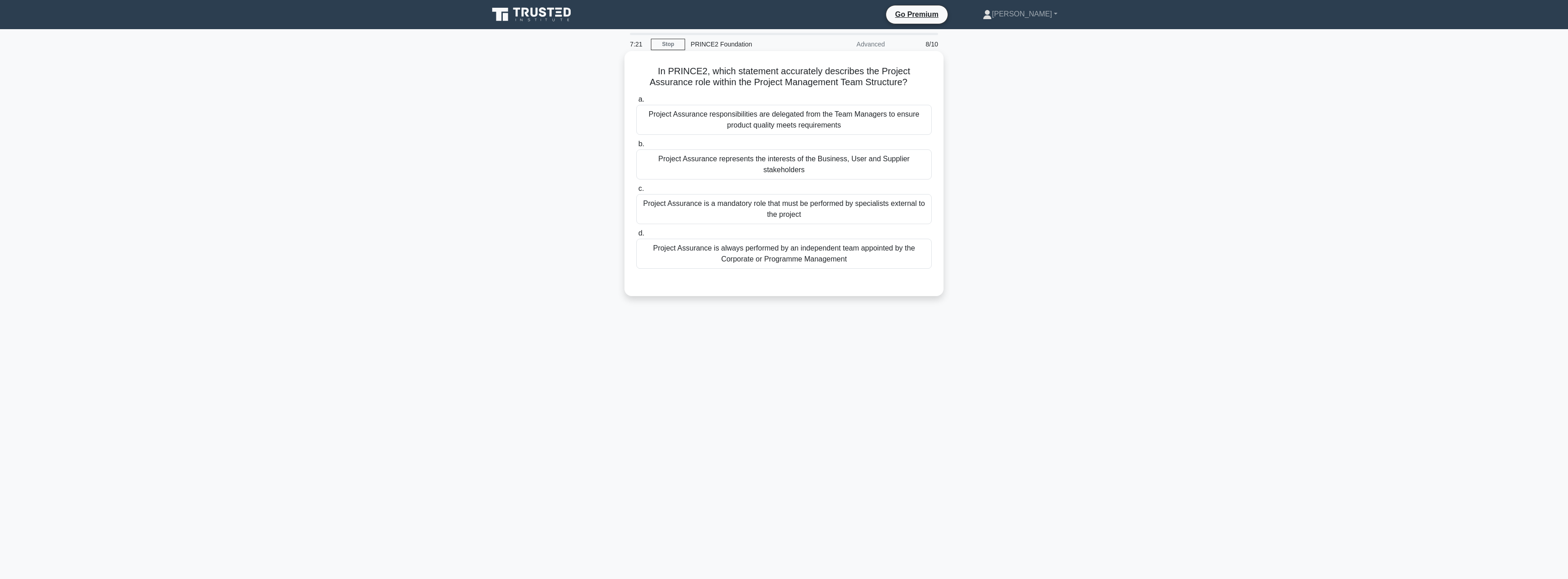
click at [851, 256] on div "Project Assurance is always performed by an independent team appointed by the C…" at bounding box center [783, 253] width 295 height 30
click at [636, 236] on input "d. Project Assurance is always performed by an independent team appointed by th…" at bounding box center [636, 233] width 0 height 6
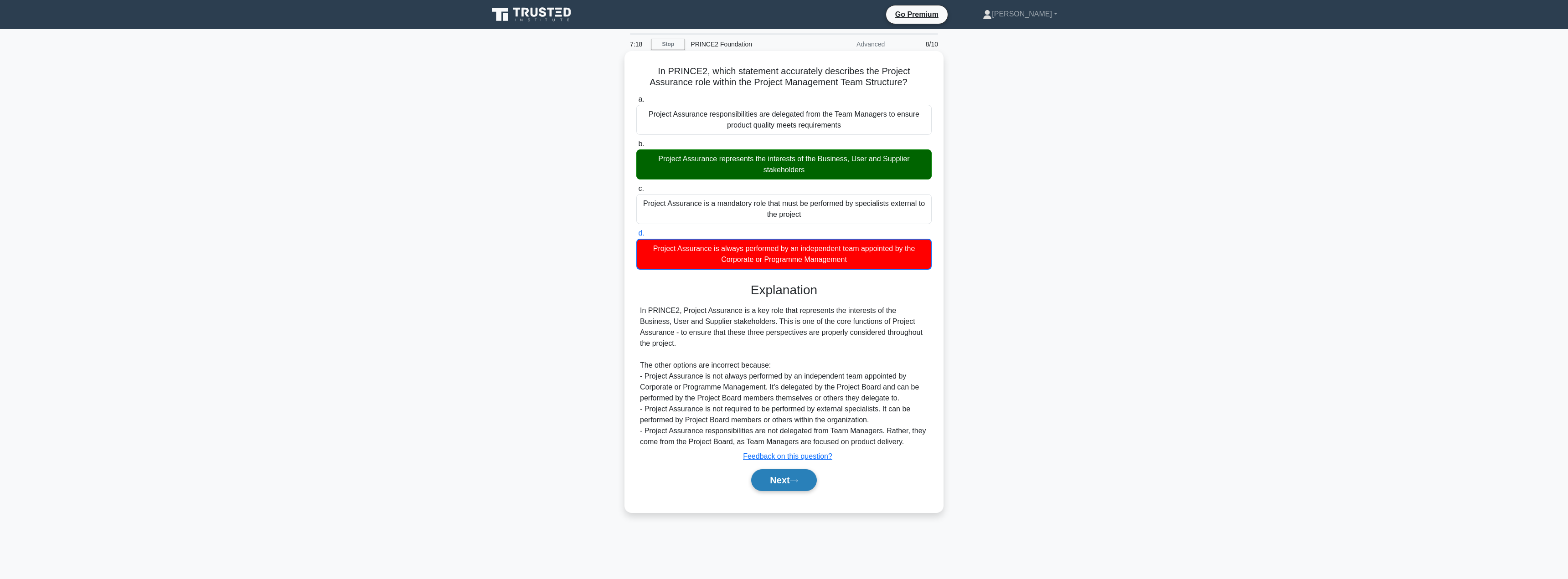
click at [772, 470] on button "Next" at bounding box center [784, 480] width 65 height 22
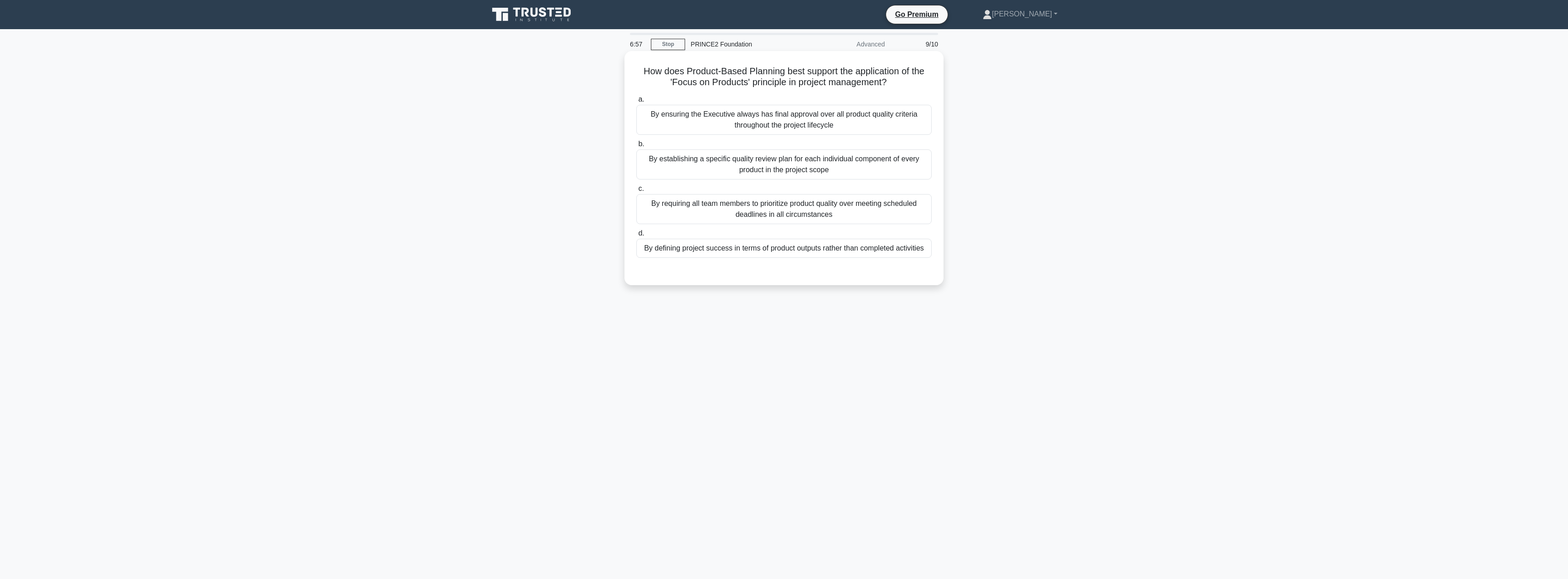
click at [783, 166] on div "By establishing a specific quality review plan for each individual component of…" at bounding box center [783, 164] width 295 height 30
click at [636, 147] on input "b. By establishing a specific quality review plan for each individual component…" at bounding box center [636, 144] width 0 height 6
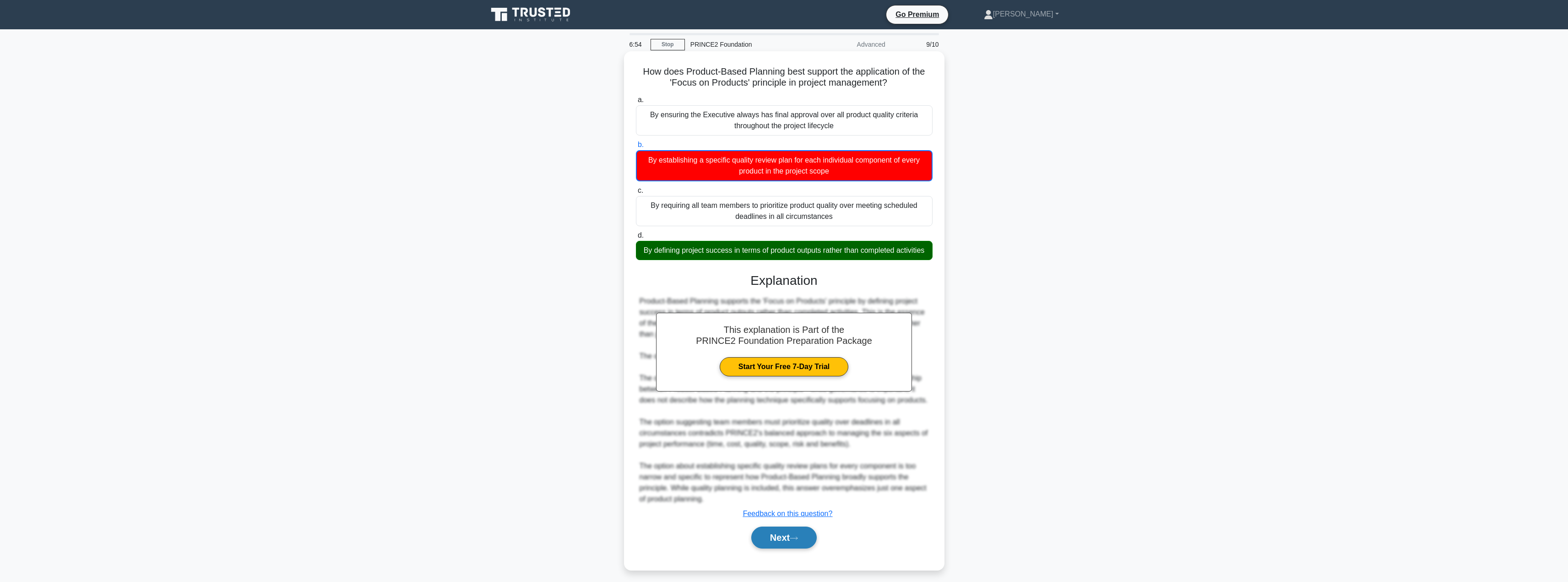
click at [770, 546] on button "Next" at bounding box center [784, 537] width 66 height 22
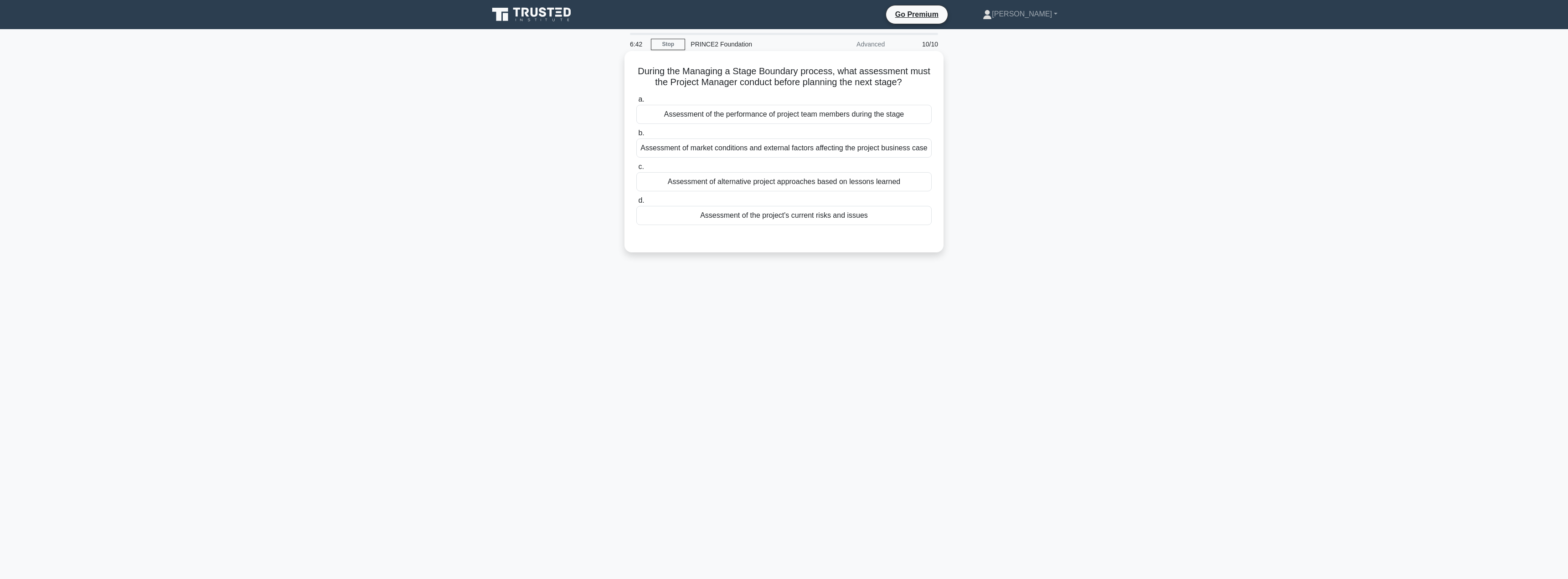
click at [712, 151] on div "Assessment of market conditions and external factors affecting the project busi…" at bounding box center [783, 148] width 295 height 19
click at [636, 136] on input "b. Assessment of market conditions and external factors affecting the project b…" at bounding box center [636, 133] width 0 height 6
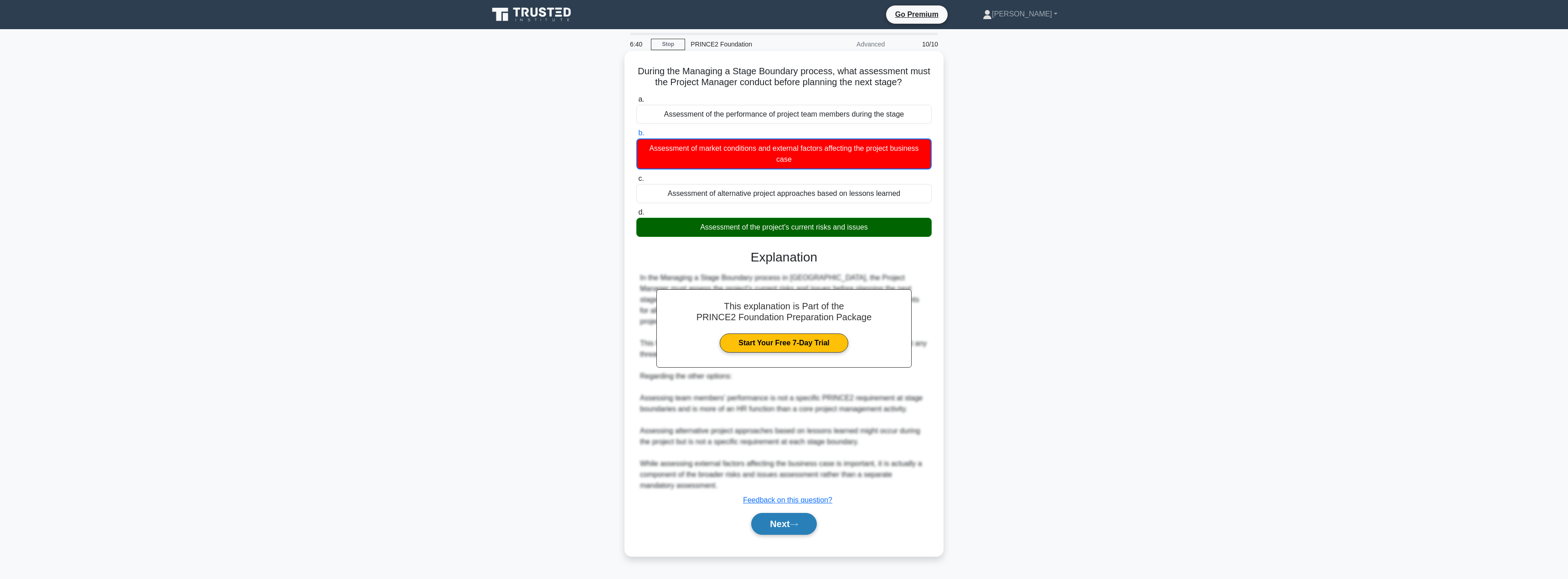
click at [772, 525] on button "Next" at bounding box center [784, 524] width 65 height 22
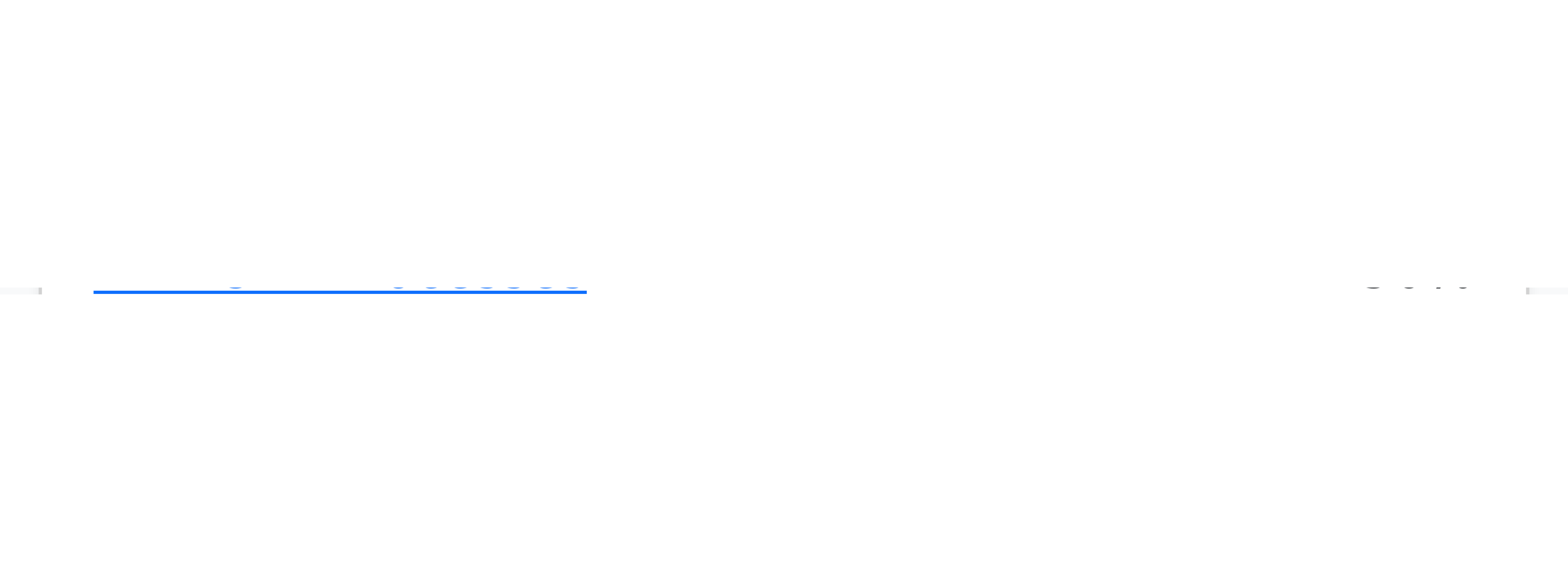
scroll to position [646, 0]
